Goal: Complete application form: Complete application form

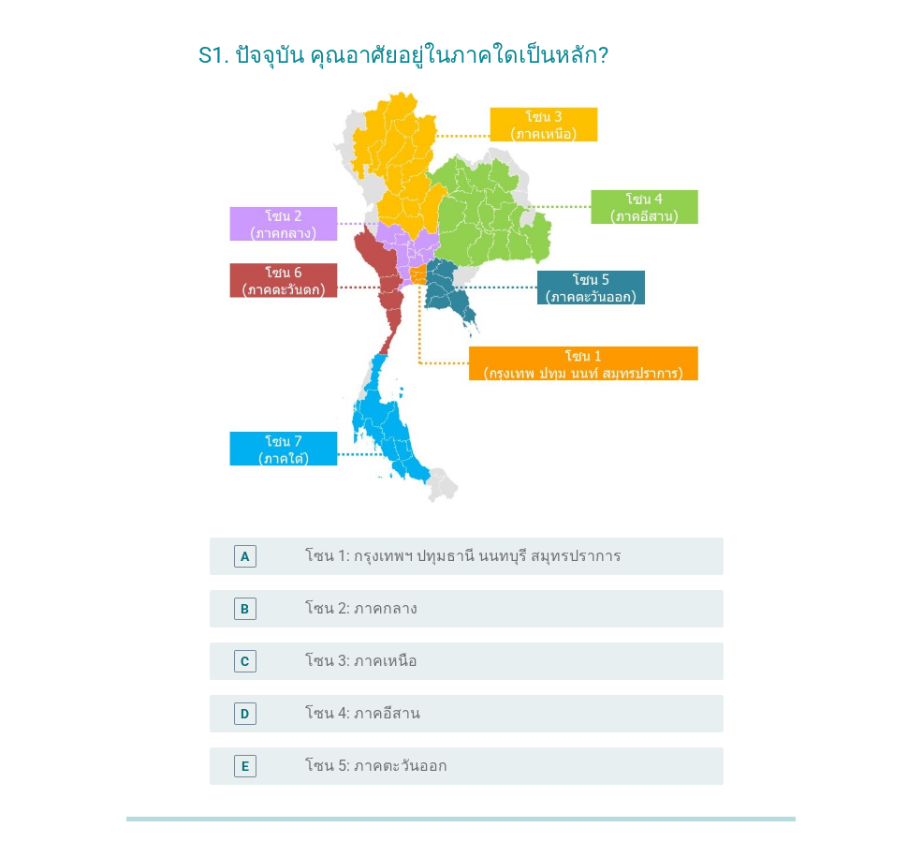
scroll to position [94, 0]
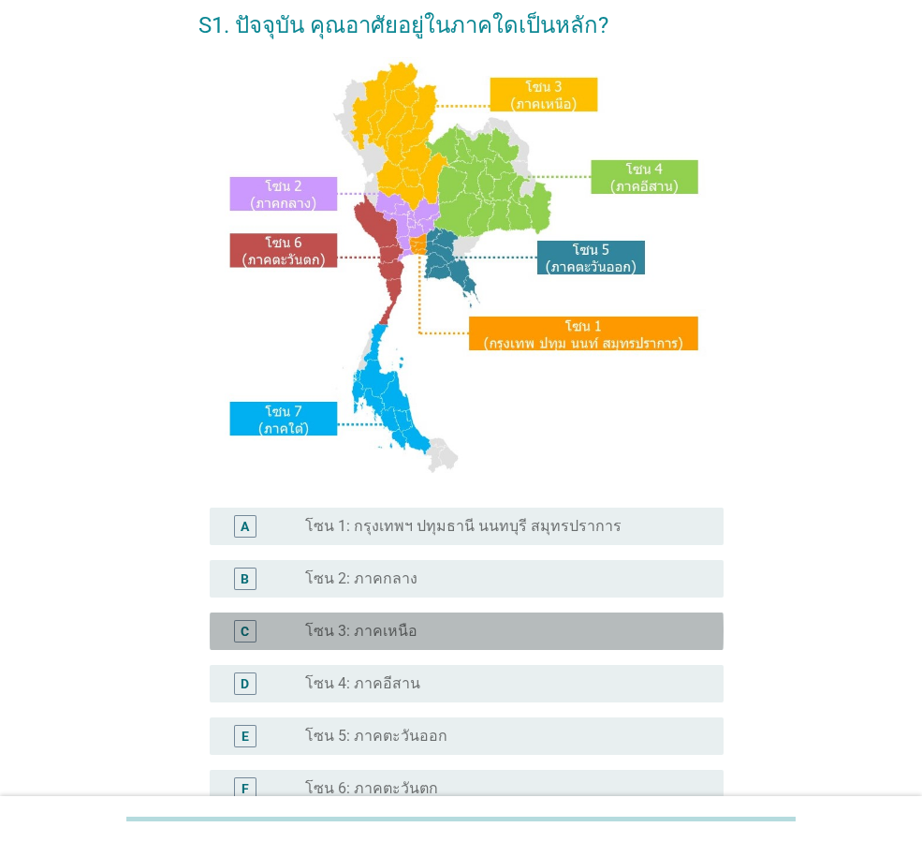
click at [512, 626] on div "radio_button_unchecked โซน 3: ภาคเหนือ" at bounding box center [499, 631] width 388 height 19
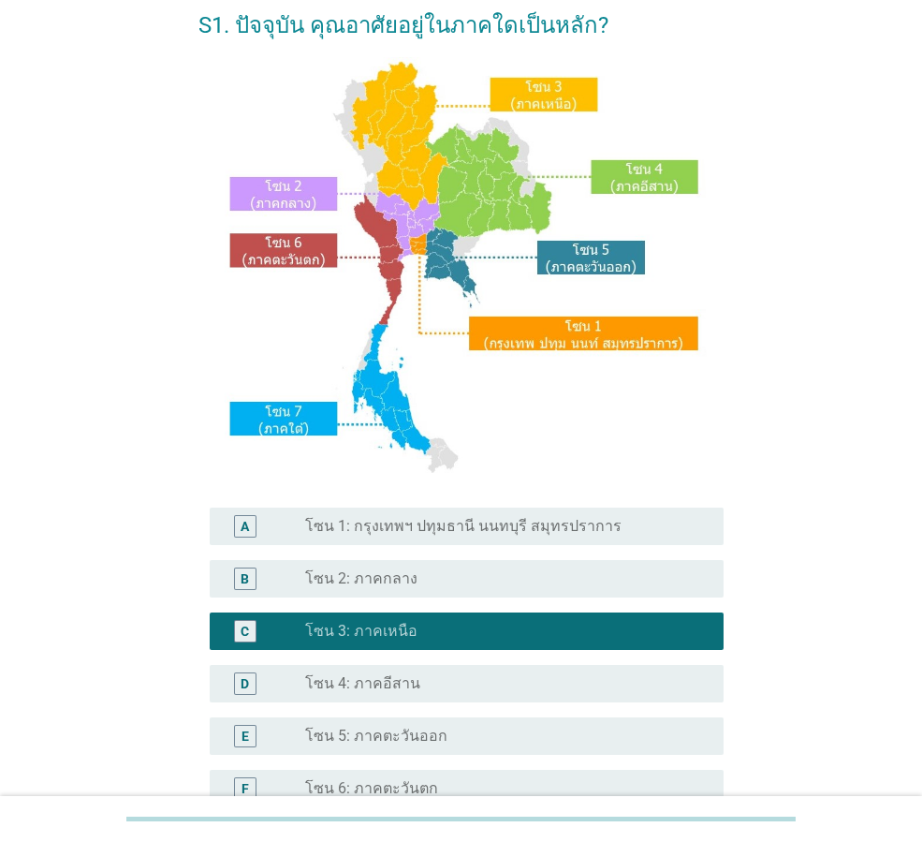
scroll to position [352, 0]
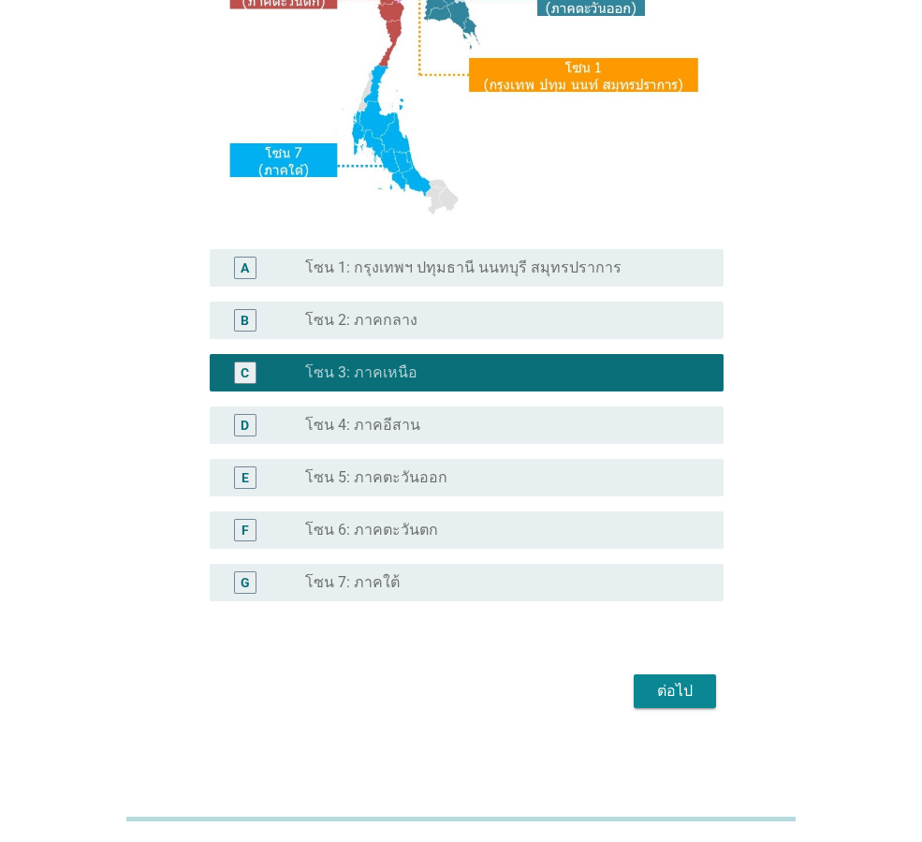
click at [693, 694] on div "ต่อไป" at bounding box center [675, 691] width 52 height 22
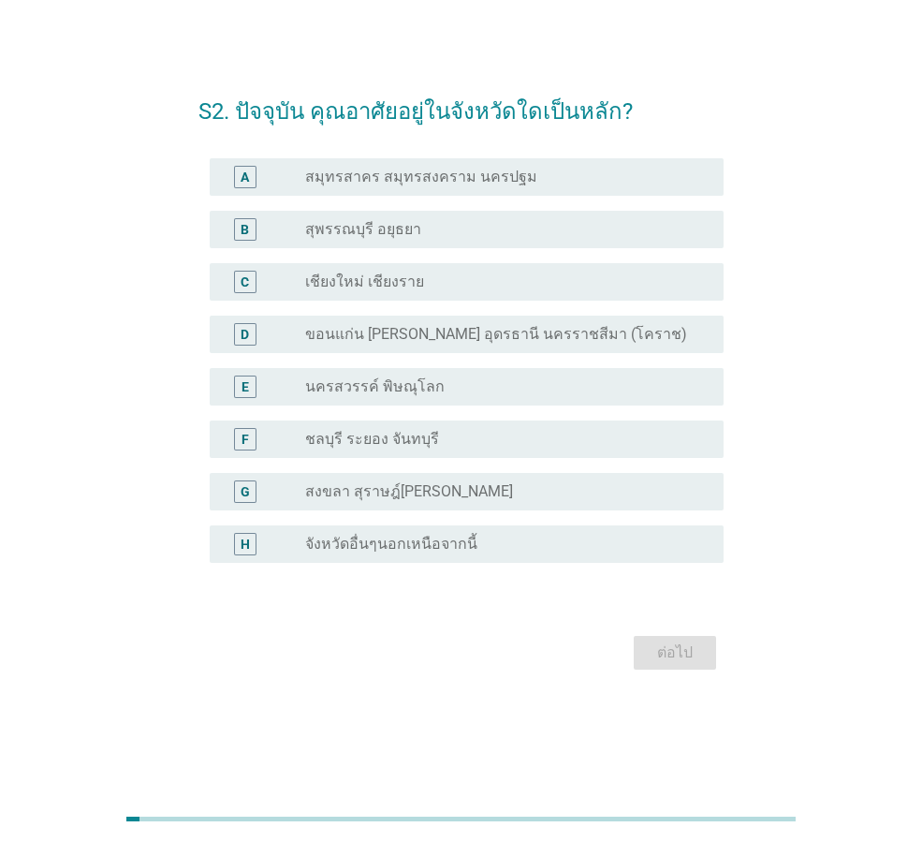
scroll to position [0, 0]
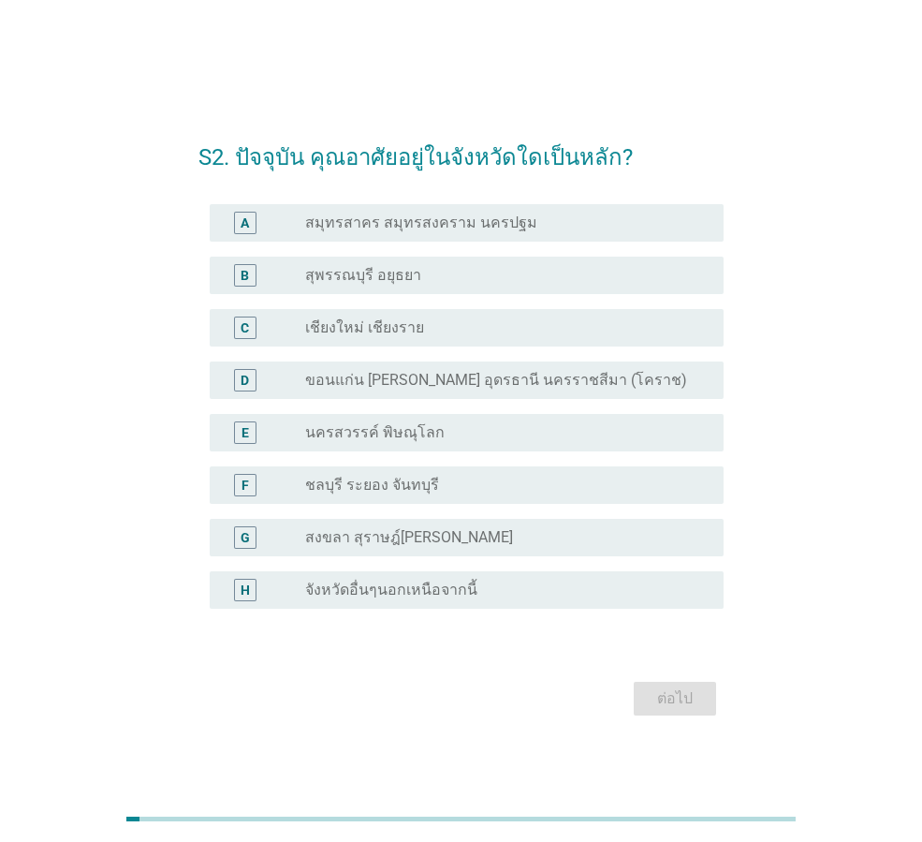
click at [451, 326] on div "radio_button_unchecked เชียงใหม่ เชียงราย" at bounding box center [499, 327] width 388 height 19
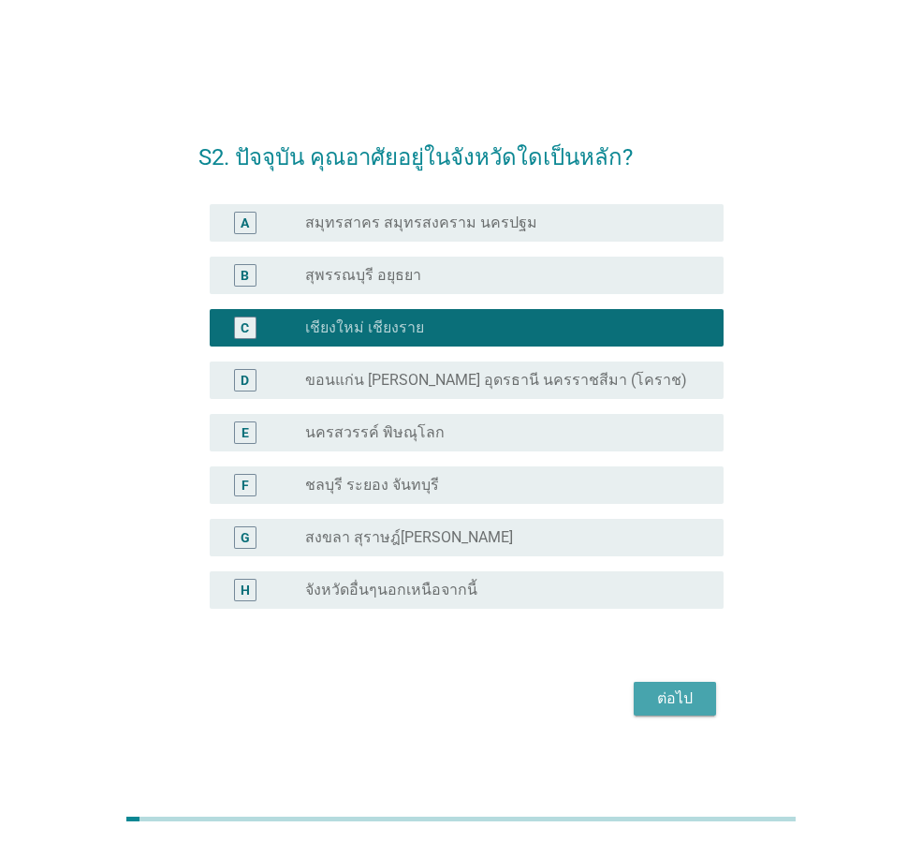
click at [659, 693] on div "ต่อไป" at bounding box center [675, 698] width 52 height 22
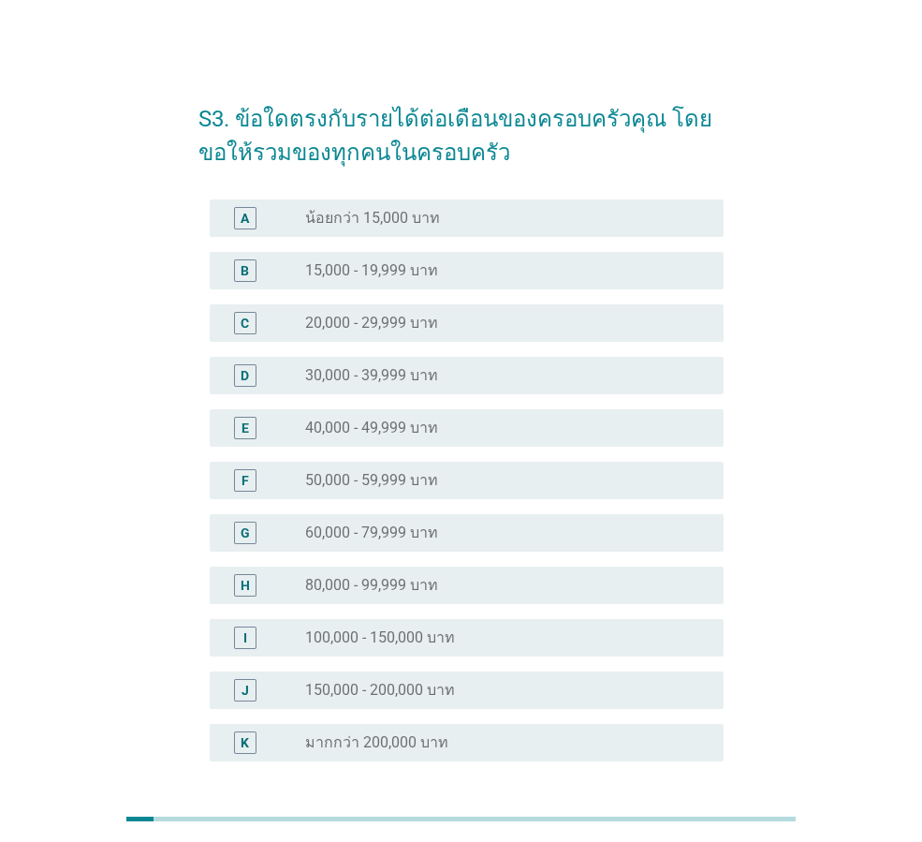
click at [431, 532] on label "60,000 - 79,999 บาท" at bounding box center [371, 532] width 133 height 19
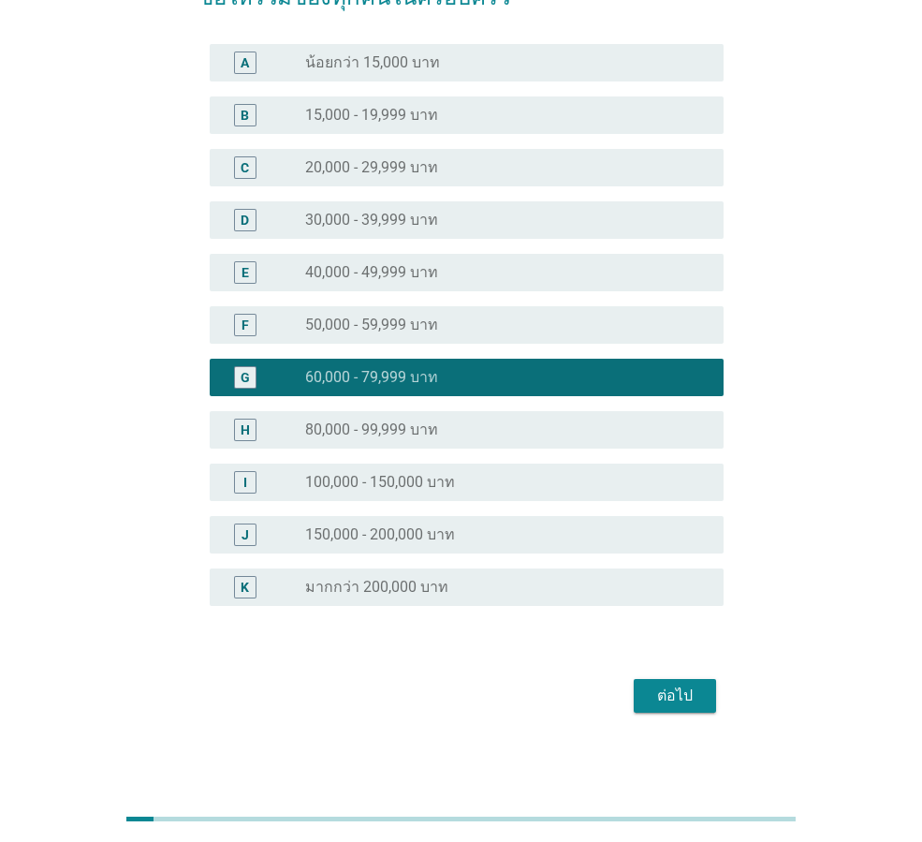
scroll to position [160, 0]
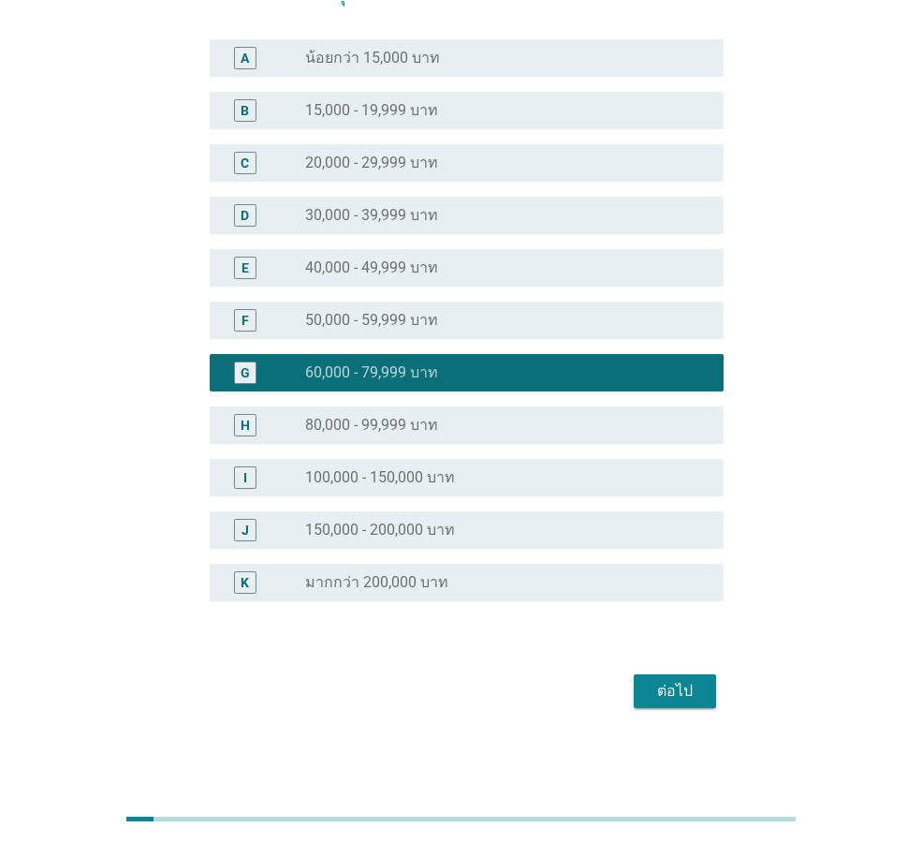
click at [686, 693] on div "ต่อไป" at bounding box center [675, 691] width 52 height 22
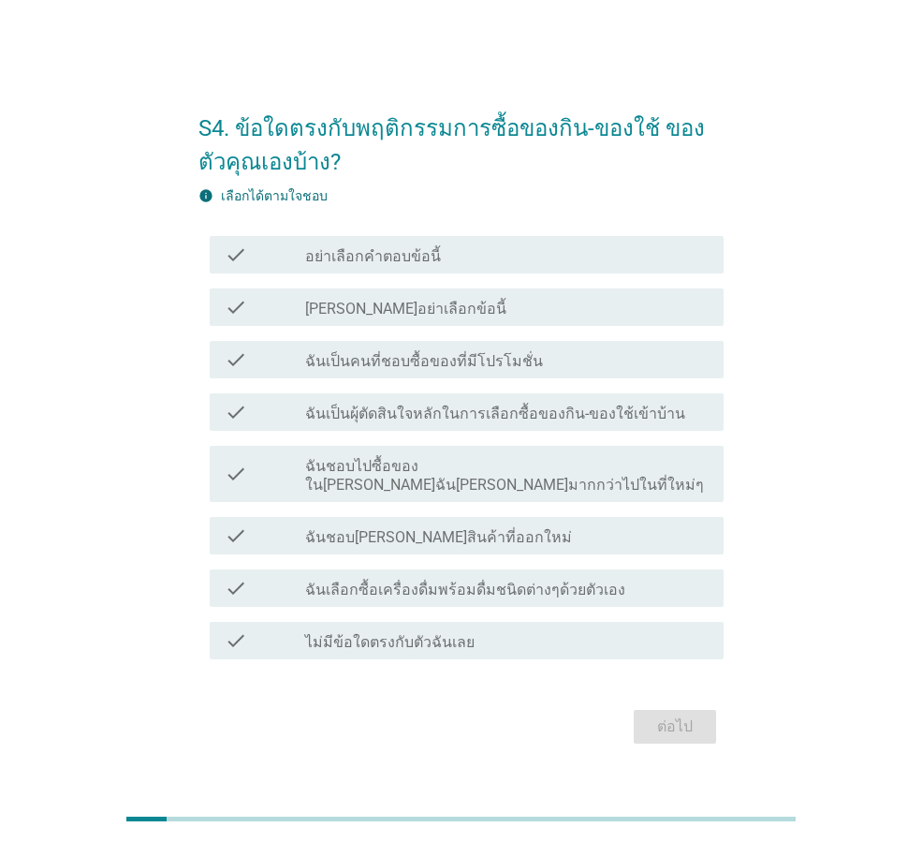
click at [370, 371] on label "ฉันเป็นคนที่ชอบซื้อของที่มีโปรโมชั่น" at bounding box center [424, 361] width 238 height 19
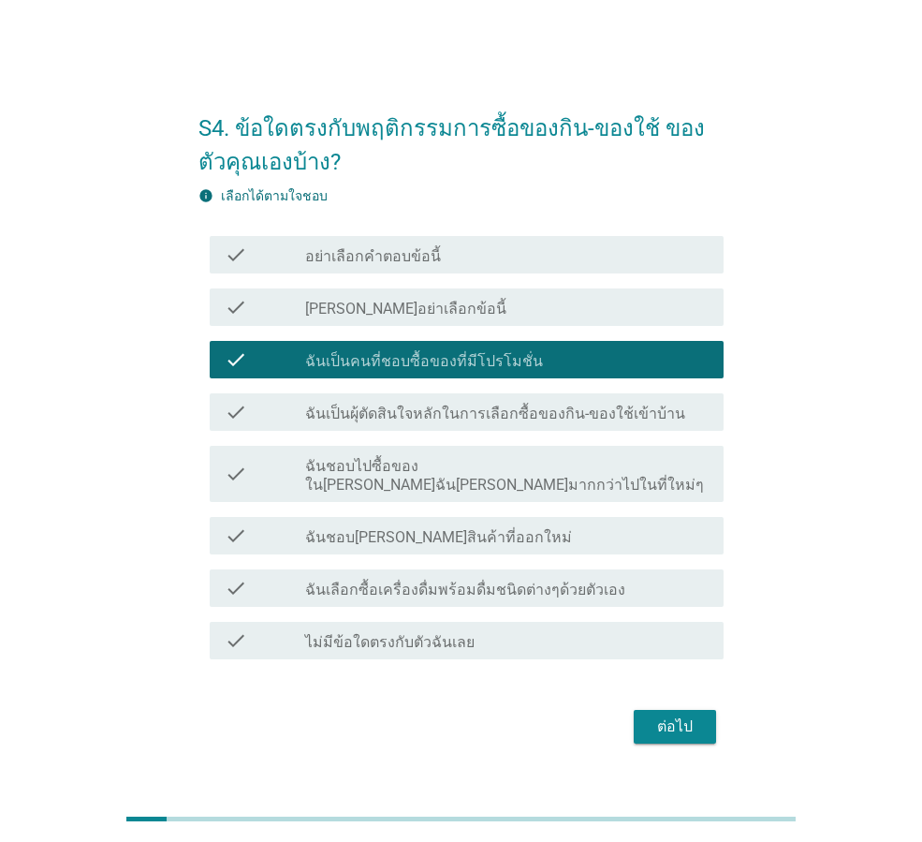
click at [387, 528] on label "ฉันชอบ[PERSON_NAME]สินค้าที่ออกใหม่" at bounding box center [438, 537] width 267 height 19
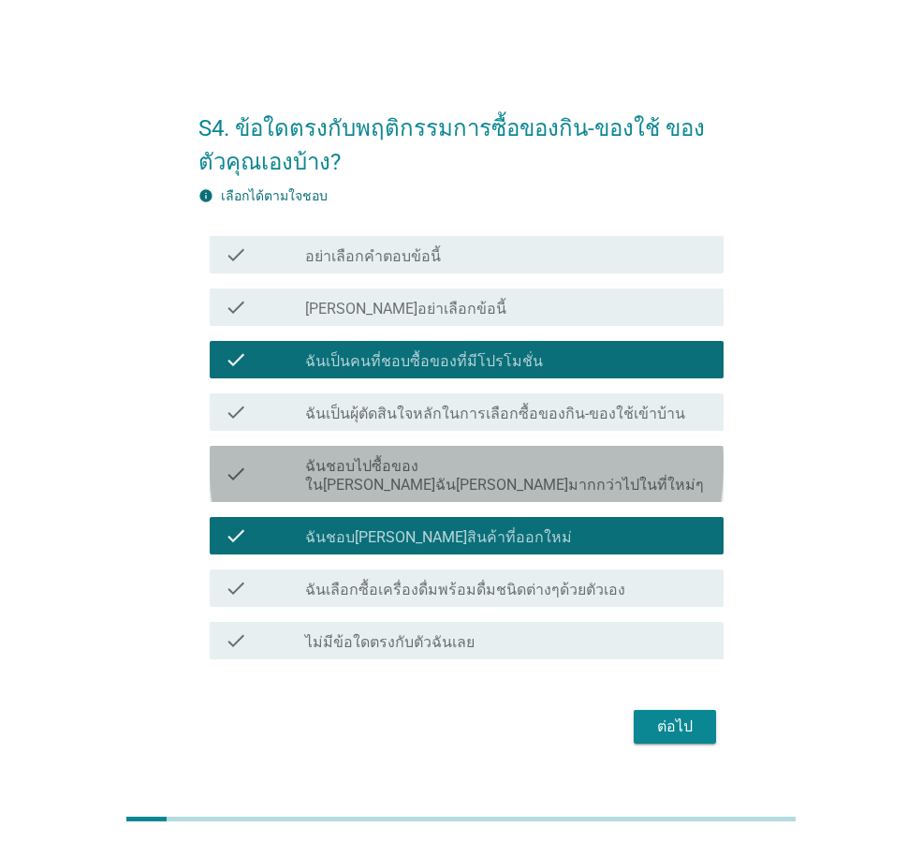
click at [408, 472] on label "ฉันชอบไปซื้อของใน[PERSON_NAME]ฉัน[PERSON_NAME]มากกว่าไปในที่ใหม่ๆ" at bounding box center [506, 475] width 403 height 37
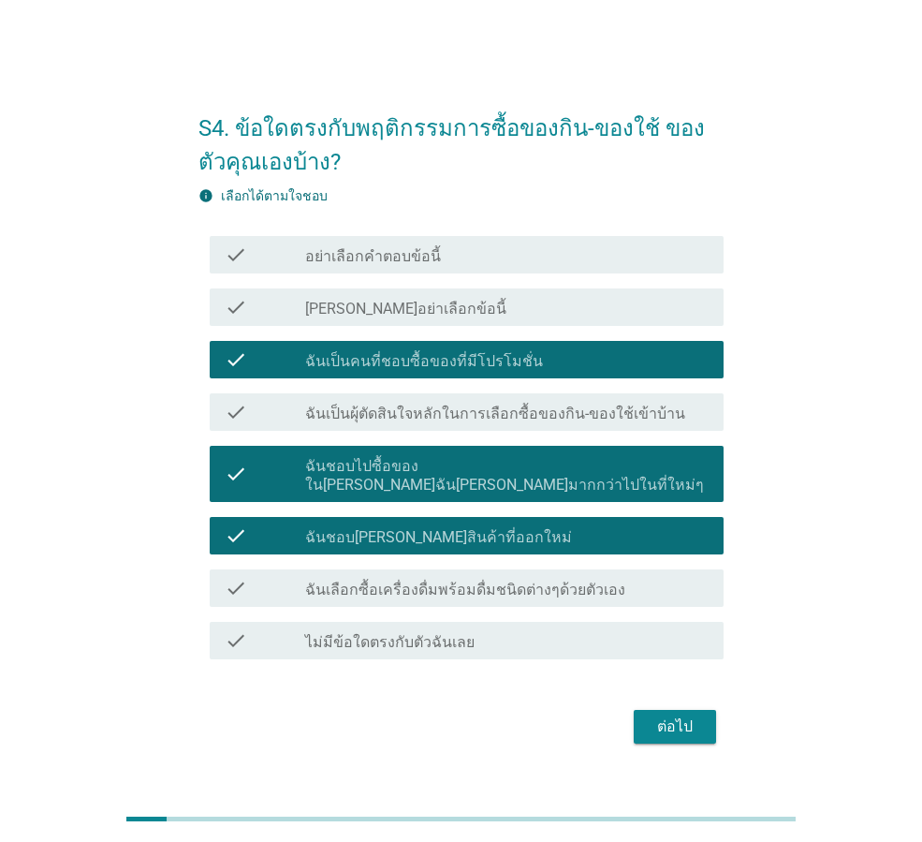
click at [453, 580] on label "ฉันเลือกซื้อเครื่องดื่มพร้อมดื่มชนิดต่างๆด้วยตัวเอง" at bounding box center [465, 589] width 320 height 19
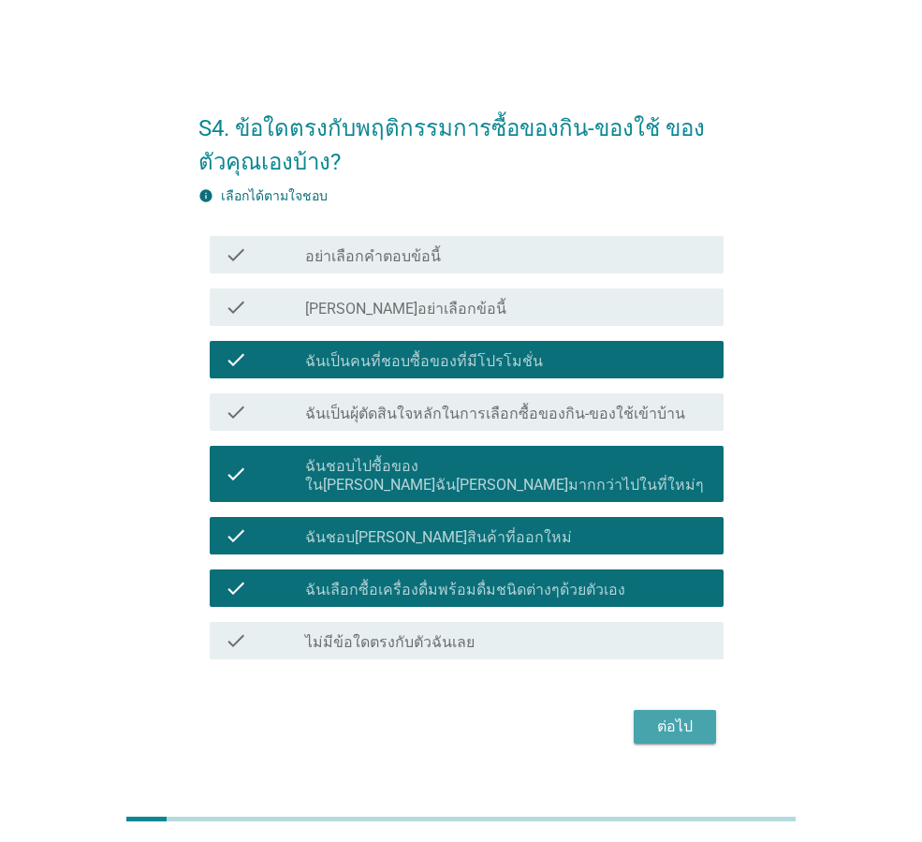
click at [674, 721] on div "ต่อไป" at bounding box center [675, 726] width 52 height 22
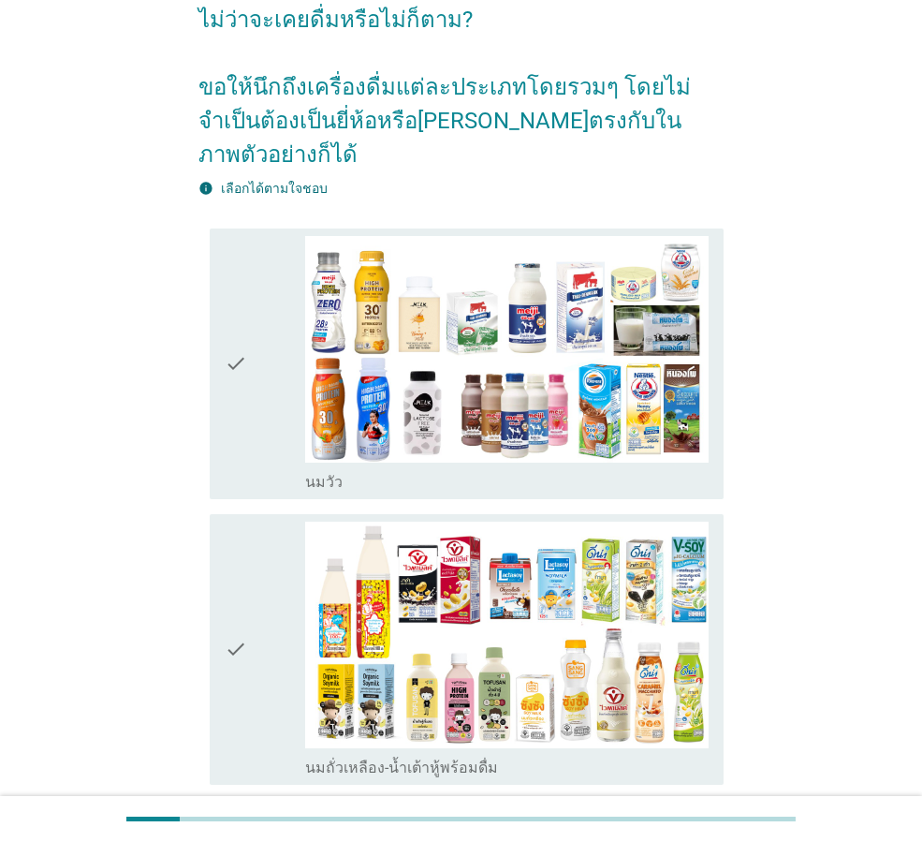
scroll to position [181, 0]
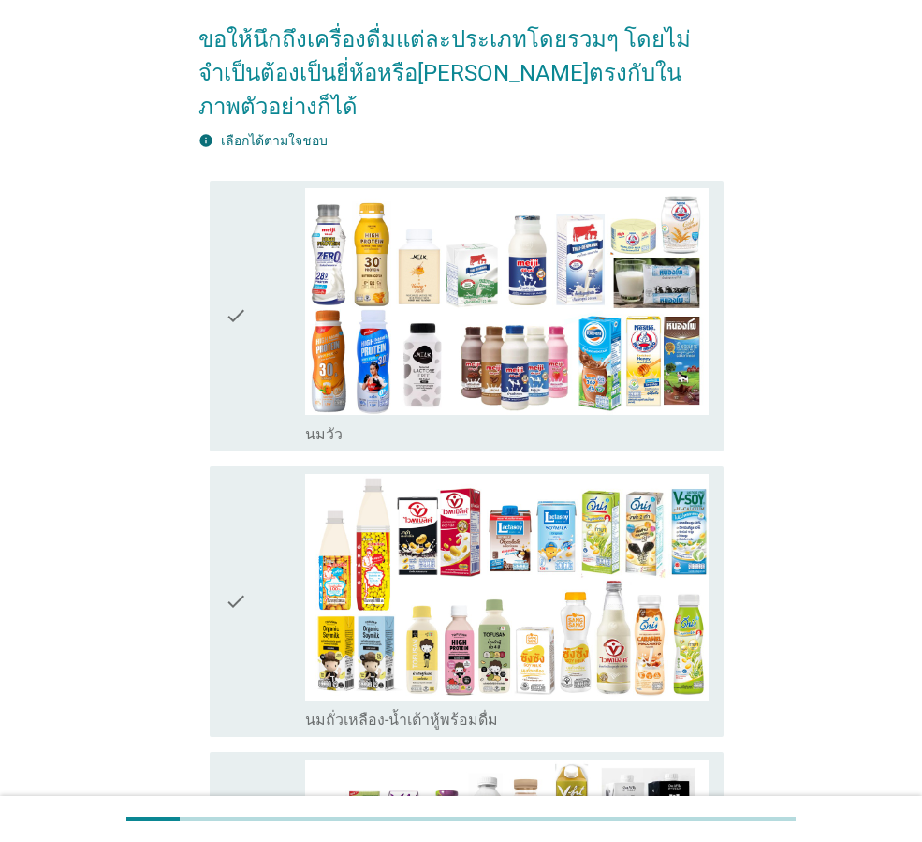
click at [235, 283] on icon "check" at bounding box center [236, 316] width 22 height 256
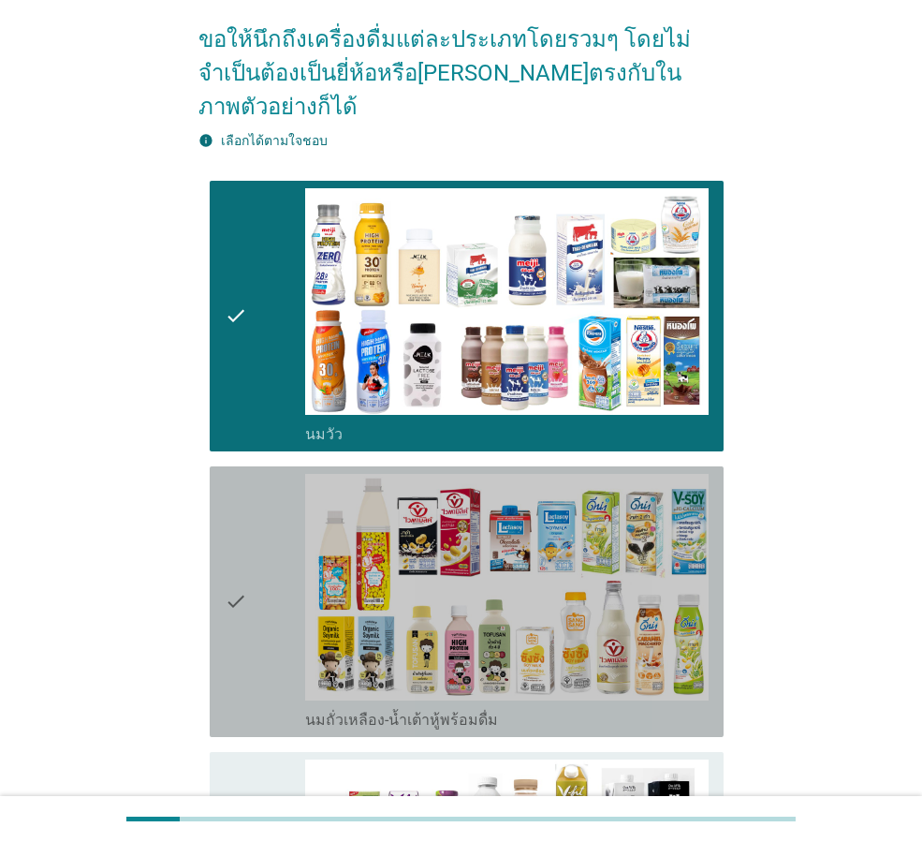
click at [232, 573] on icon "check" at bounding box center [236, 602] width 22 height 256
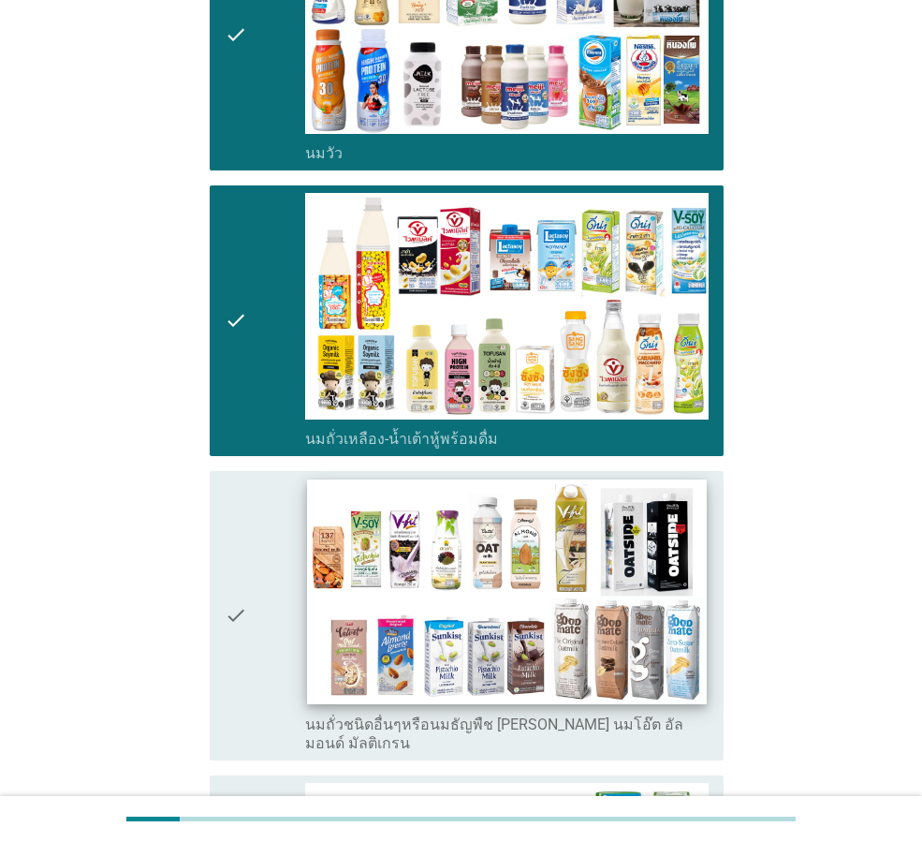
scroll to position [649, 0]
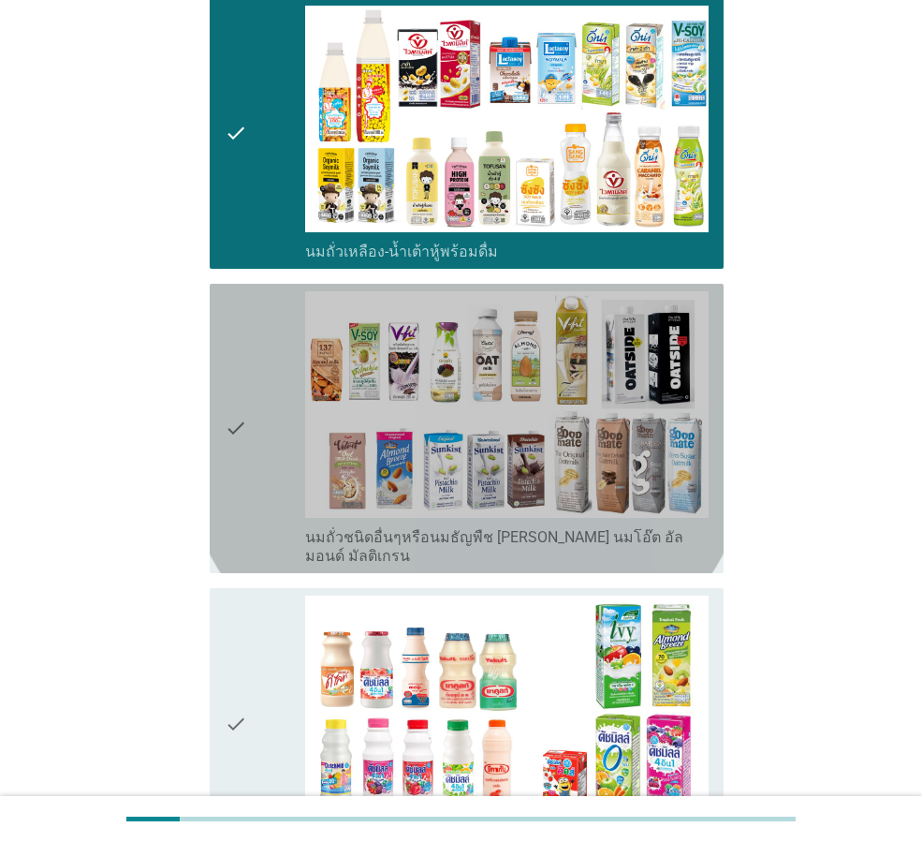
click at [241, 387] on icon "check" at bounding box center [236, 428] width 22 height 274
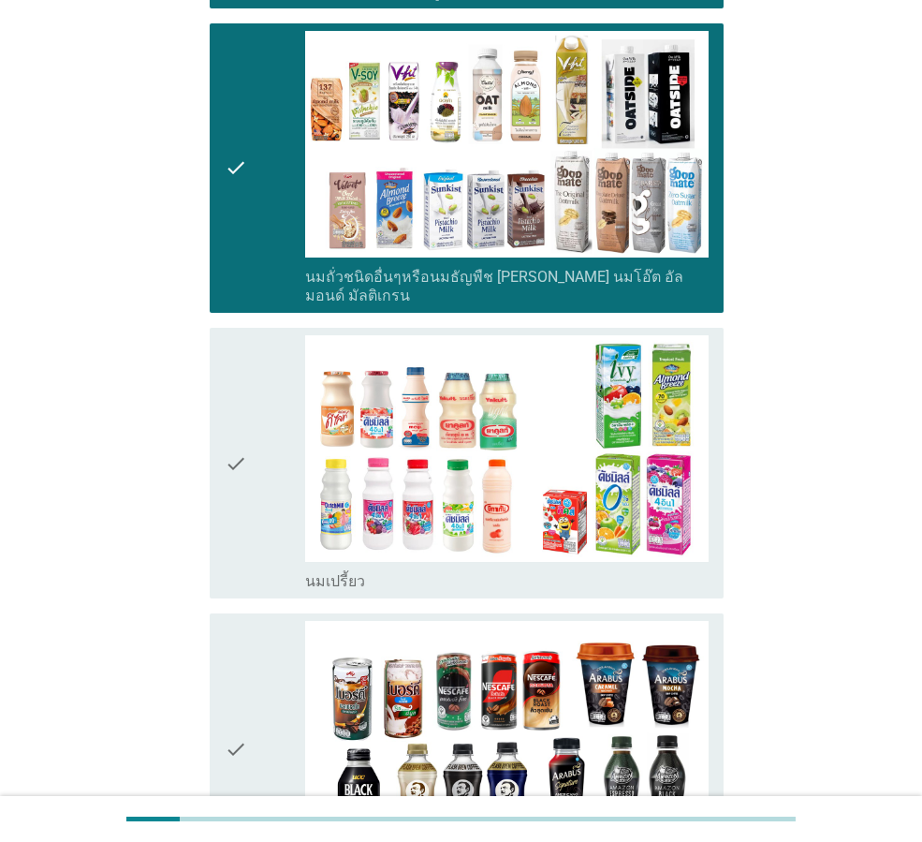
scroll to position [1117, 0]
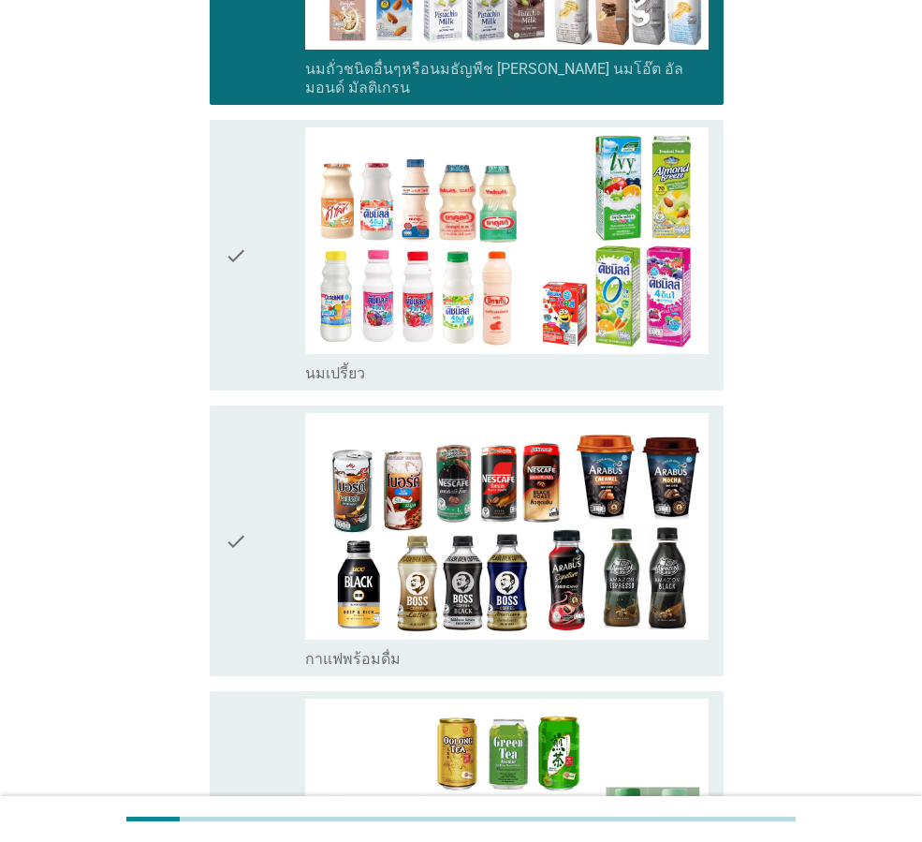
click at [241, 202] on icon "check" at bounding box center [236, 255] width 22 height 256
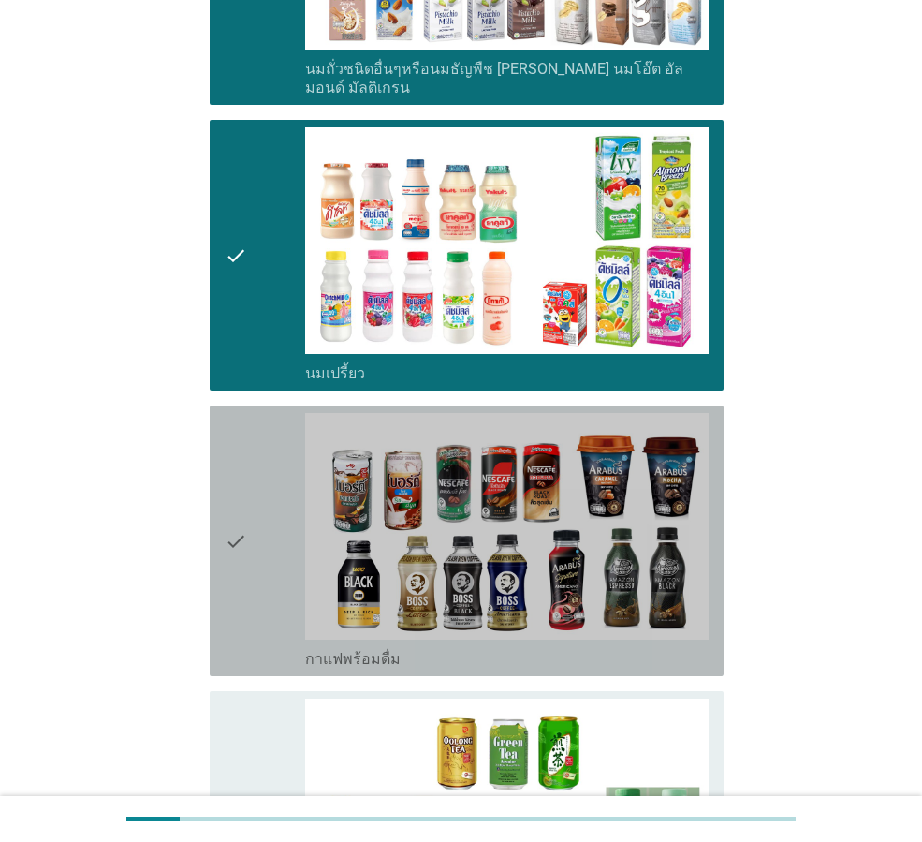
click at [229, 485] on icon "check" at bounding box center [236, 541] width 22 height 256
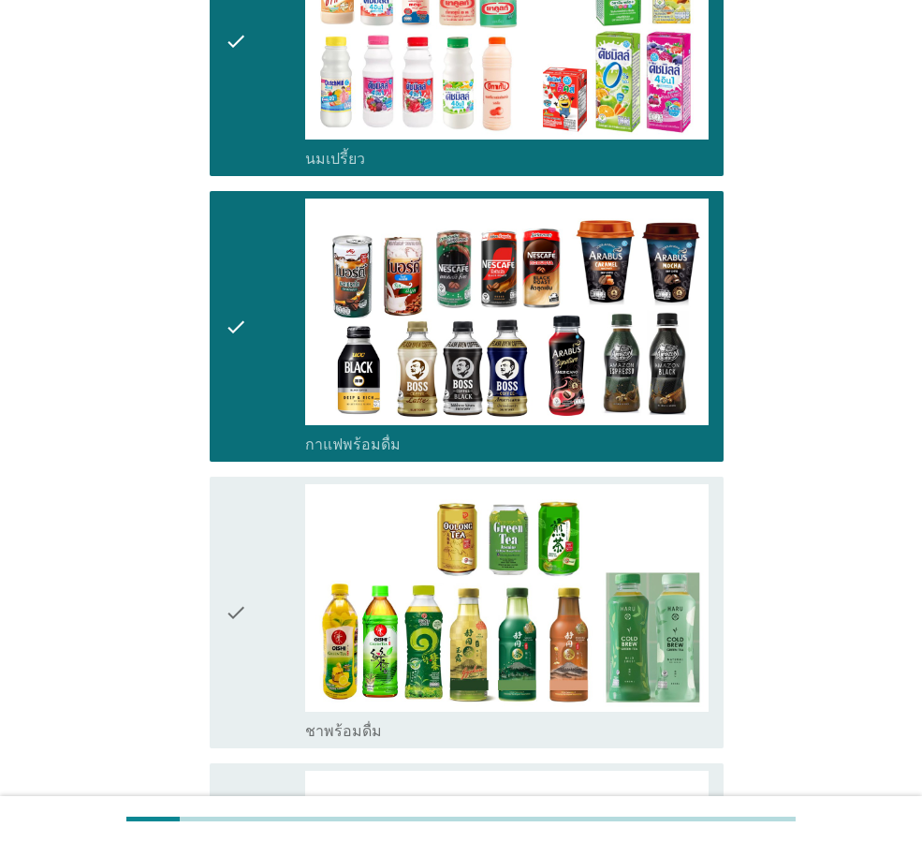
scroll to position [1585, 0]
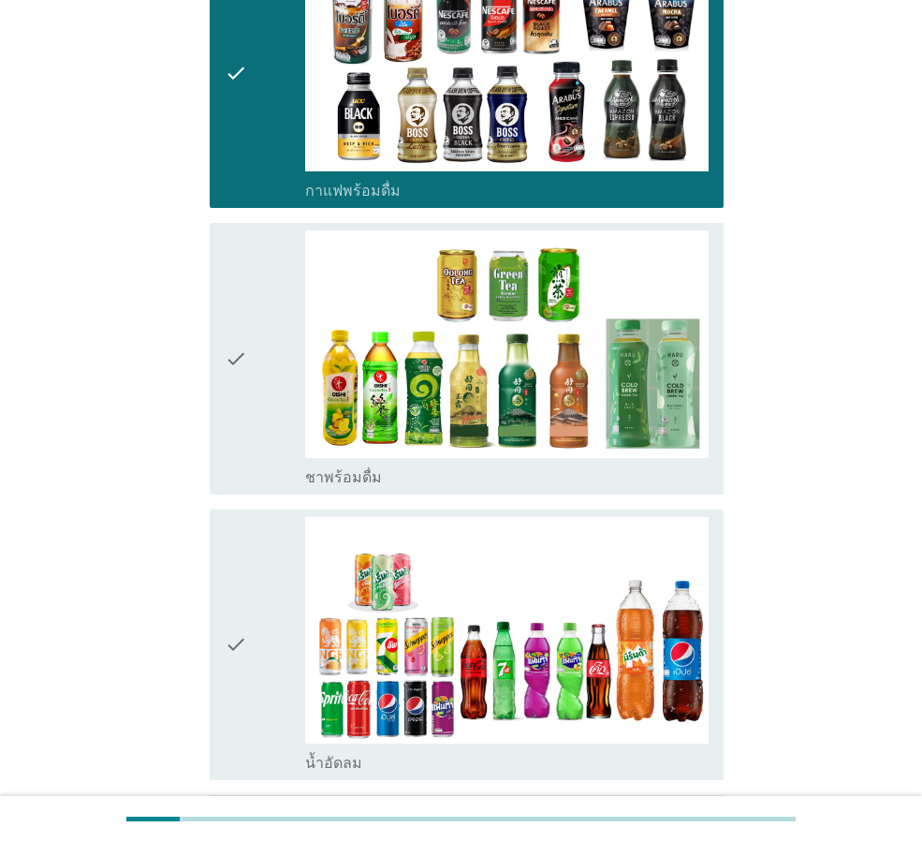
click at [238, 302] on icon "check" at bounding box center [236, 358] width 22 height 256
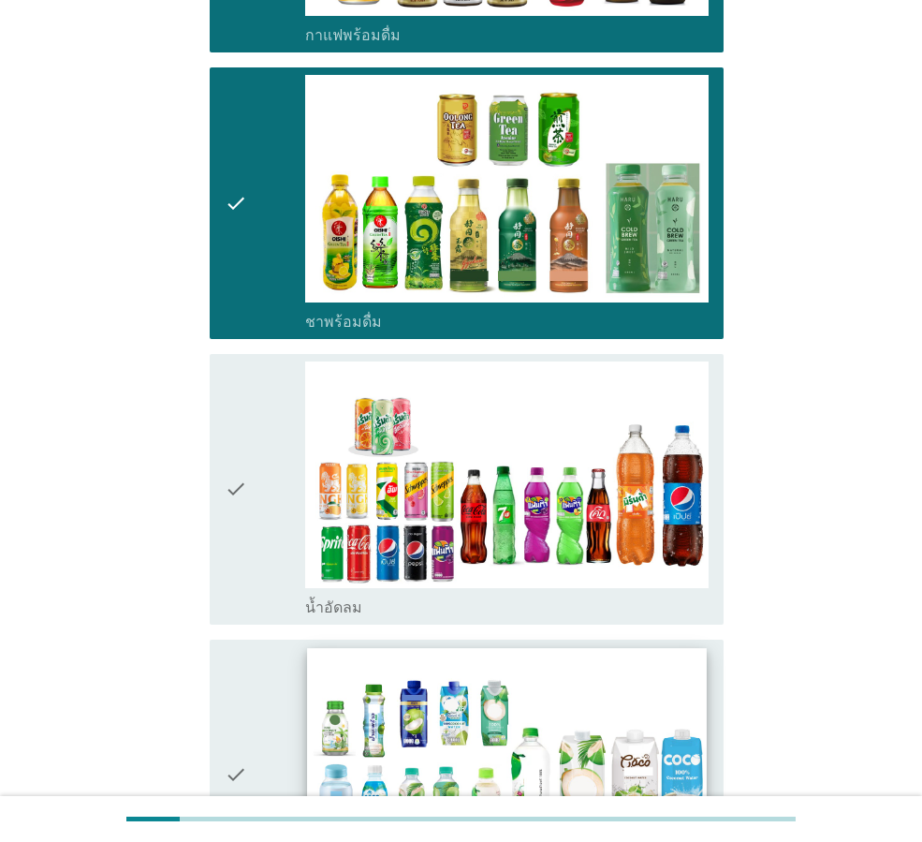
scroll to position [1959, 0]
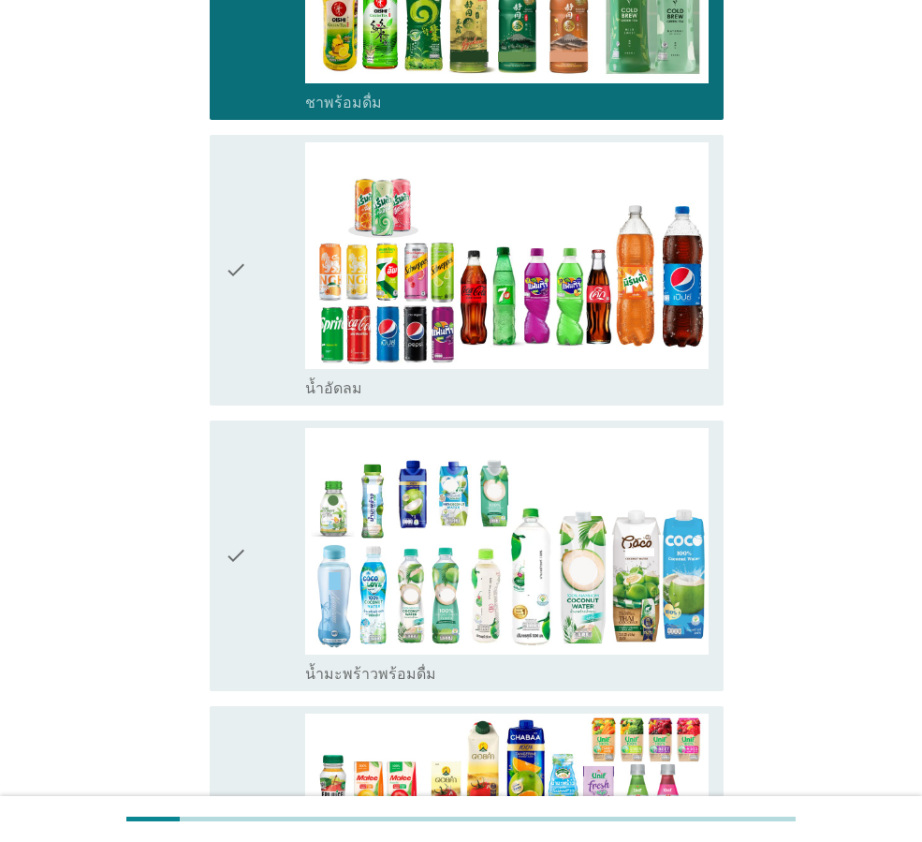
click at [235, 212] on icon "check" at bounding box center [236, 270] width 22 height 256
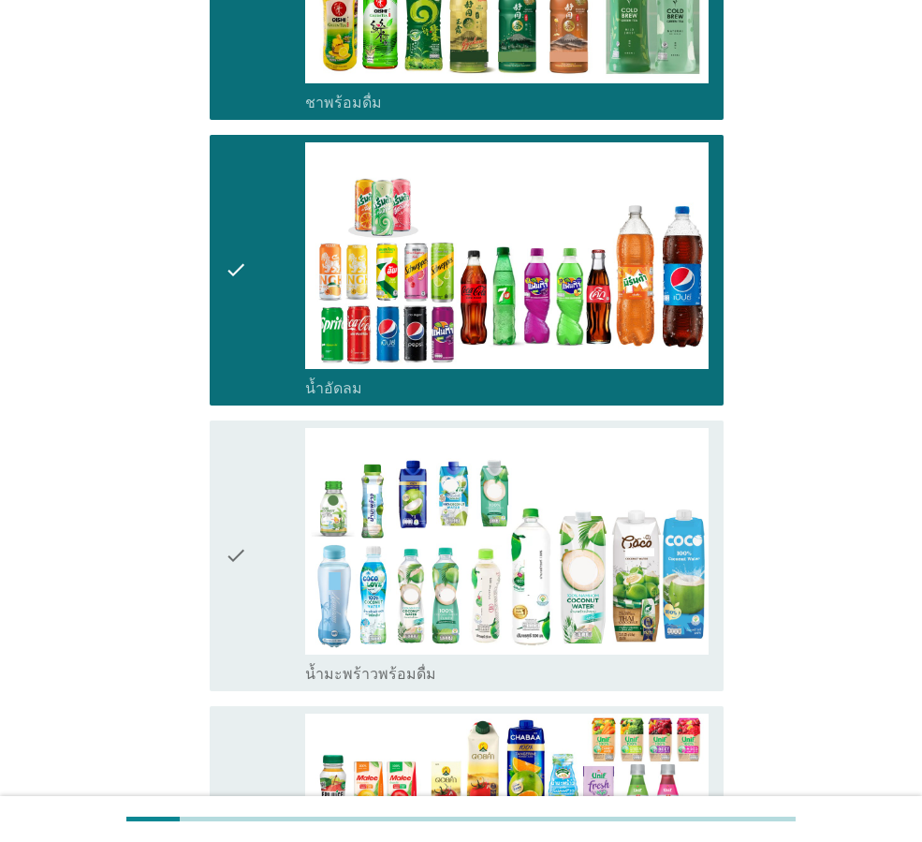
click at [236, 502] on icon "check" at bounding box center [236, 556] width 22 height 256
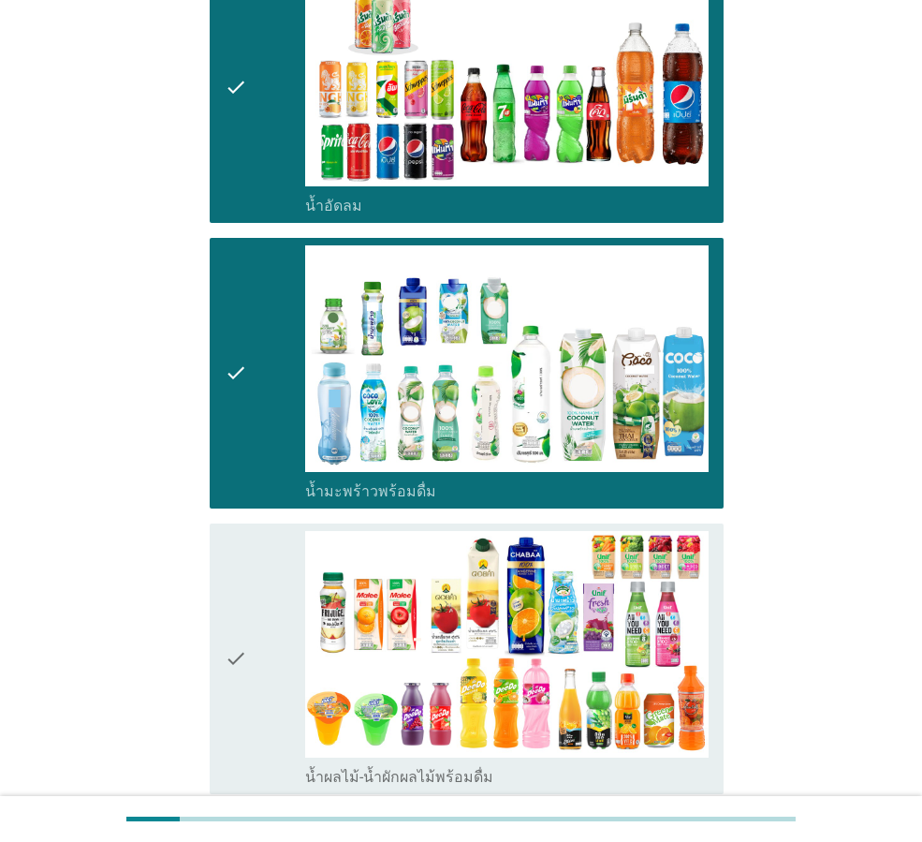
scroll to position [2521, 0]
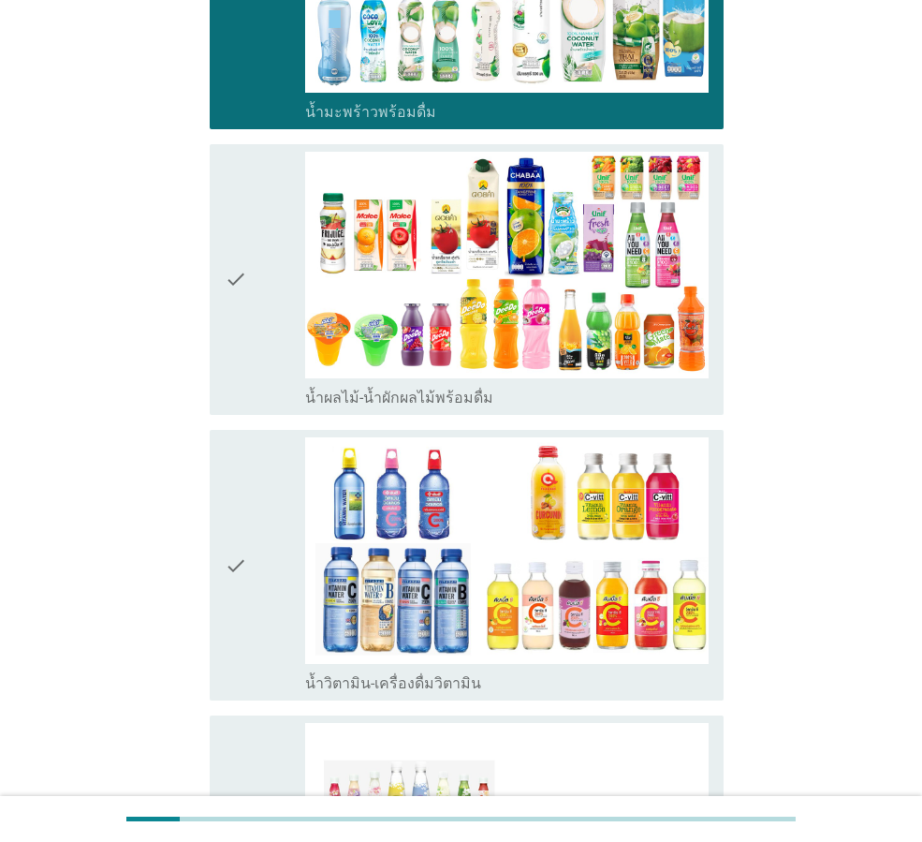
click at [227, 225] on icon "check" at bounding box center [236, 280] width 22 height 256
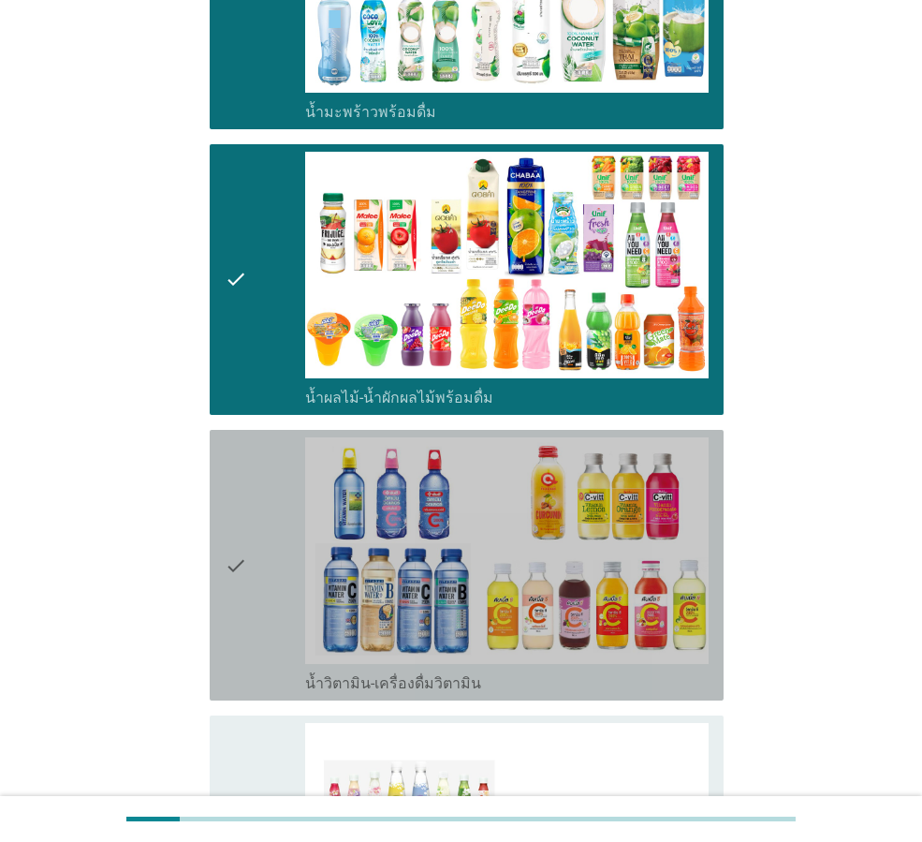
click at [237, 511] on icon "check" at bounding box center [236, 565] width 22 height 256
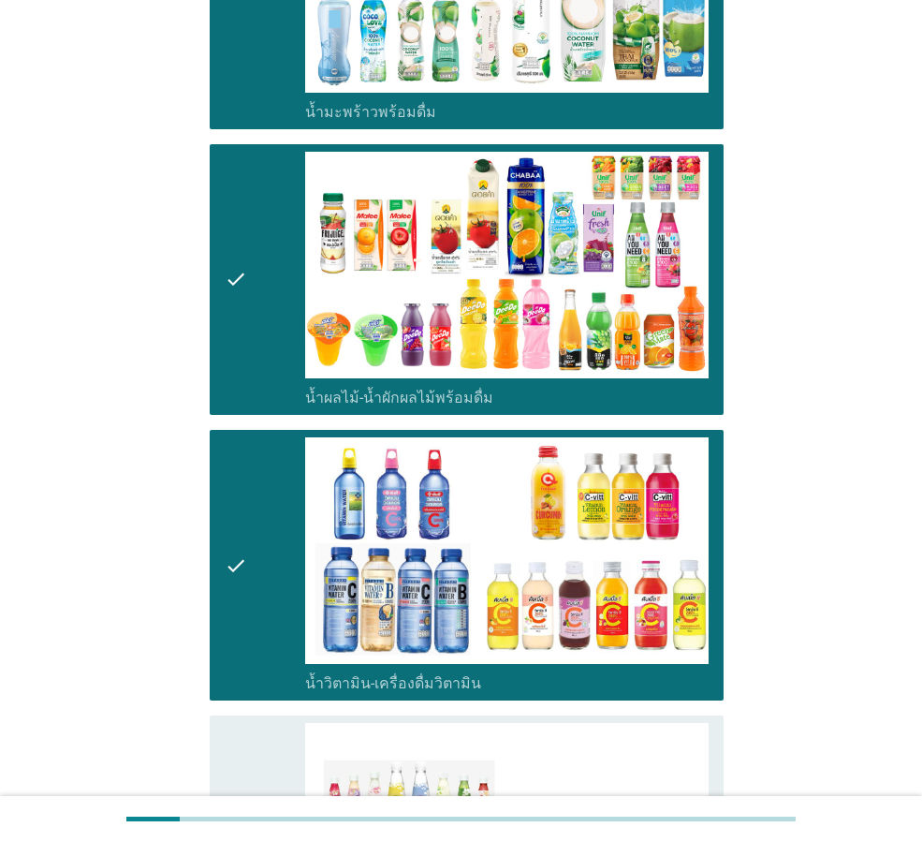
scroll to position [2895, 0]
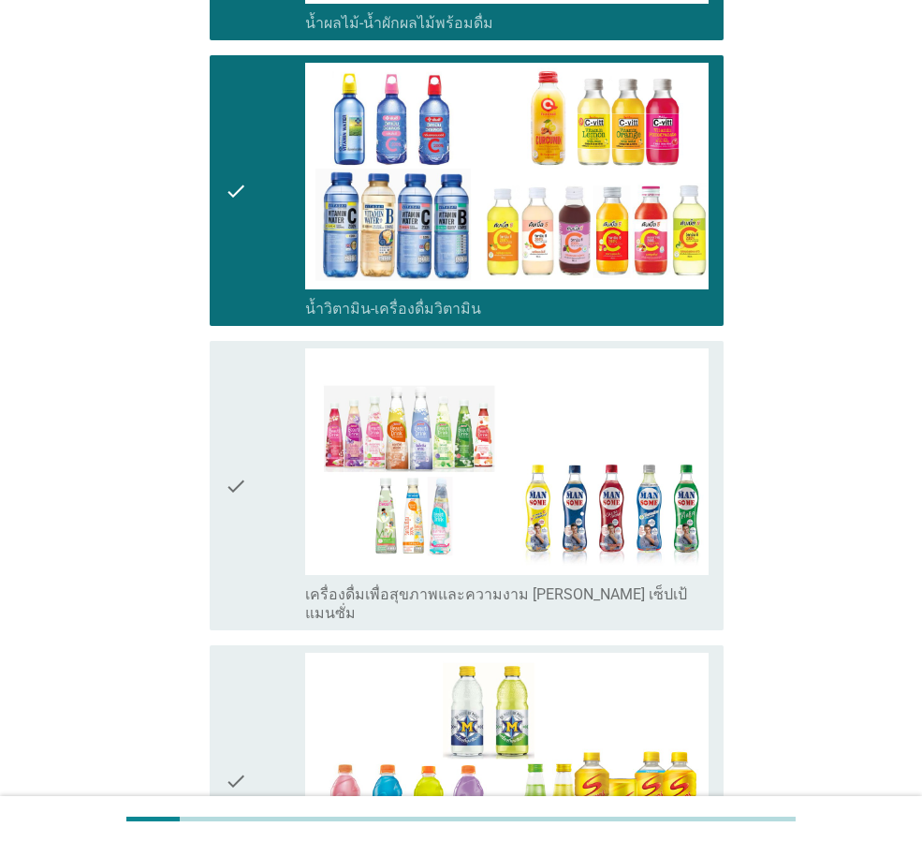
click at [239, 421] on icon "check" at bounding box center [236, 485] width 22 height 274
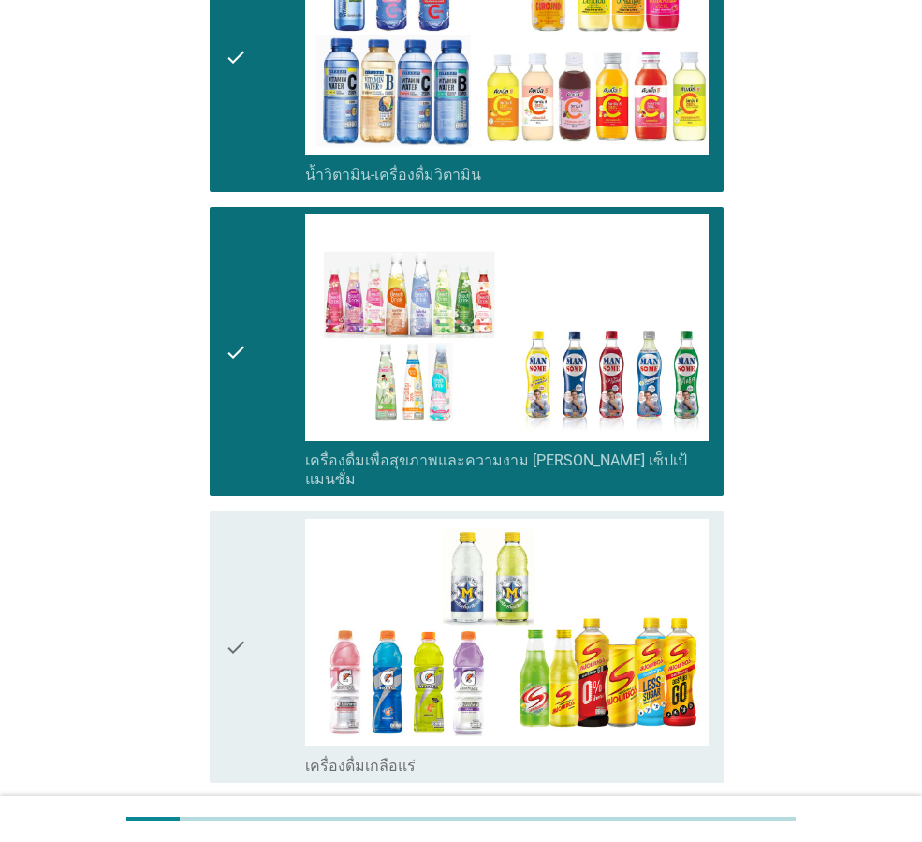
scroll to position [3270, 0]
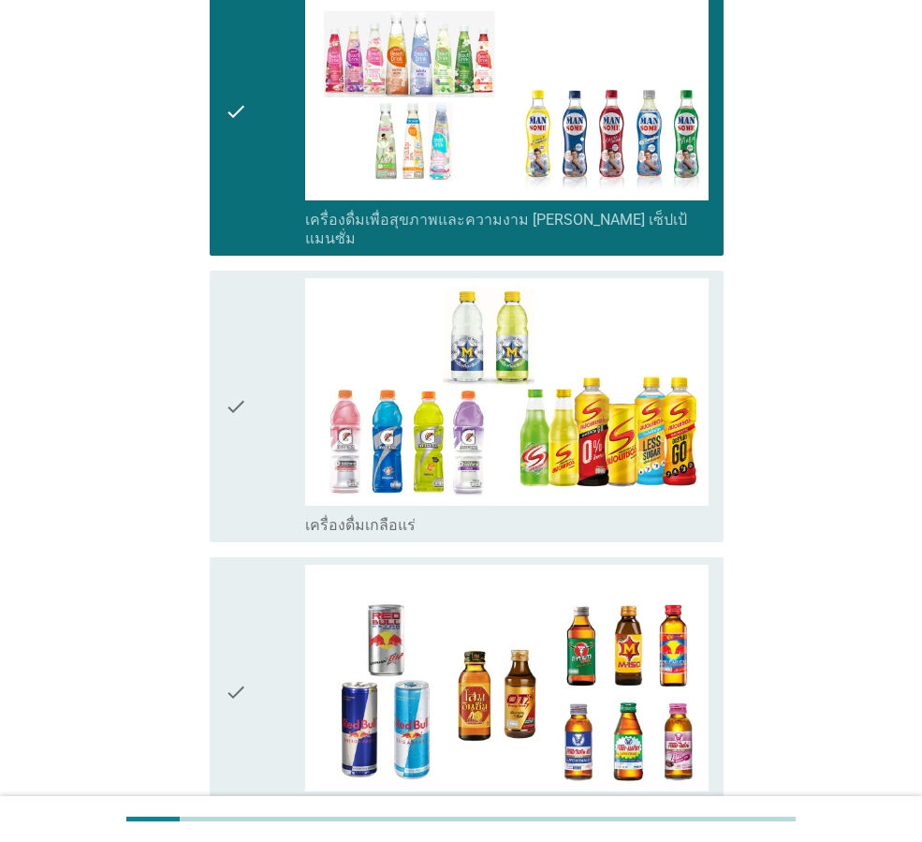
click at [231, 332] on icon "check" at bounding box center [236, 406] width 22 height 256
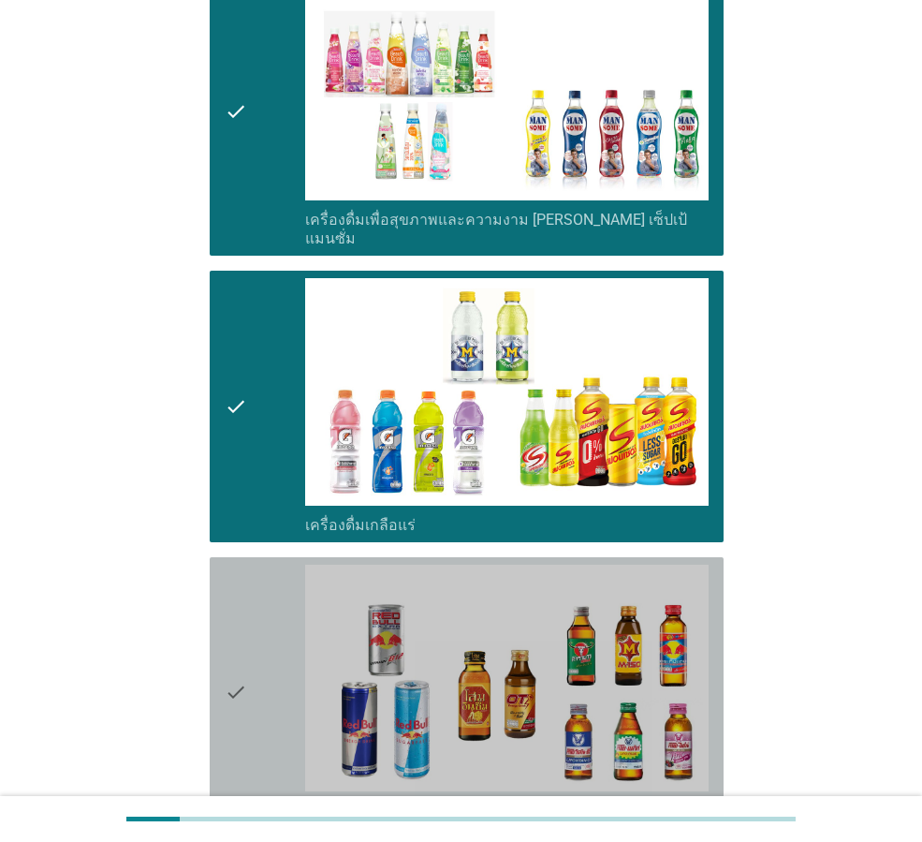
click at [231, 624] on icon "check" at bounding box center [236, 692] width 22 height 256
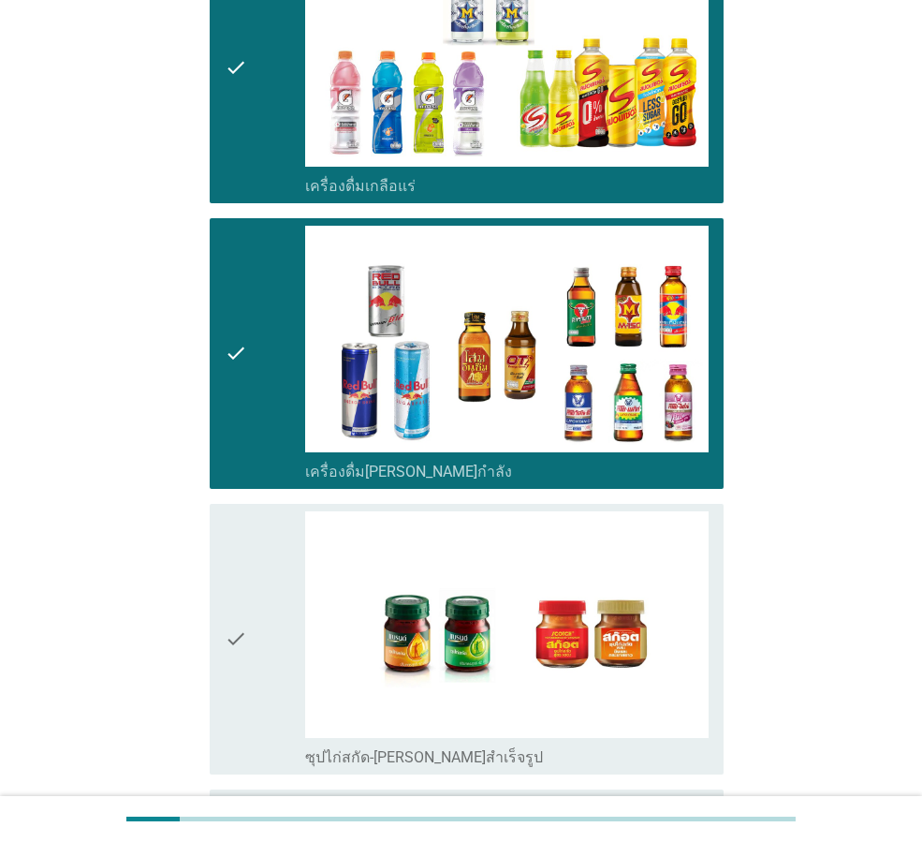
scroll to position [3646, 0]
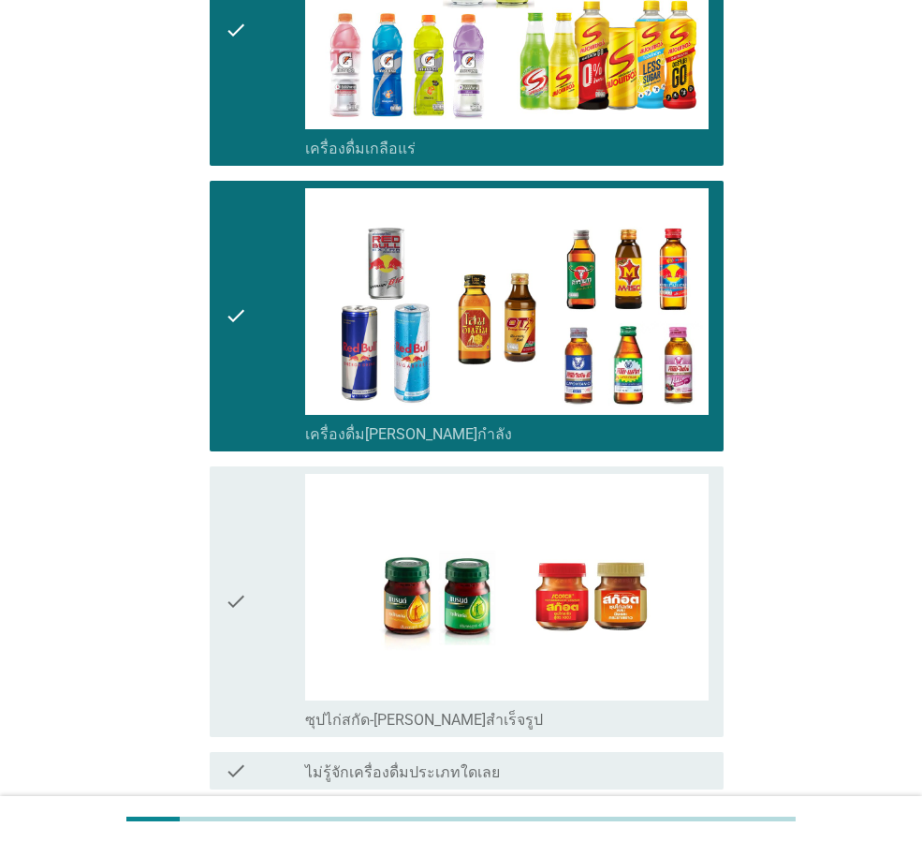
click at [232, 530] on icon "check" at bounding box center [236, 602] width 22 height 256
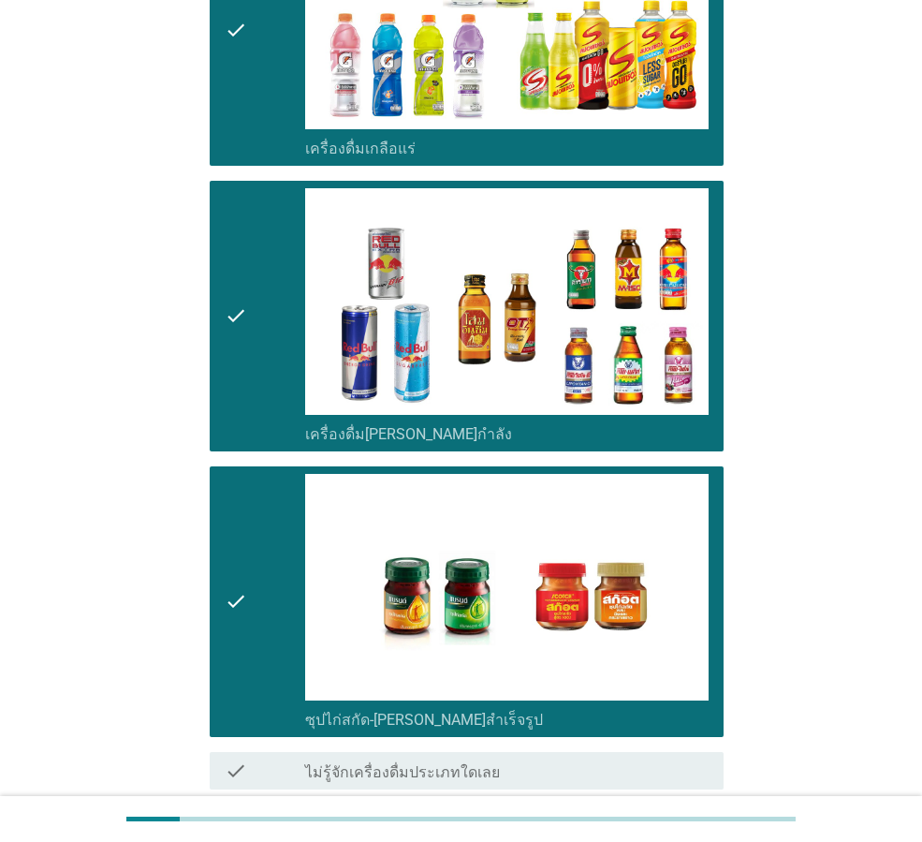
click at [666, 841] on div "ต่อไป" at bounding box center [675, 856] width 52 height 22
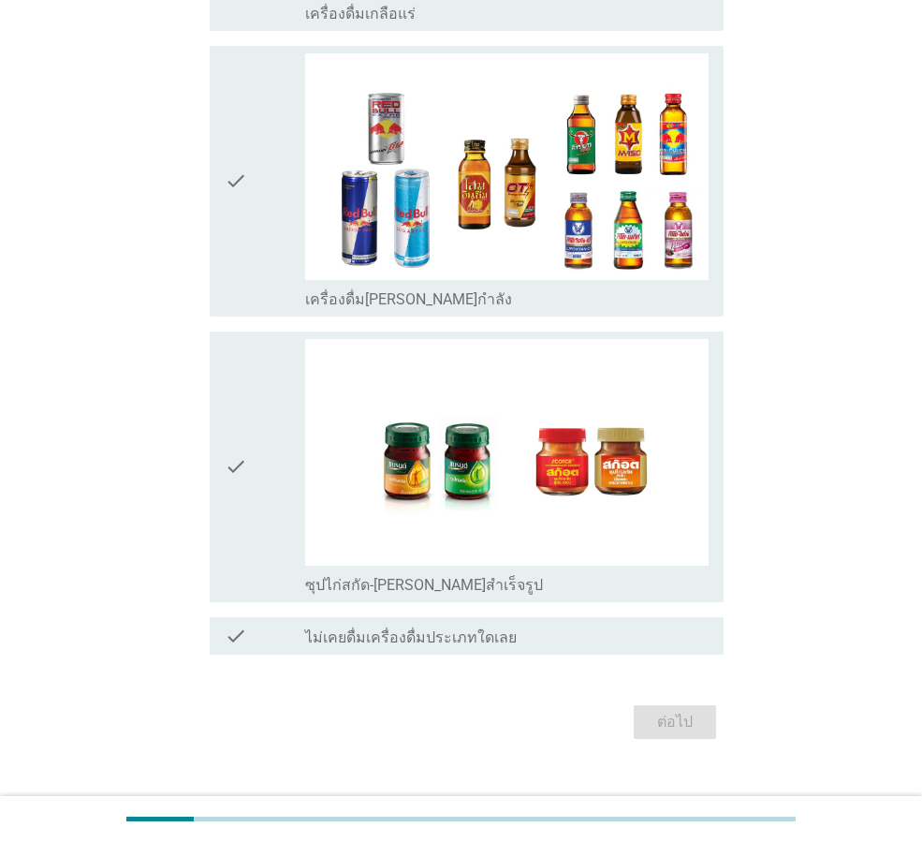
scroll to position [0, 0]
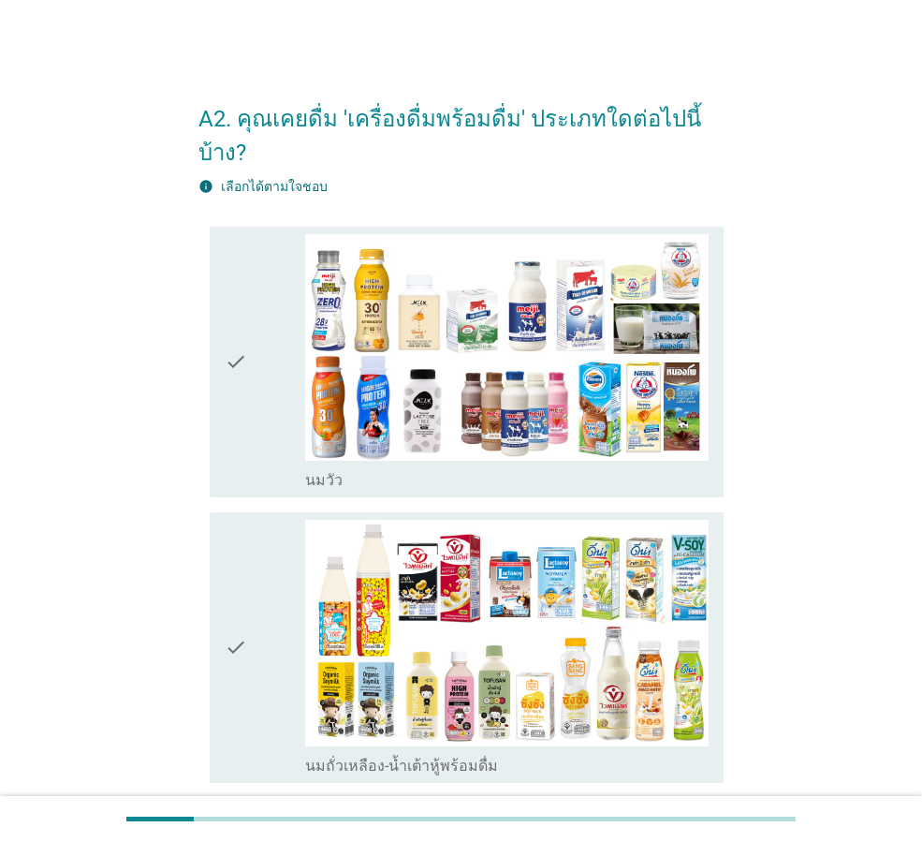
click at [239, 324] on icon "check" at bounding box center [236, 362] width 22 height 256
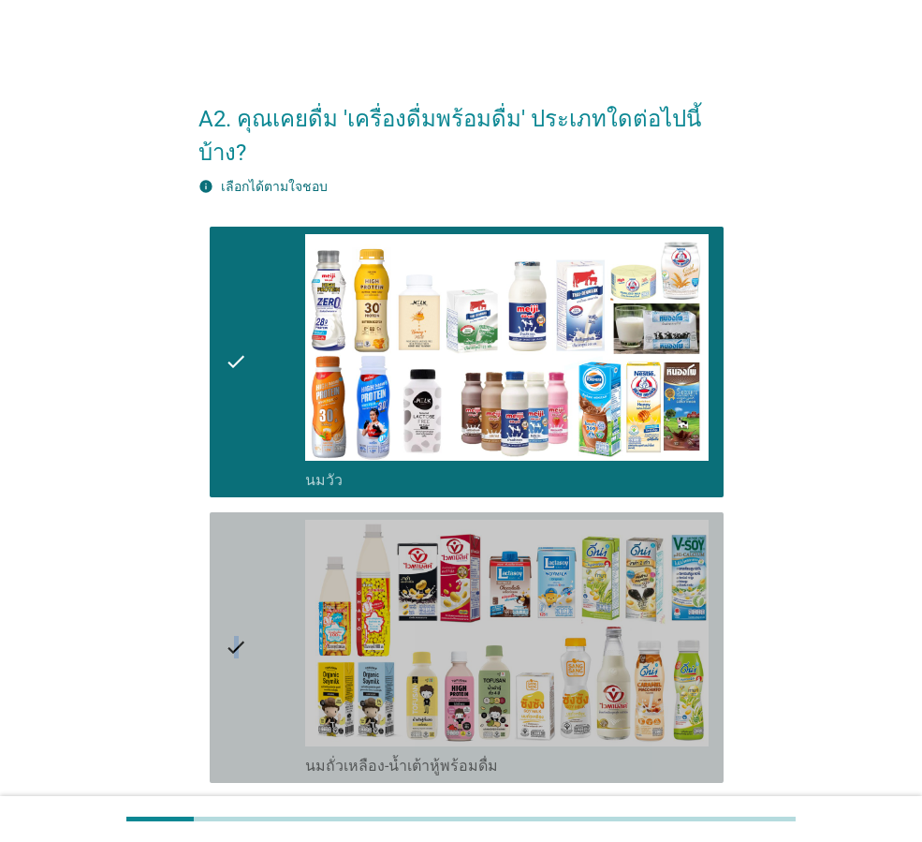
click at [237, 609] on icon "check" at bounding box center [236, 648] width 22 height 256
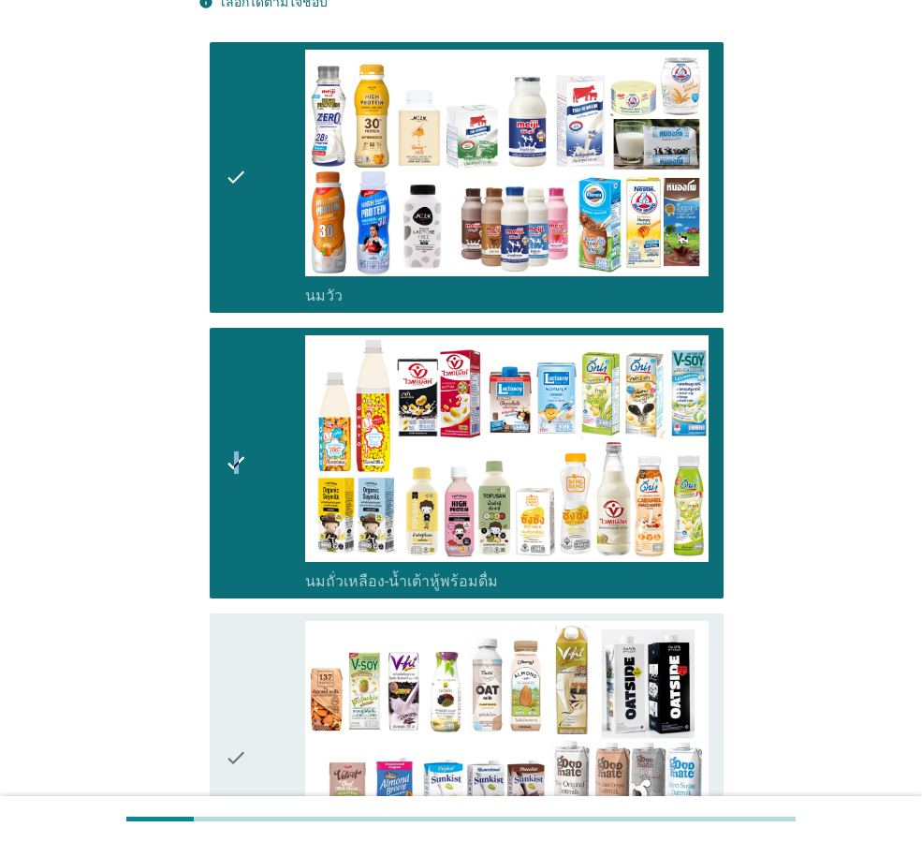
scroll to position [374, 0]
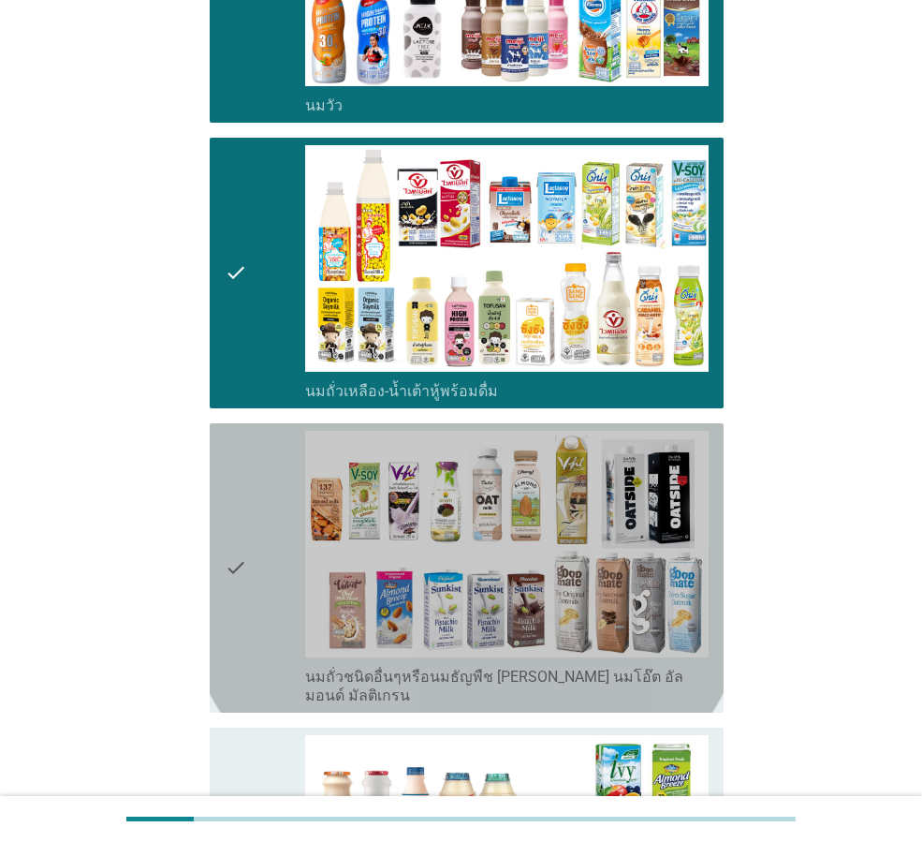
click at [232, 521] on icon "check" at bounding box center [236, 568] width 22 height 274
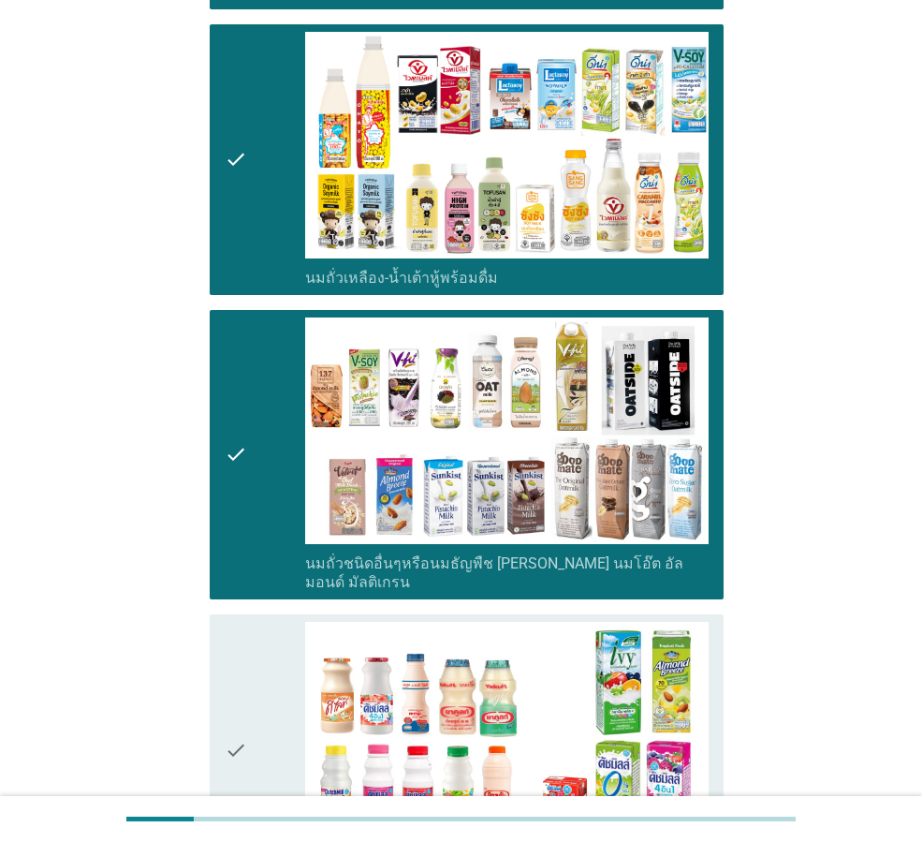
scroll to position [749, 0]
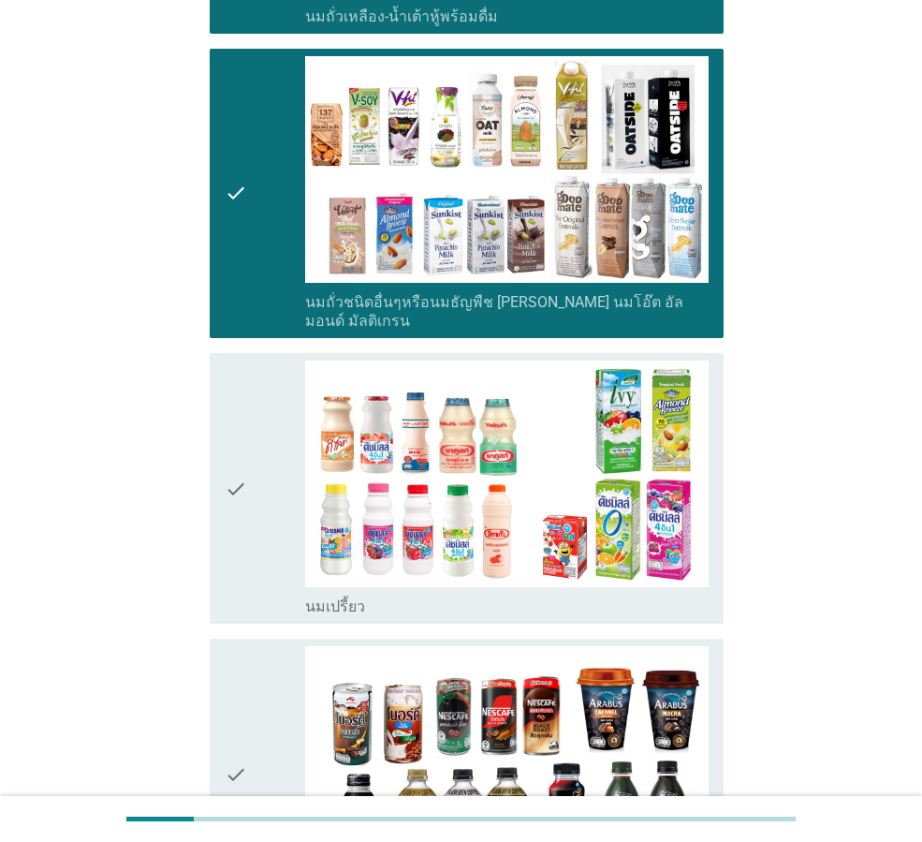
click at [234, 438] on icon "check" at bounding box center [236, 488] width 22 height 256
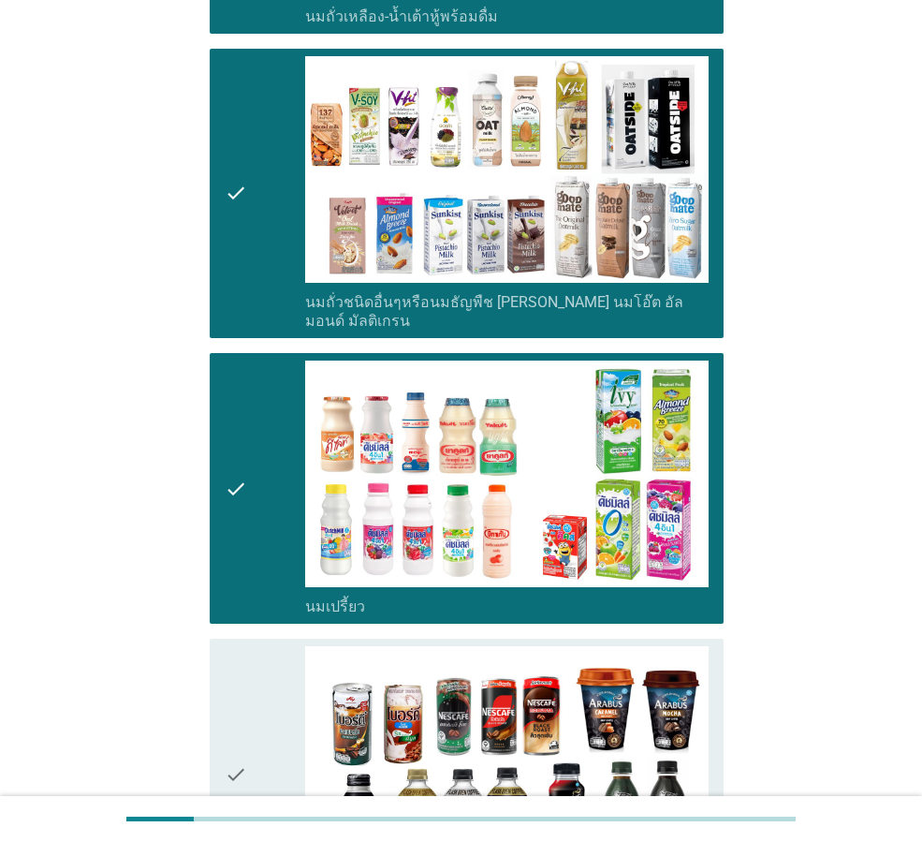
click at [251, 710] on div "check" at bounding box center [265, 774] width 81 height 256
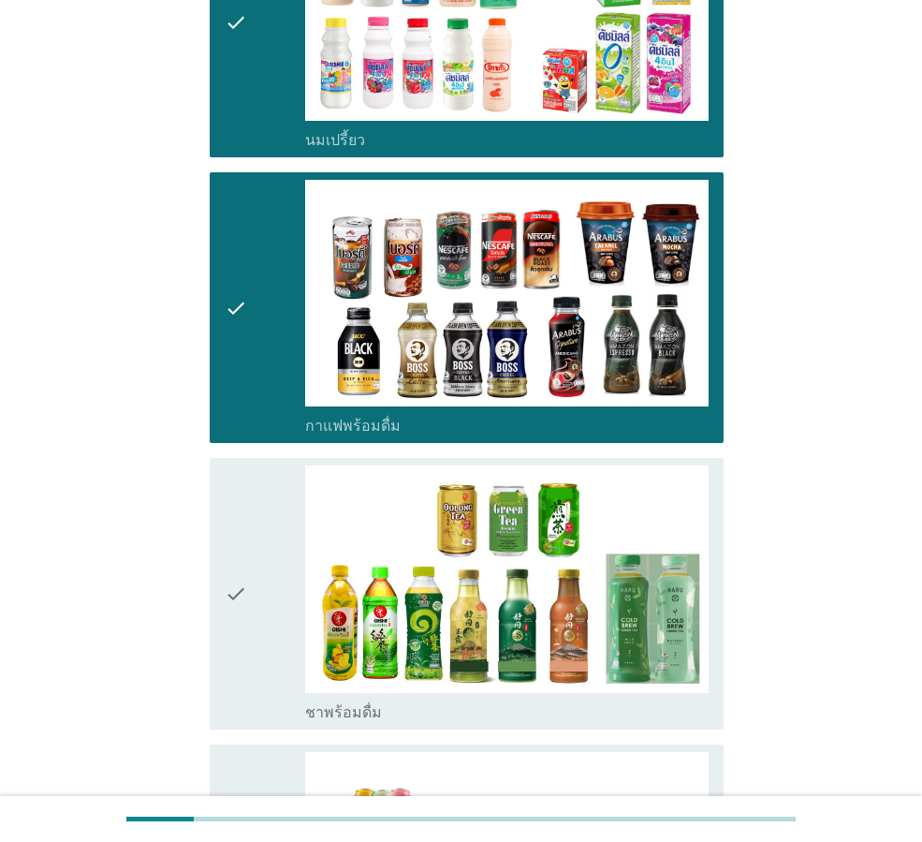
scroll to position [1217, 0]
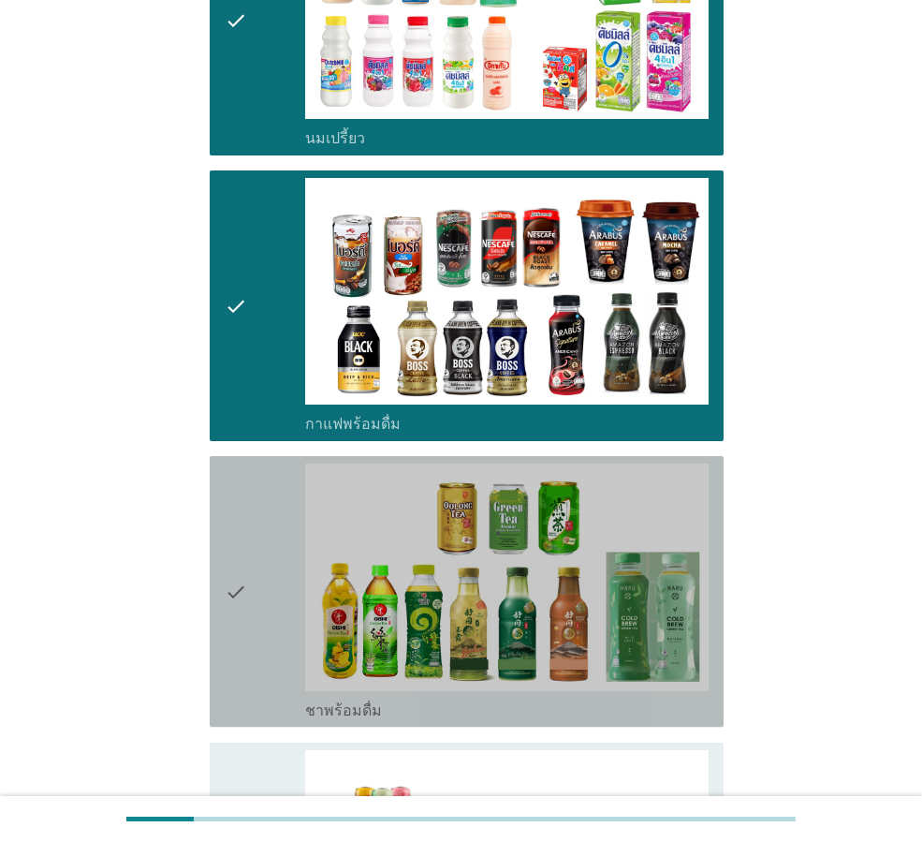
click at [227, 533] on icon "check" at bounding box center [236, 591] width 22 height 256
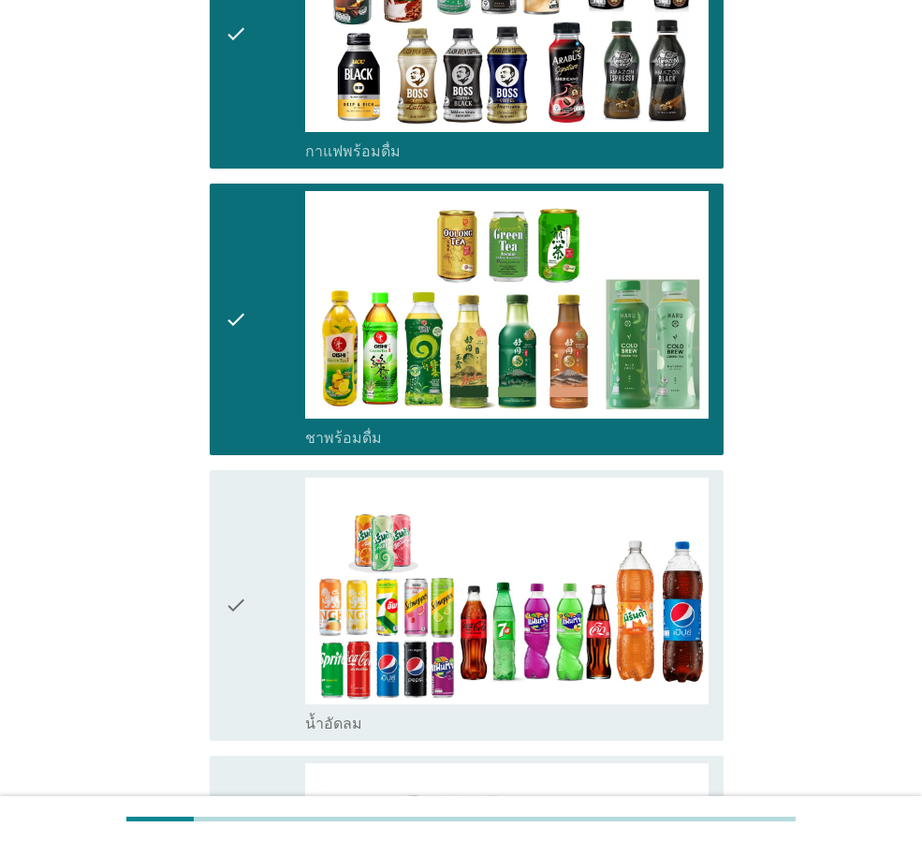
scroll to position [1685, 0]
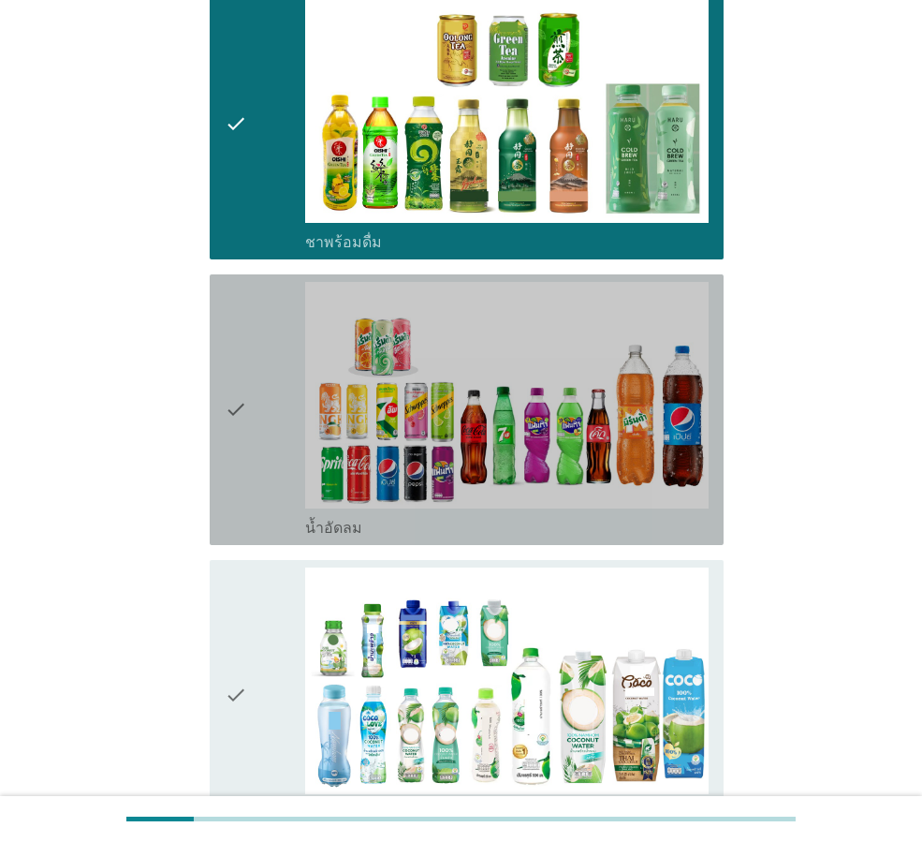
click at [236, 353] on icon "check" at bounding box center [236, 410] width 22 height 256
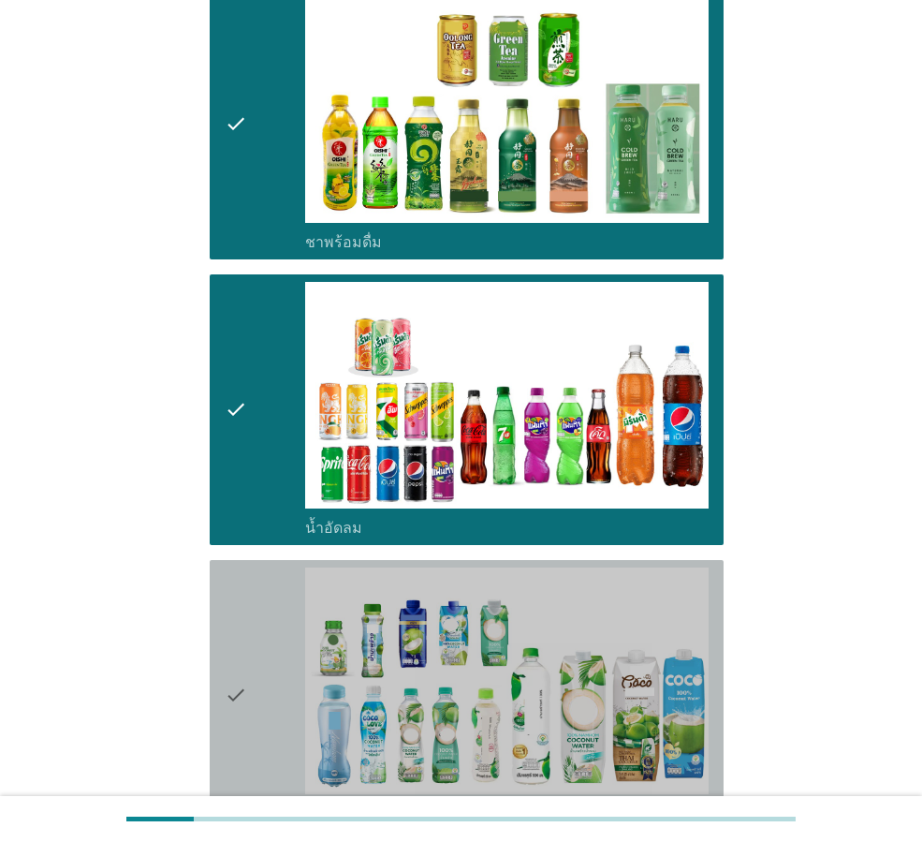
click at [237, 646] on icon "check" at bounding box center [236, 695] width 22 height 256
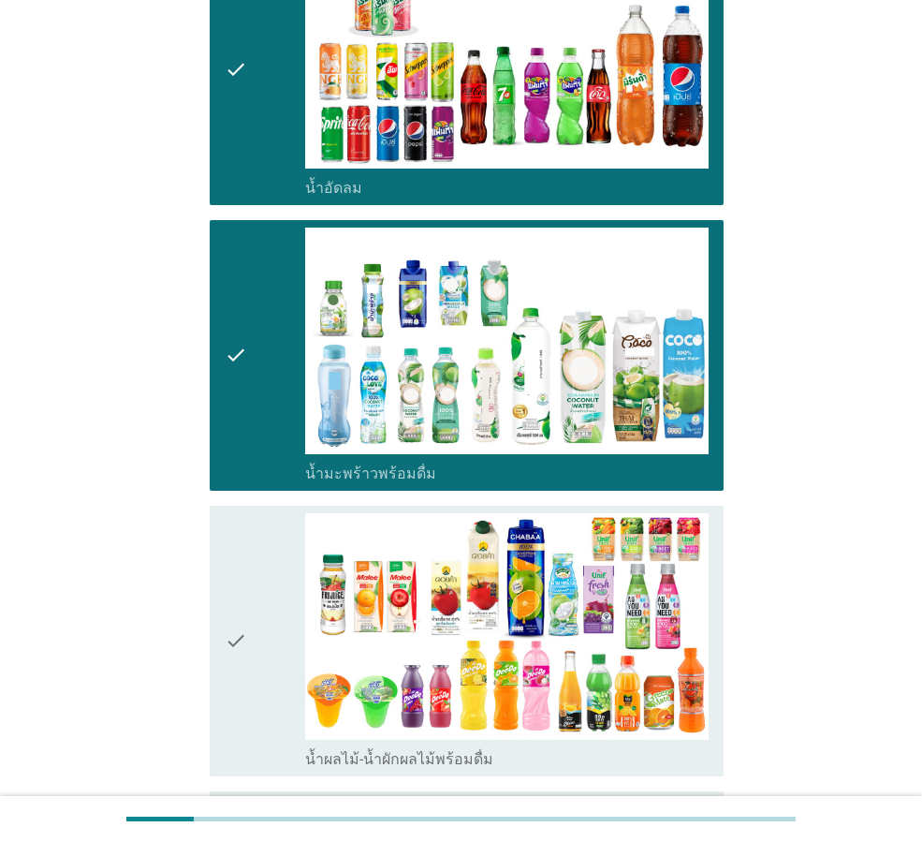
scroll to position [2247, 0]
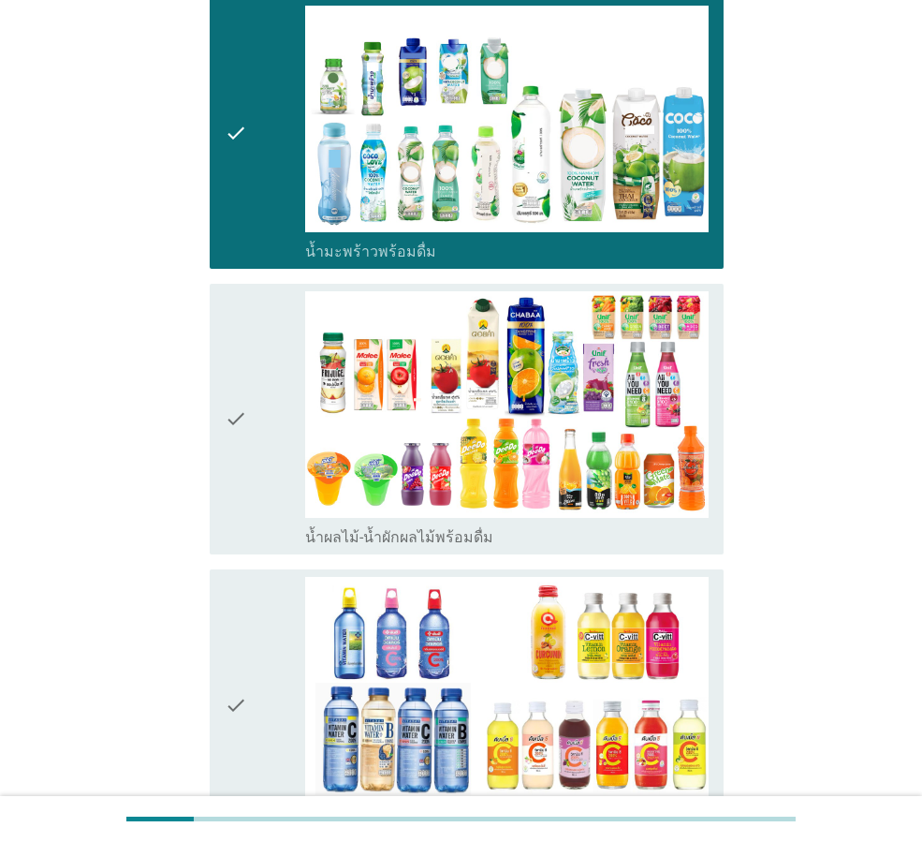
click at [241, 363] on icon "check" at bounding box center [236, 419] width 22 height 256
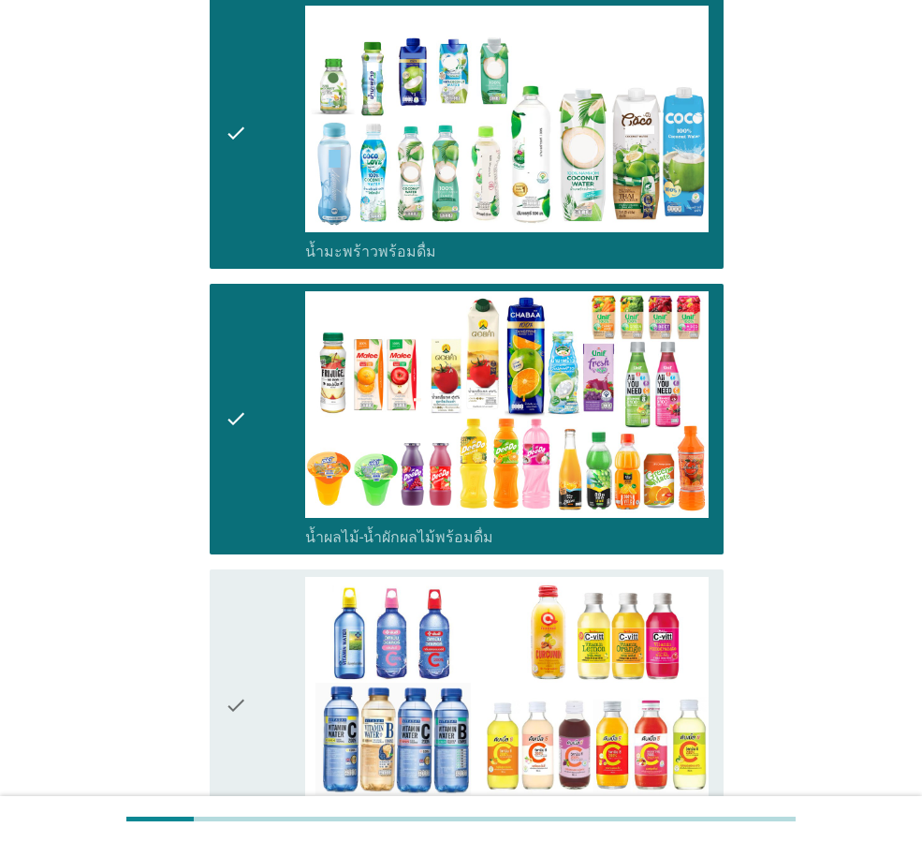
click at [235, 652] on icon "check" at bounding box center [236, 705] width 22 height 256
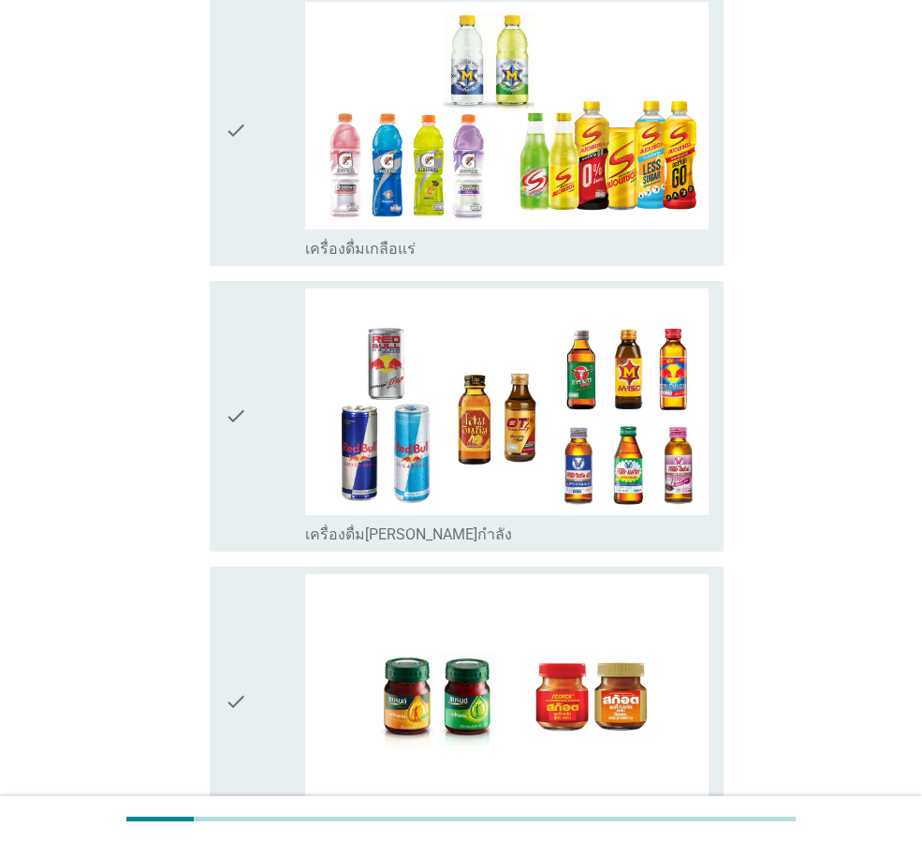
scroll to position [3606, 0]
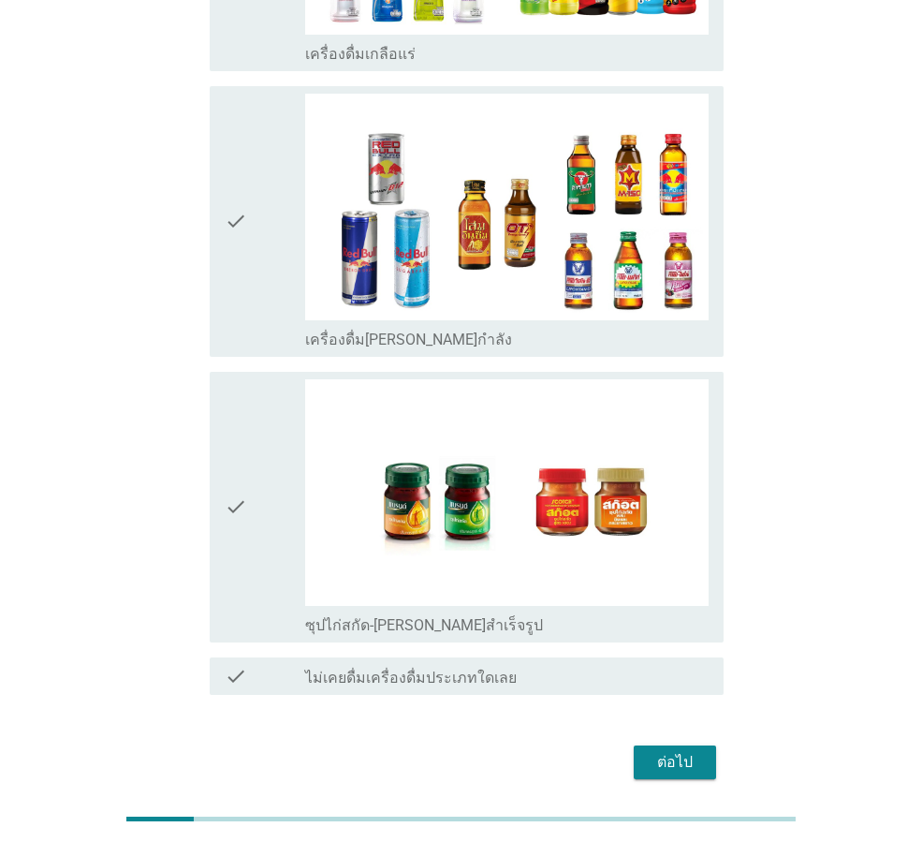
click at [233, 438] on icon "check" at bounding box center [236, 507] width 22 height 256
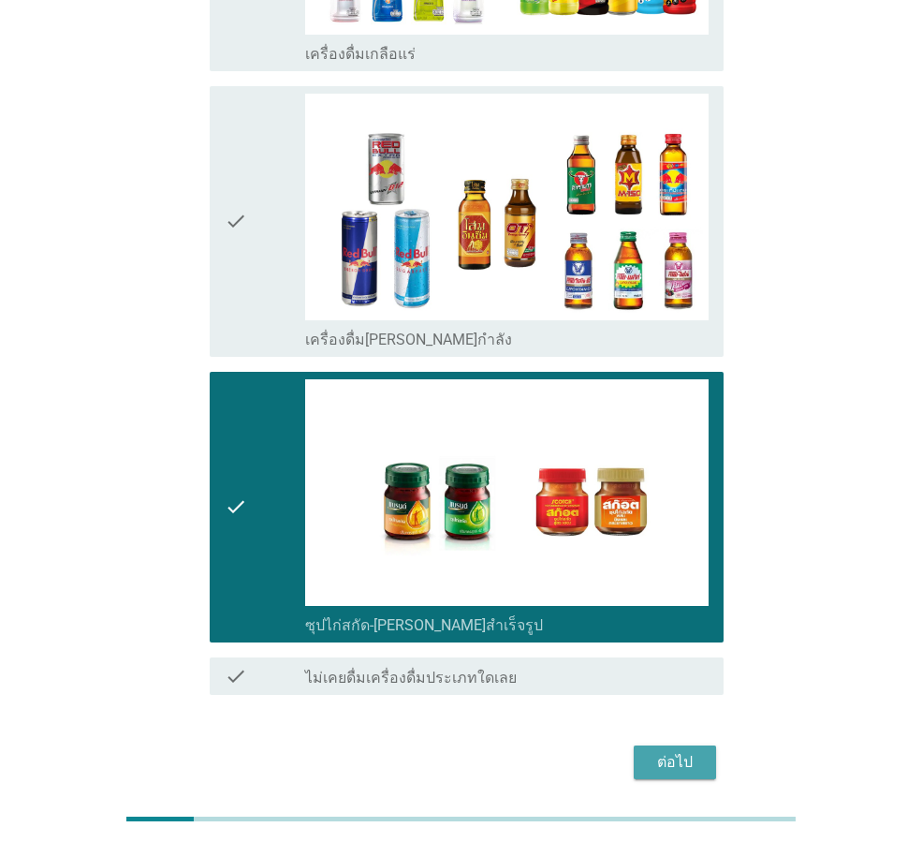
click at [682, 751] on div "ต่อไป" at bounding box center [675, 762] width 52 height 22
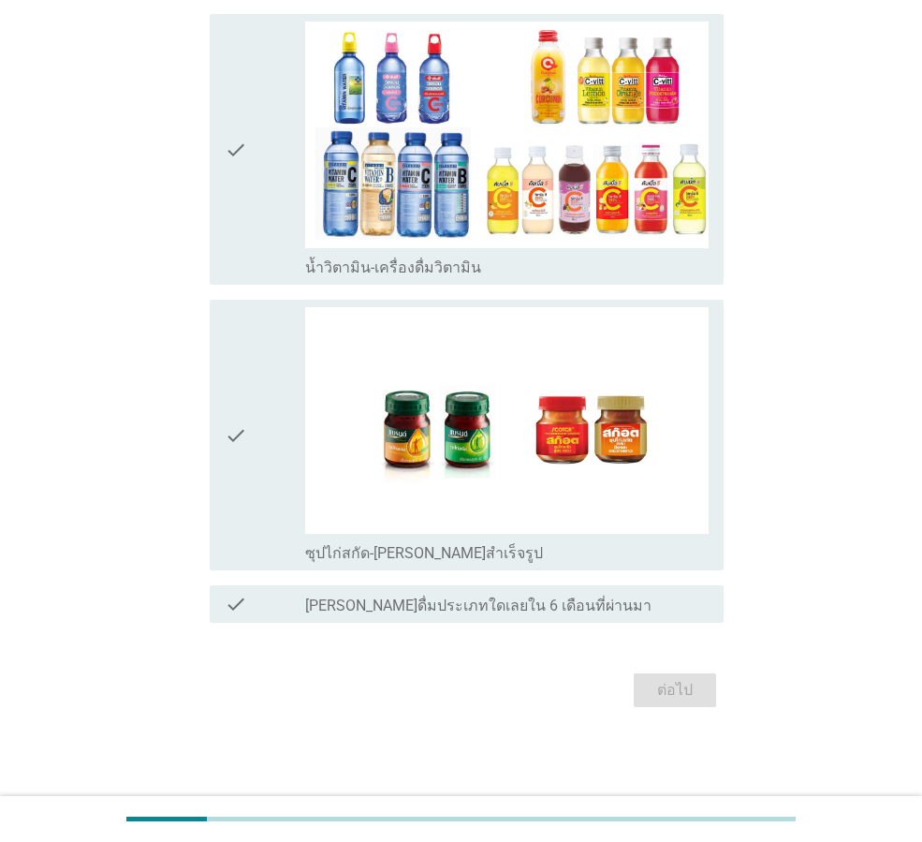
scroll to position [0, 0]
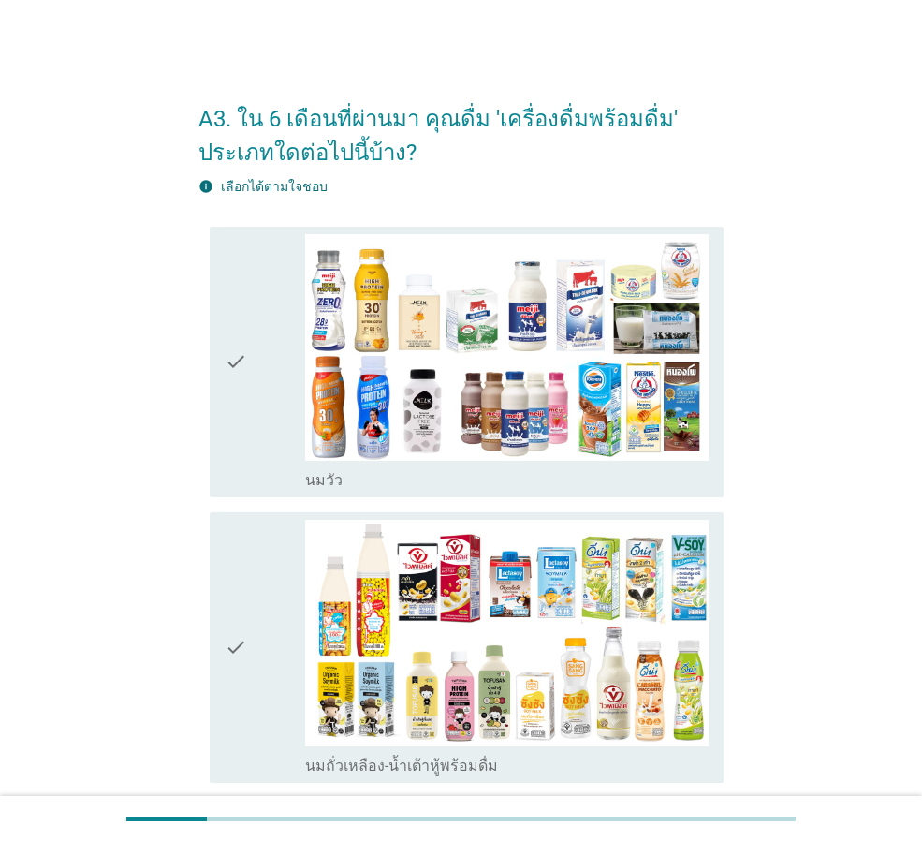
click at [229, 359] on icon "check" at bounding box center [236, 362] width 22 height 256
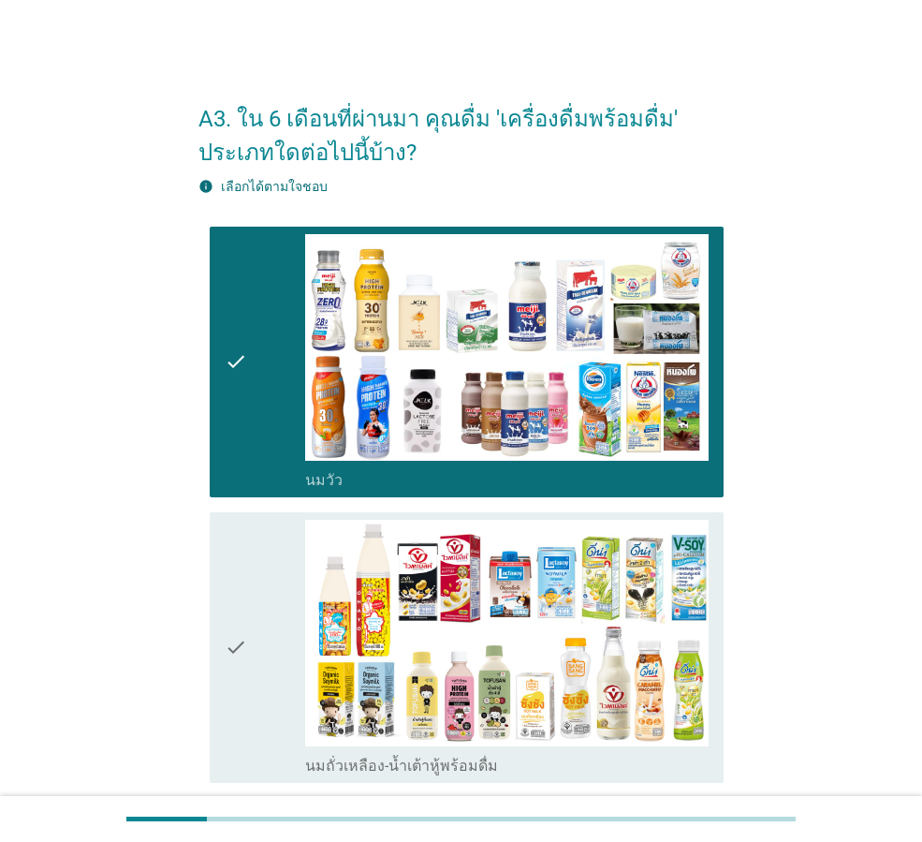
click at [237, 652] on icon "check" at bounding box center [236, 648] width 22 height 256
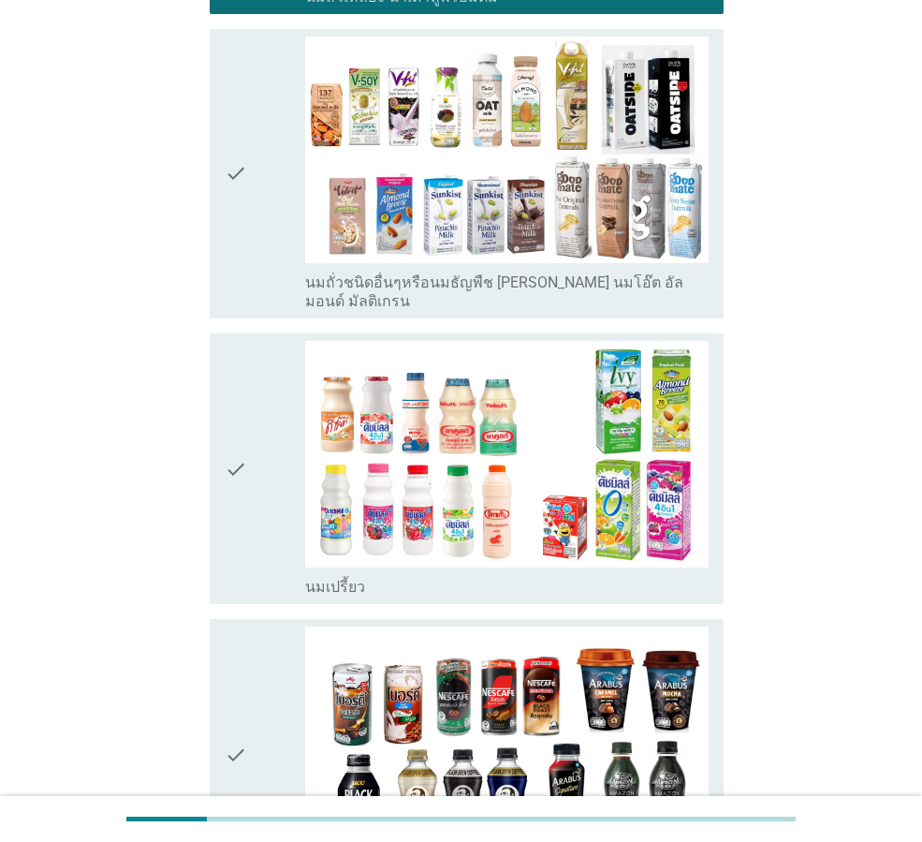
scroll to position [798, 0]
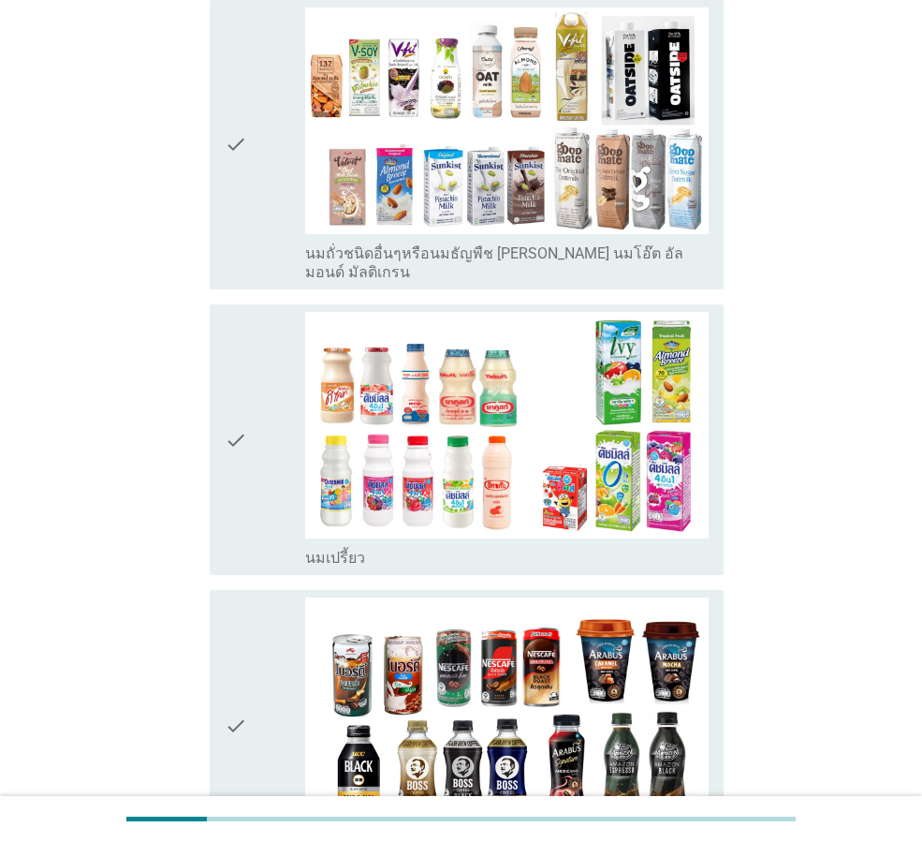
click at [236, 136] on icon "check" at bounding box center [236, 144] width 22 height 274
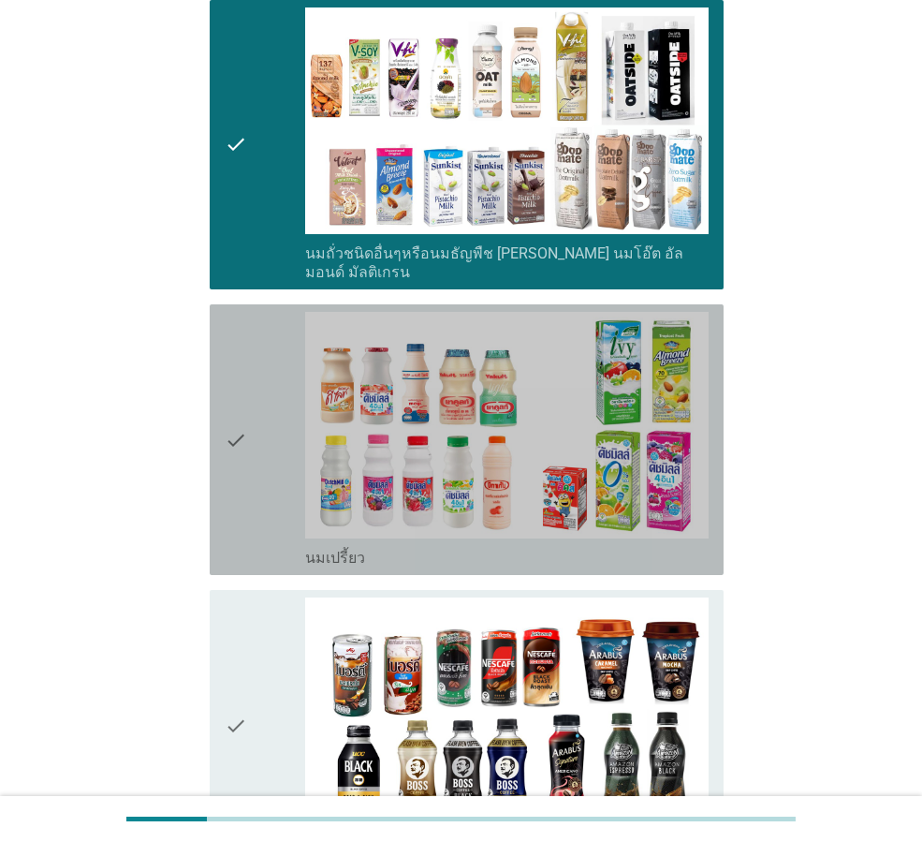
click at [232, 424] on icon "check" at bounding box center [236, 440] width 22 height 256
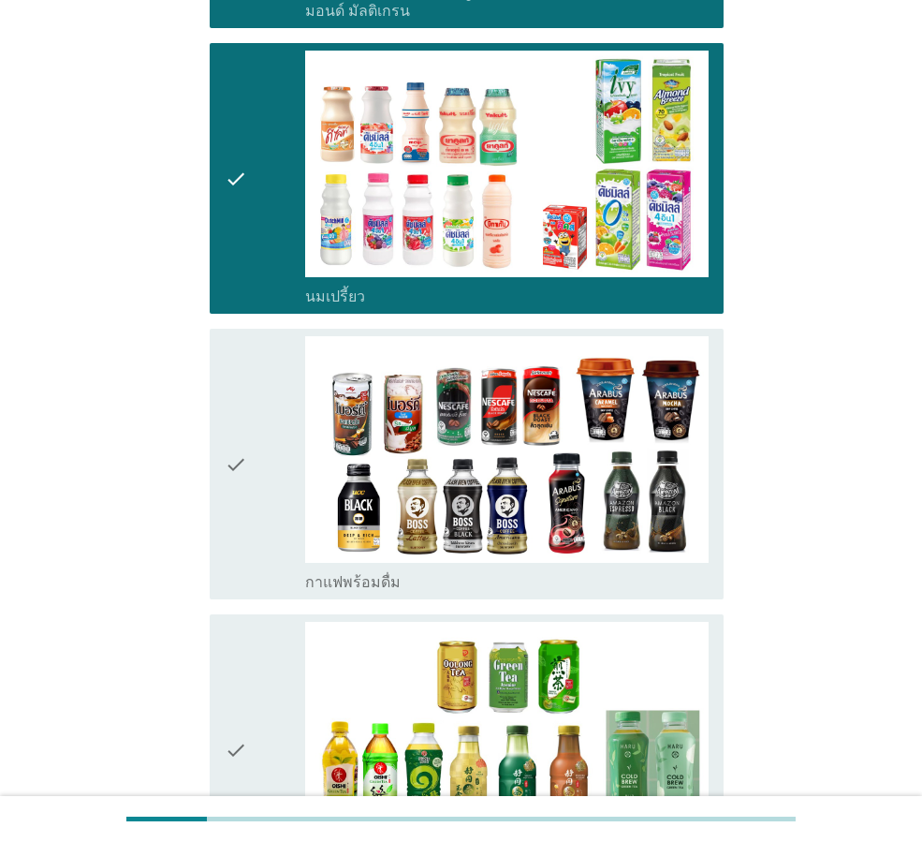
scroll to position [1359, 0]
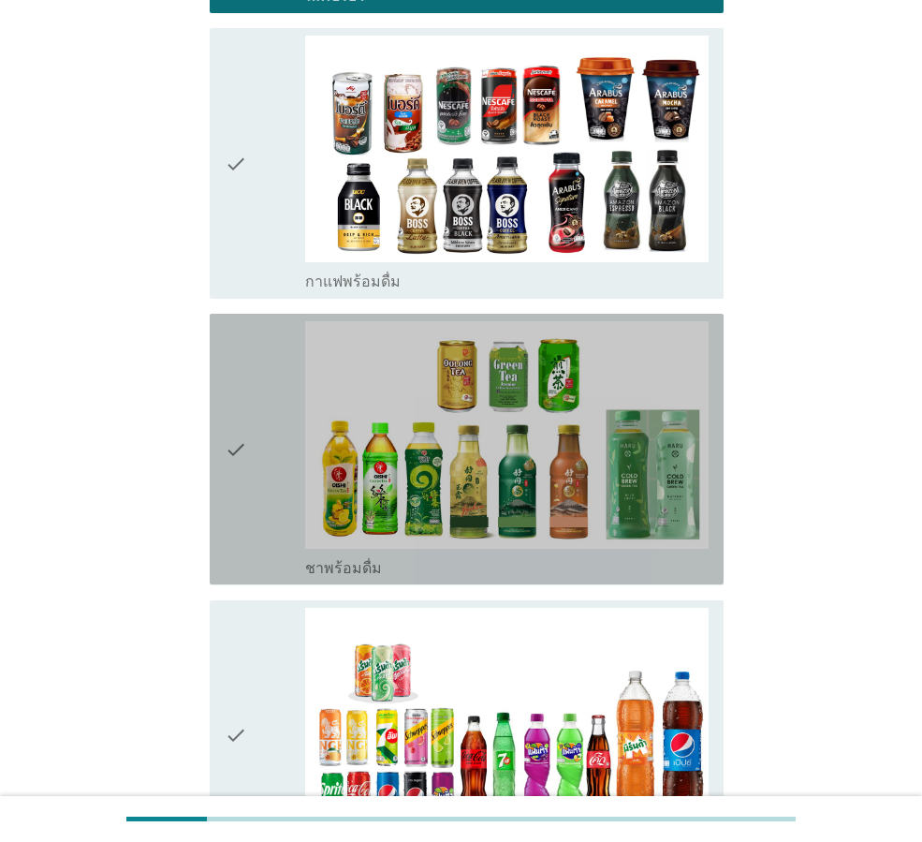
click at [230, 427] on icon "check" at bounding box center [236, 449] width 22 height 256
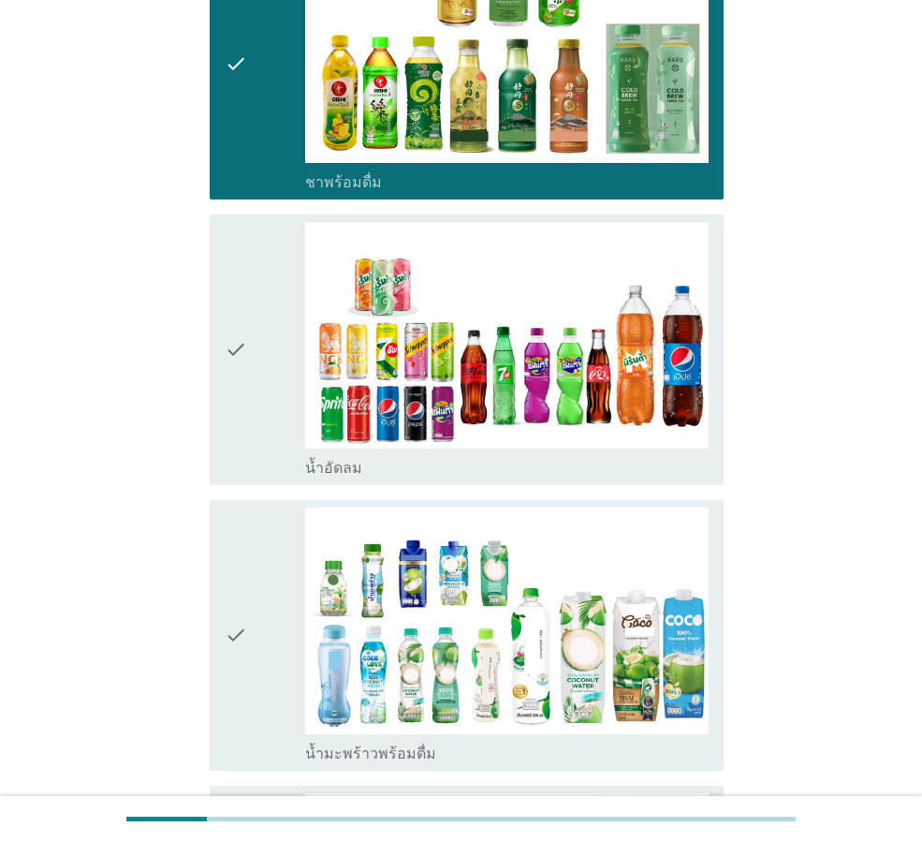
scroll to position [1827, 0]
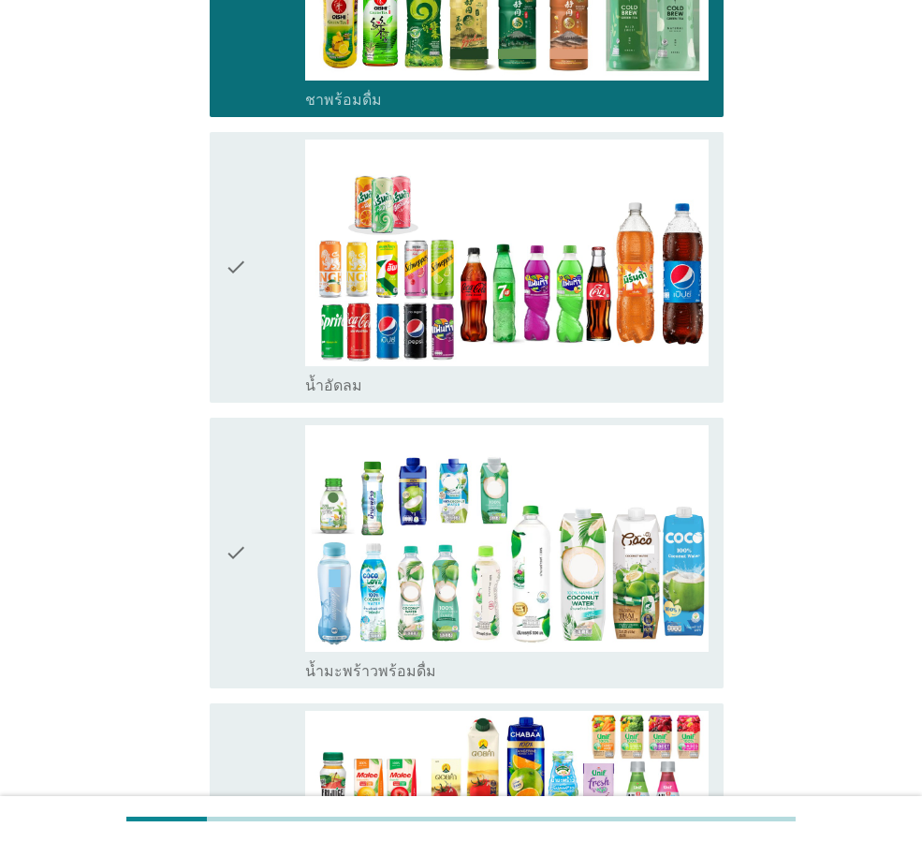
click at [235, 242] on icon "check" at bounding box center [236, 267] width 22 height 256
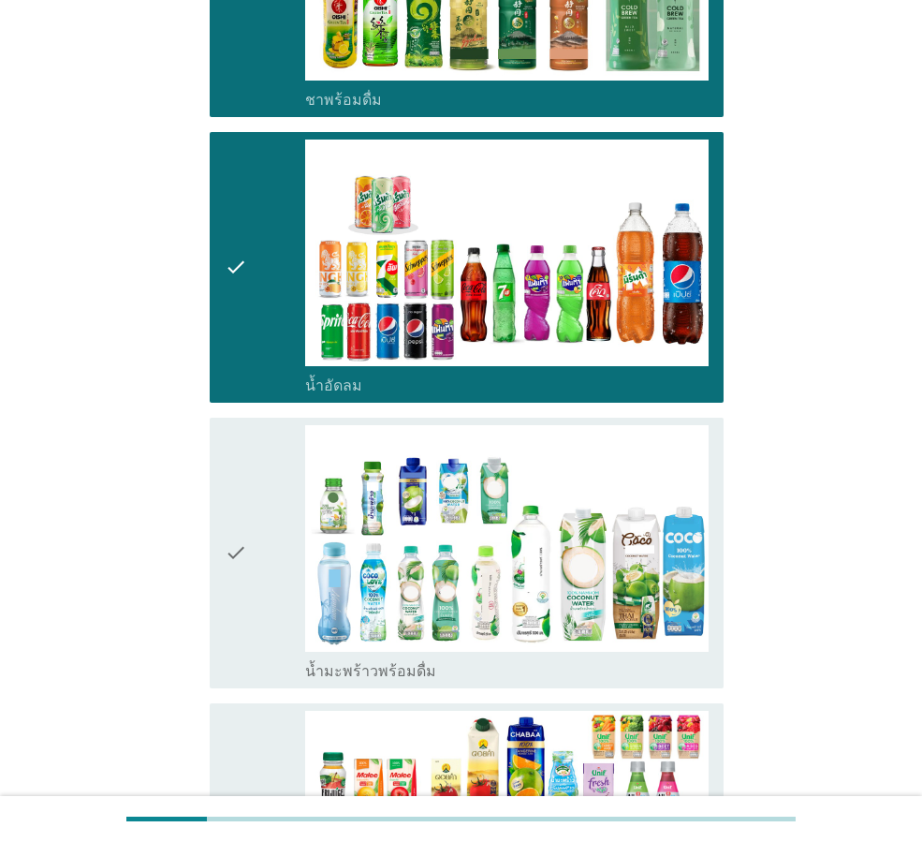
click at [245, 527] on icon "check" at bounding box center [236, 553] width 22 height 256
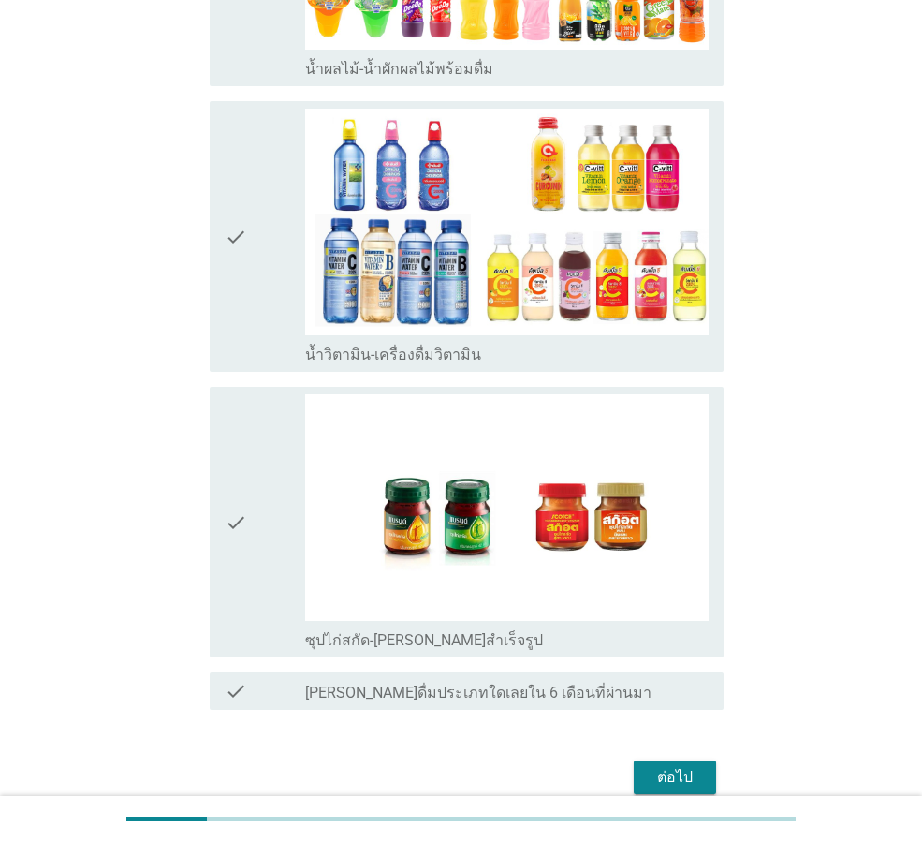
scroll to position [2763, 0]
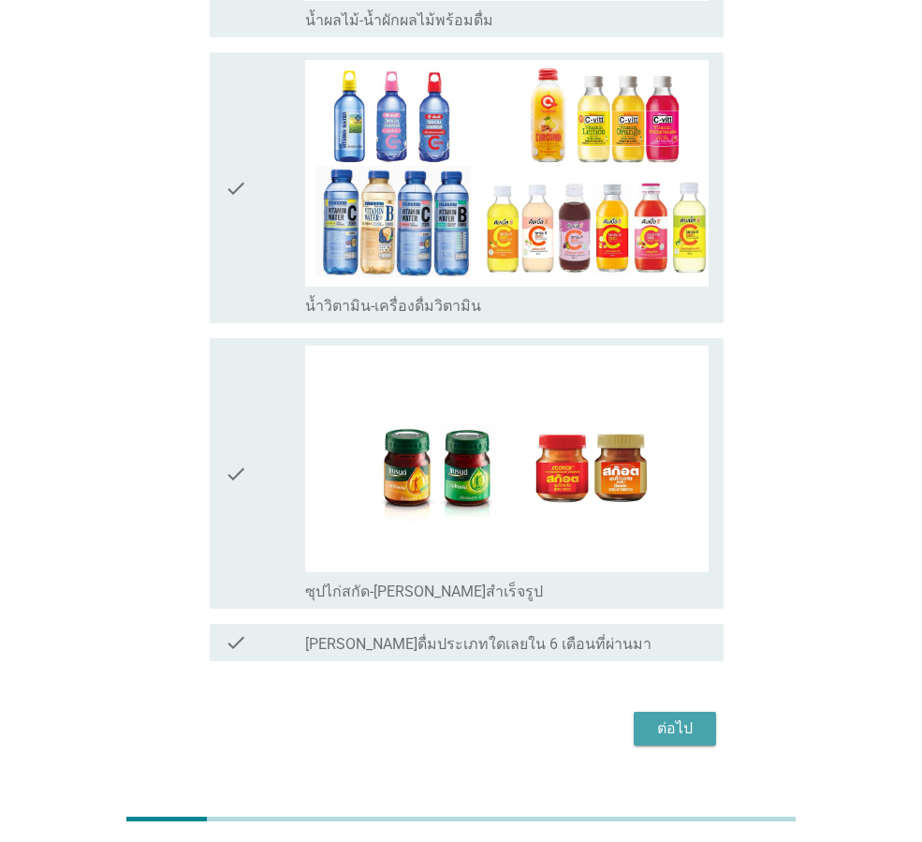
click at [696, 717] on div "ต่อไป" at bounding box center [675, 728] width 52 height 22
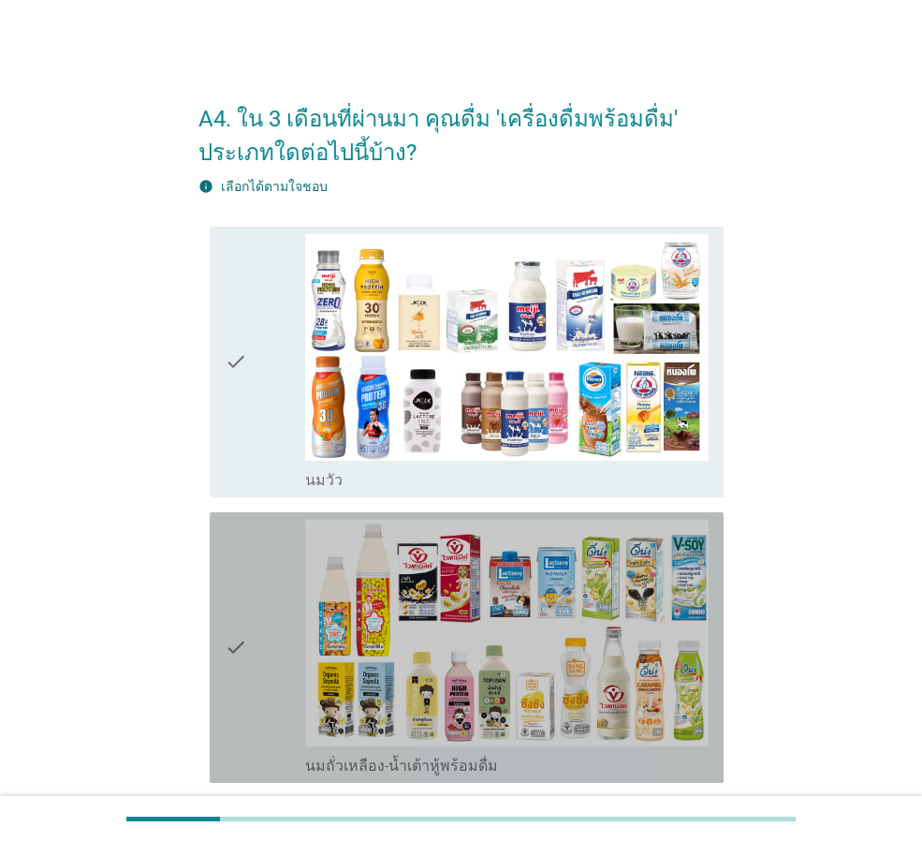
click at [252, 649] on div "check" at bounding box center [265, 648] width 81 height 256
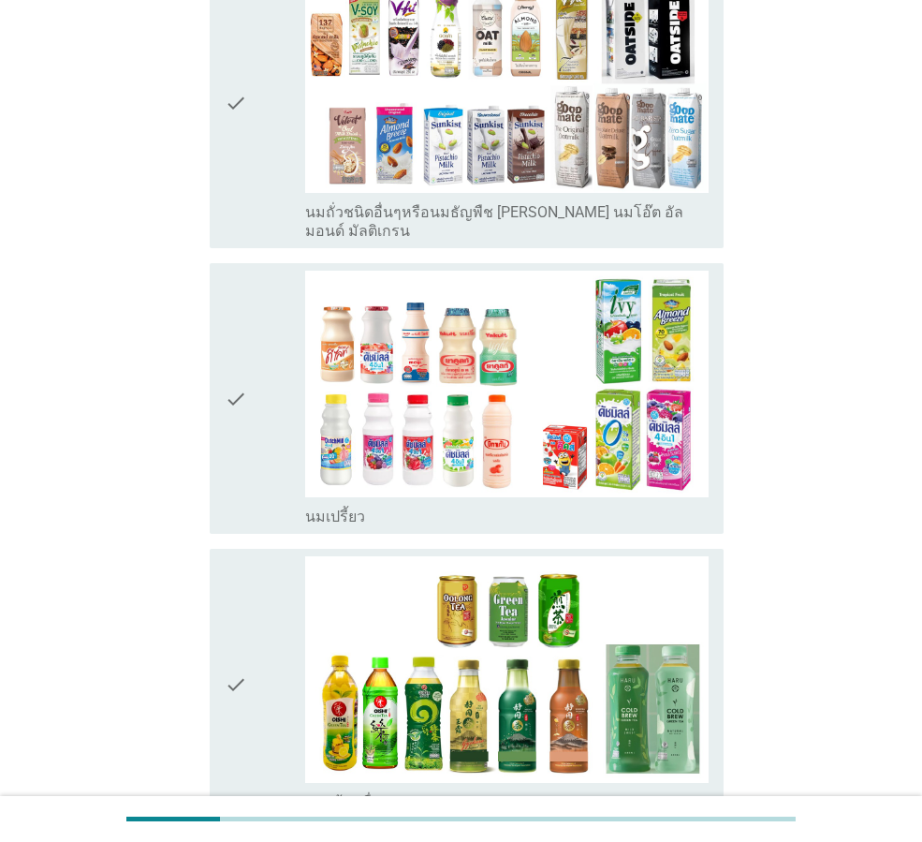
scroll to position [842, 0]
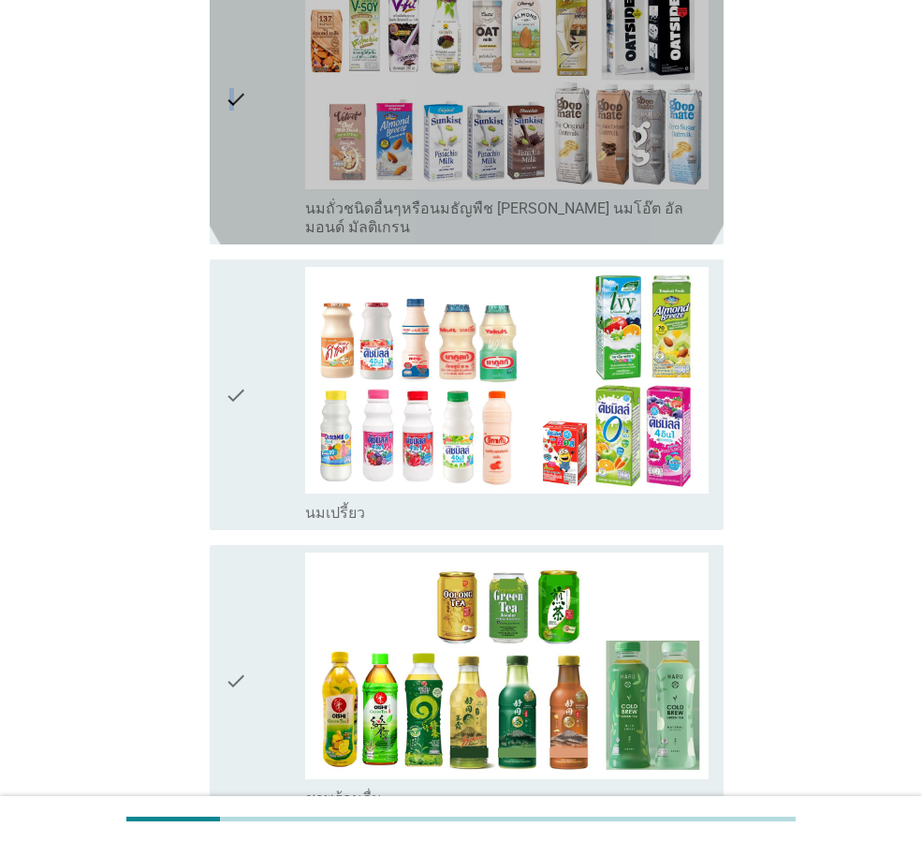
click at [232, 95] on icon "check" at bounding box center [236, 100] width 22 height 274
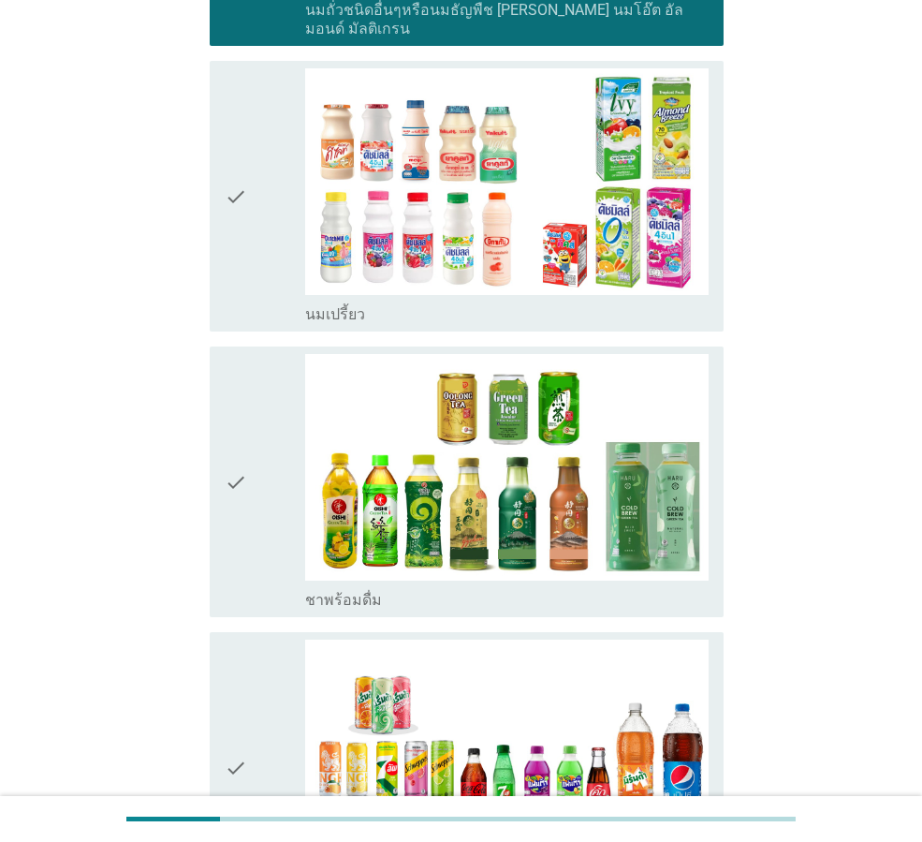
scroll to position [1081, 0]
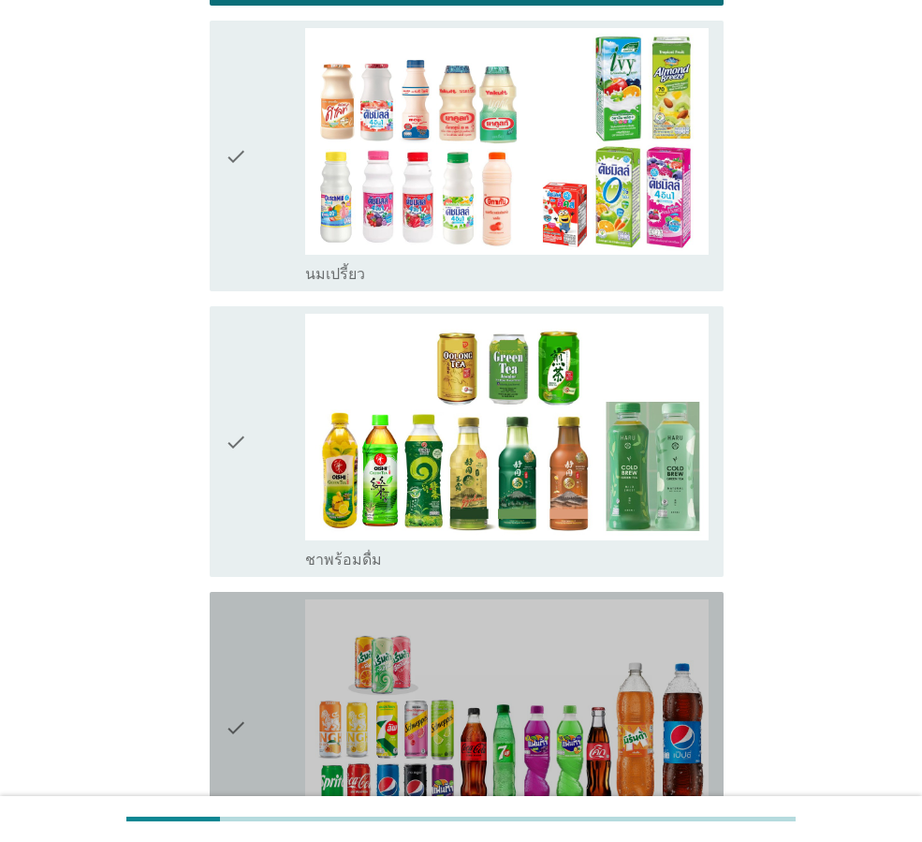
click at [234, 713] on icon "check" at bounding box center [236, 727] width 22 height 256
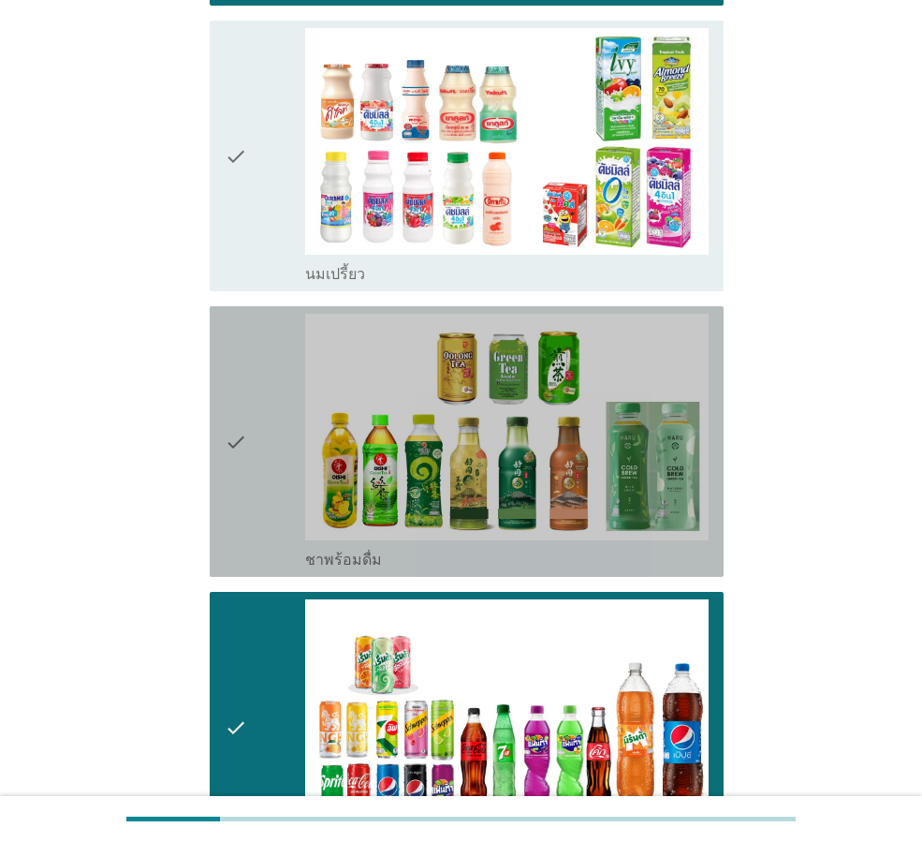
click at [238, 425] on icon "check" at bounding box center [236, 442] width 22 height 256
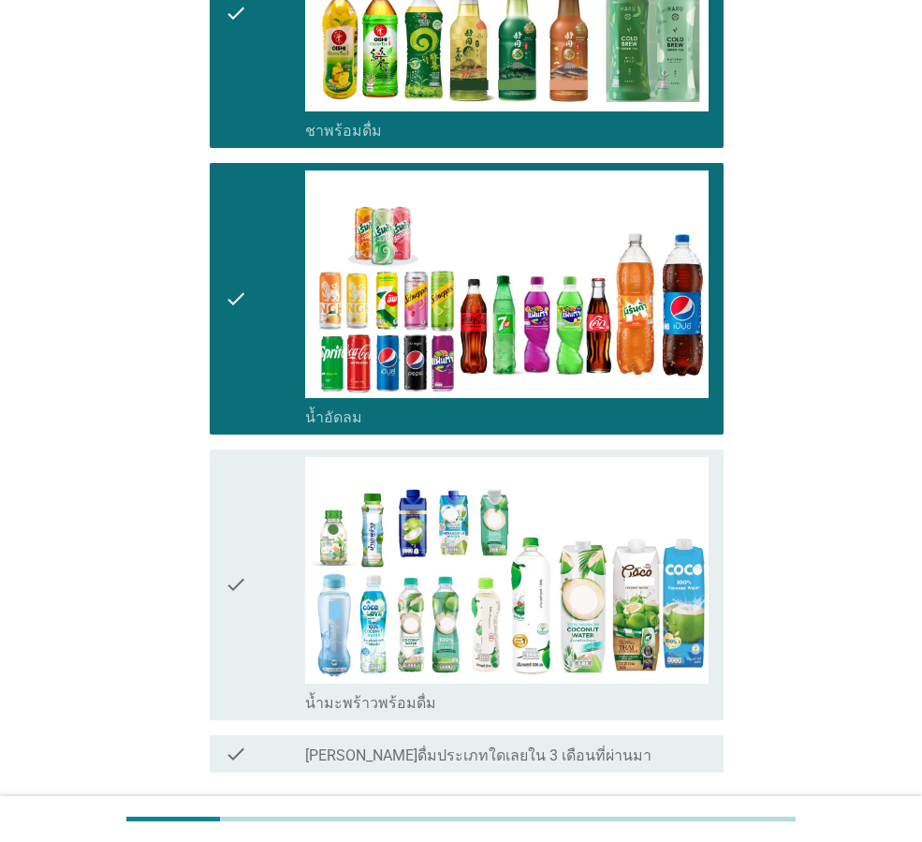
scroll to position [1640, 0]
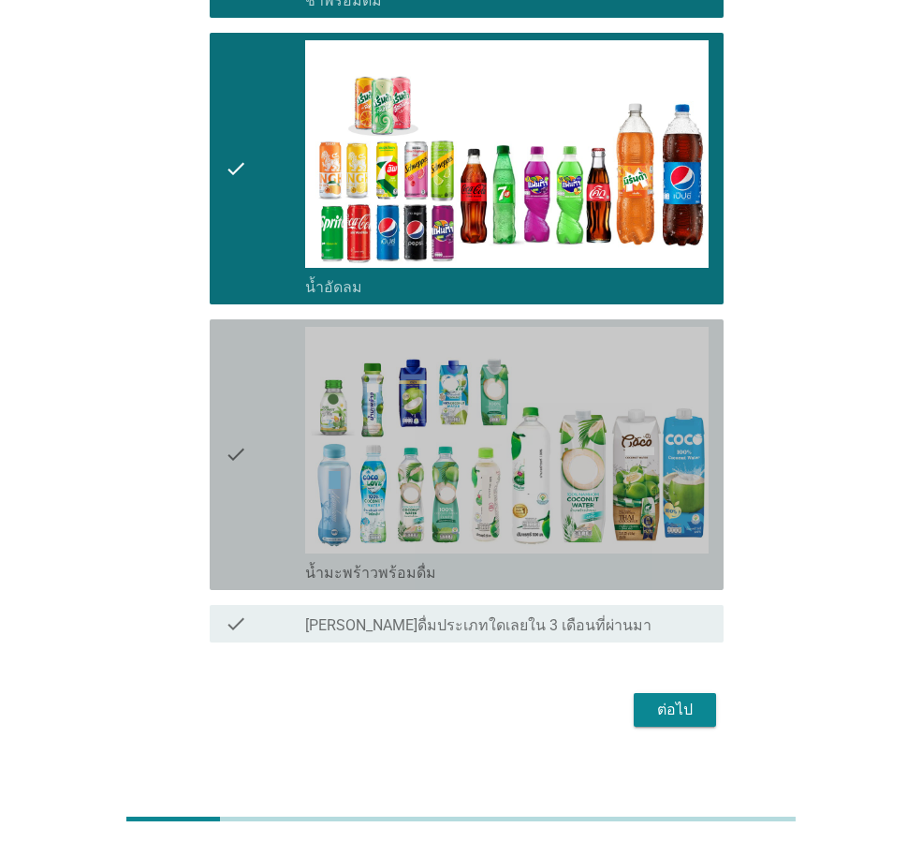
click at [237, 435] on icon "check" at bounding box center [236, 455] width 22 height 256
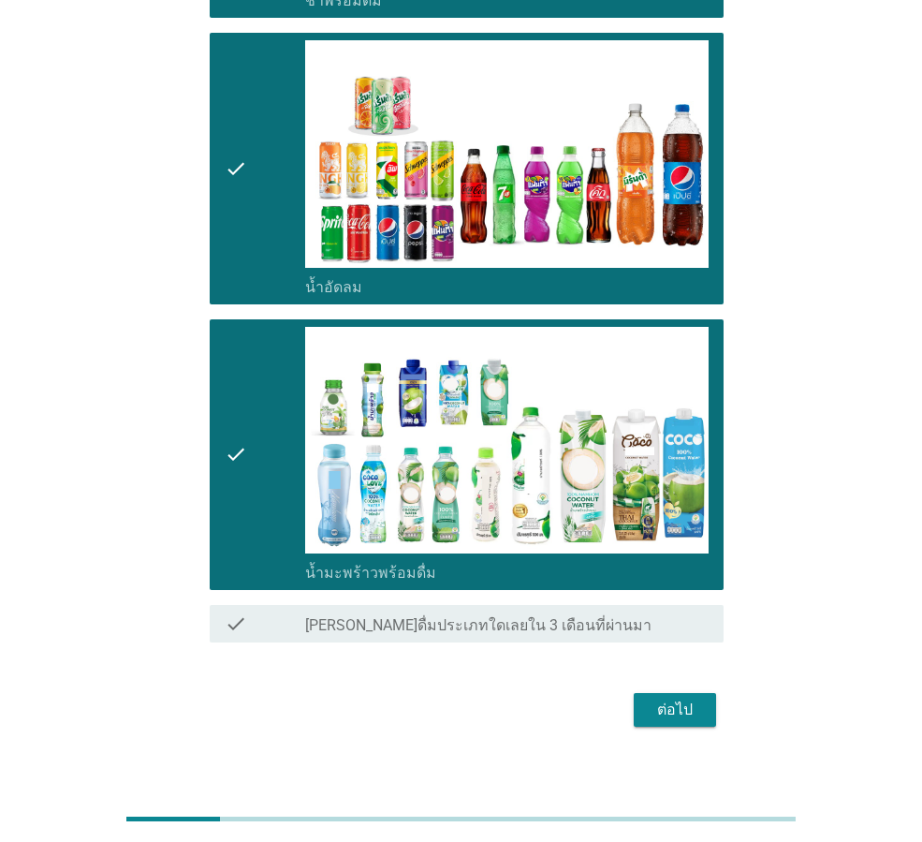
click at [661, 698] on div "ต่อไป" at bounding box center [675, 709] width 52 height 22
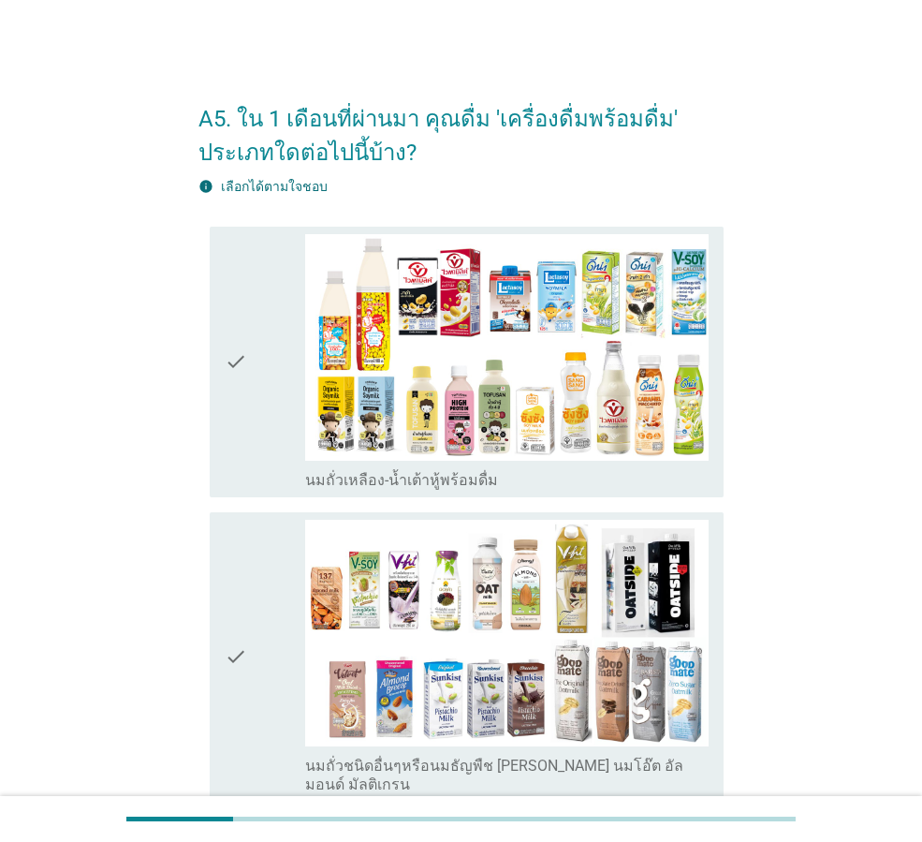
click at [240, 359] on icon "check" at bounding box center [236, 362] width 22 height 256
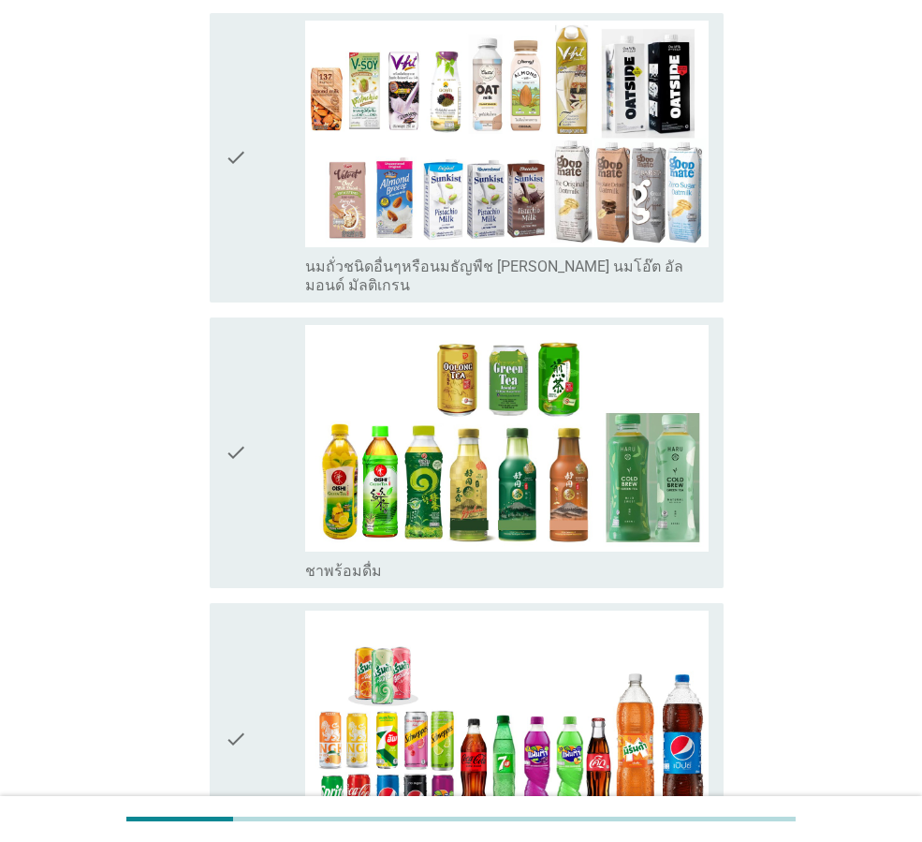
scroll to position [562, 0]
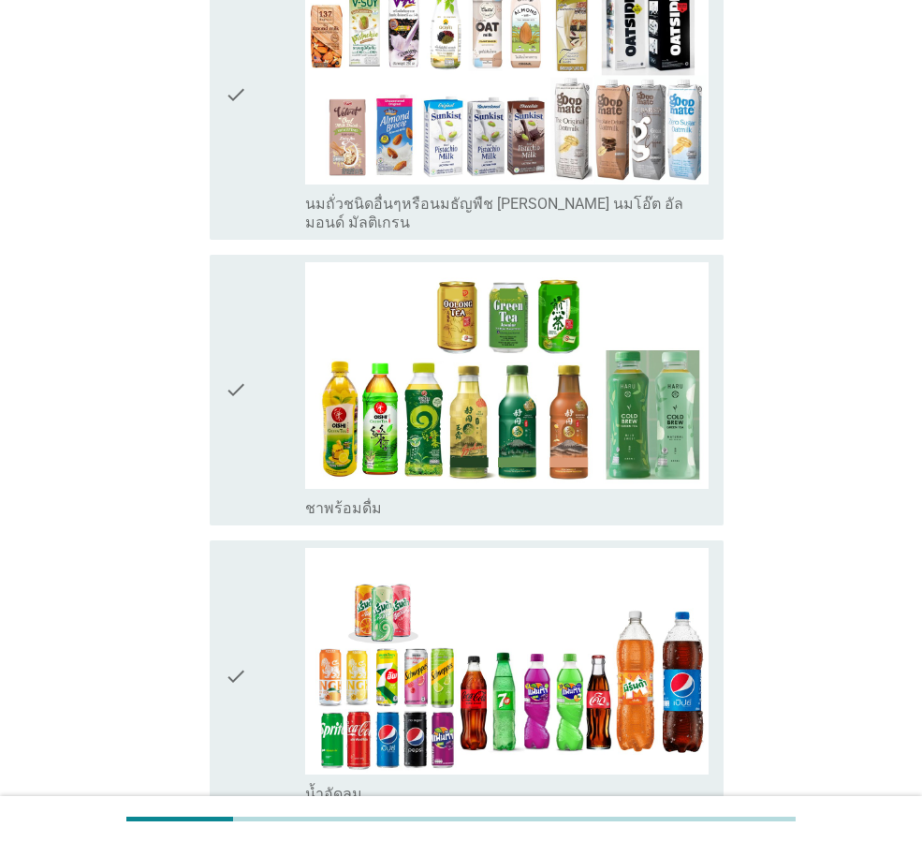
click at [236, 655] on icon "check" at bounding box center [236, 676] width 22 height 256
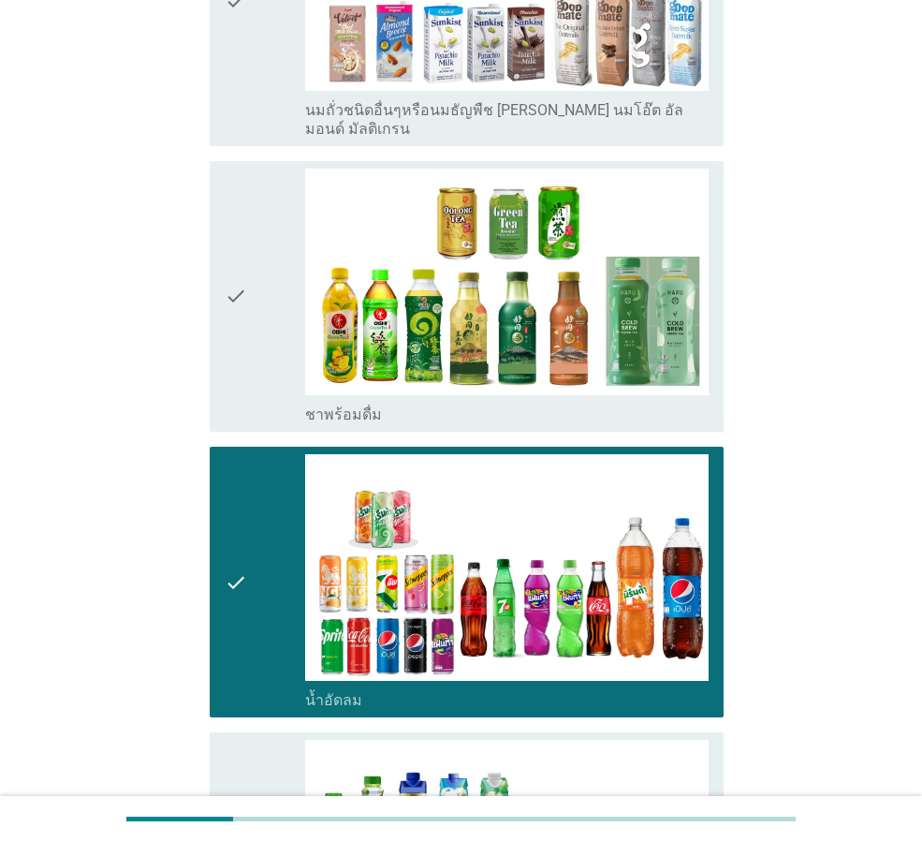
scroll to position [1069, 0]
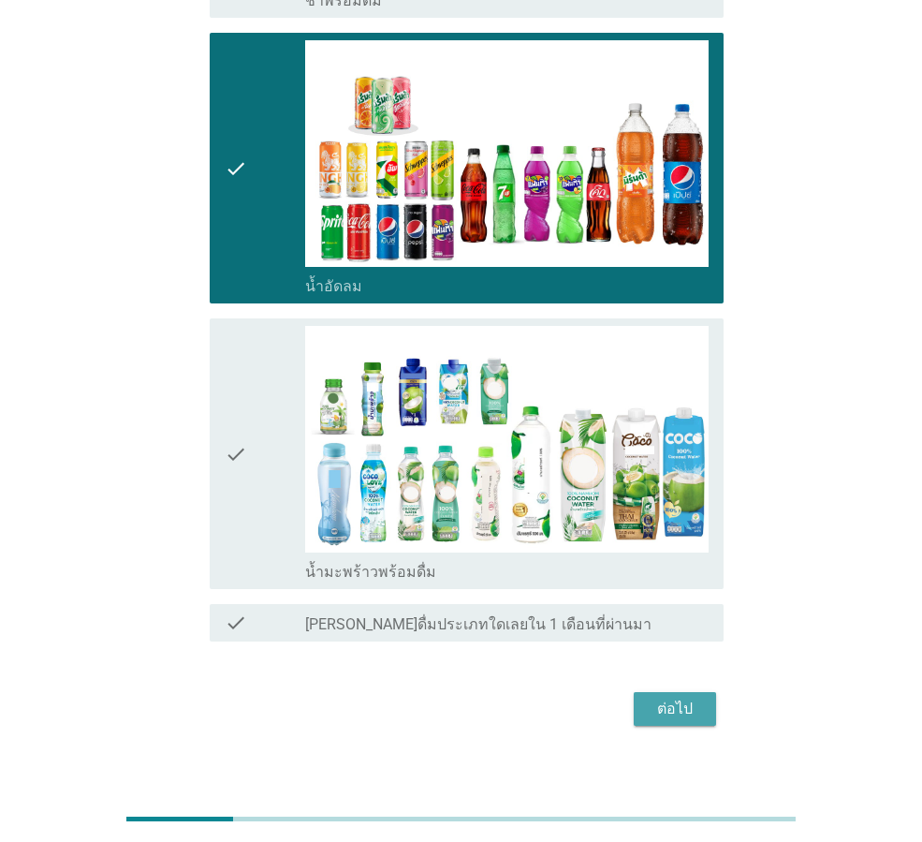
click at [650, 697] on div "ต่อไป" at bounding box center [675, 708] width 52 height 22
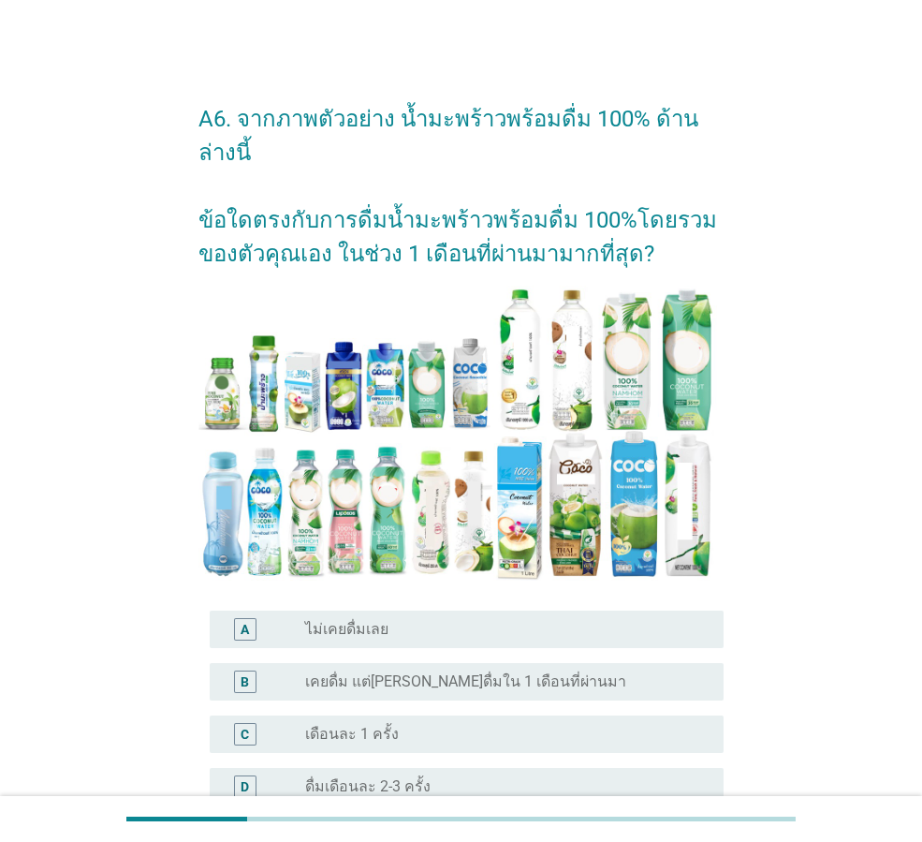
click at [389, 672] on label "เคยดื่ม แต่[PERSON_NAME]ดื่มใน 1 เดือนที่ผ่านมา" at bounding box center [465, 681] width 321 height 19
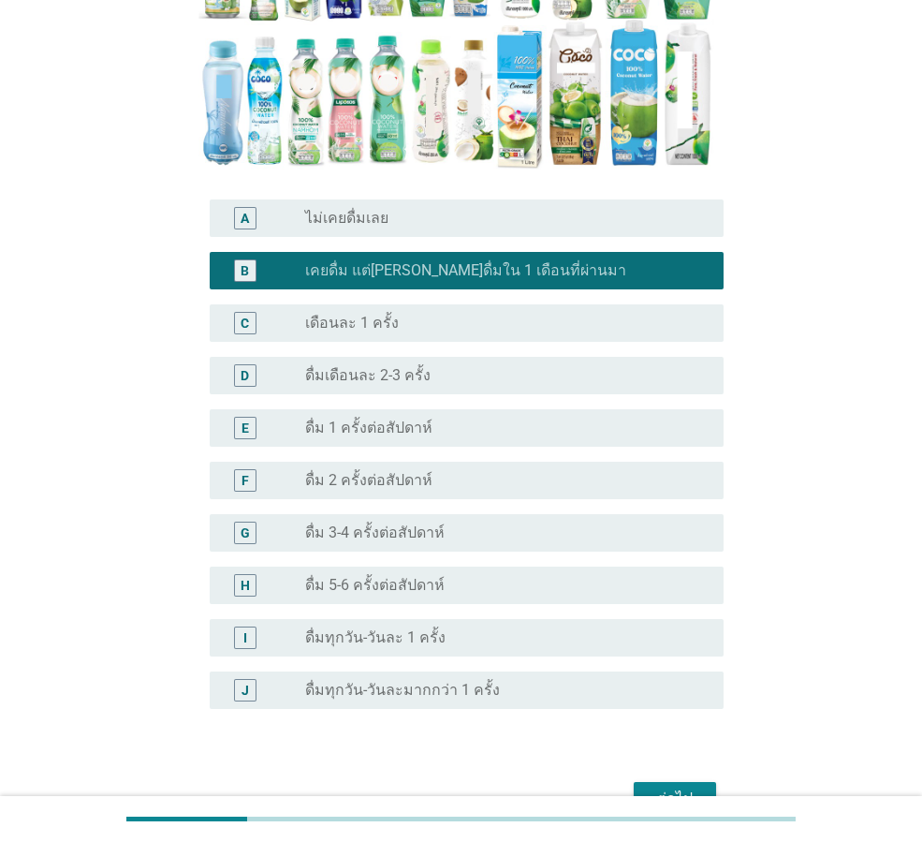
scroll to position [413, 0]
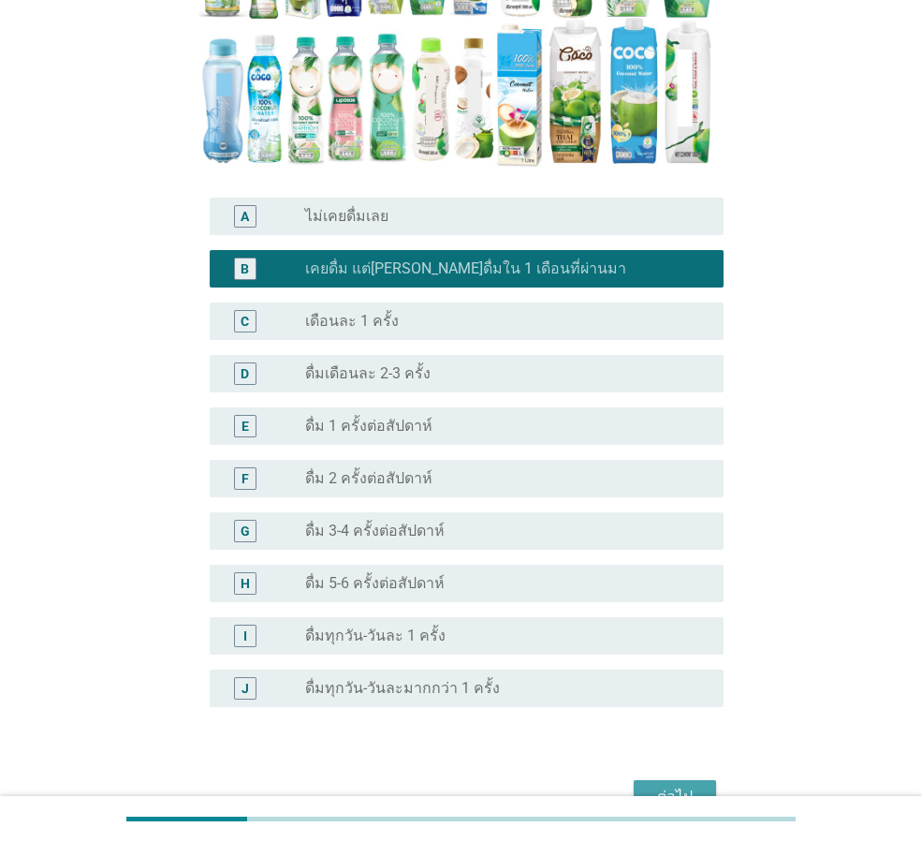
click at [690, 785] on div "ต่อไป" at bounding box center [675, 796] width 52 height 22
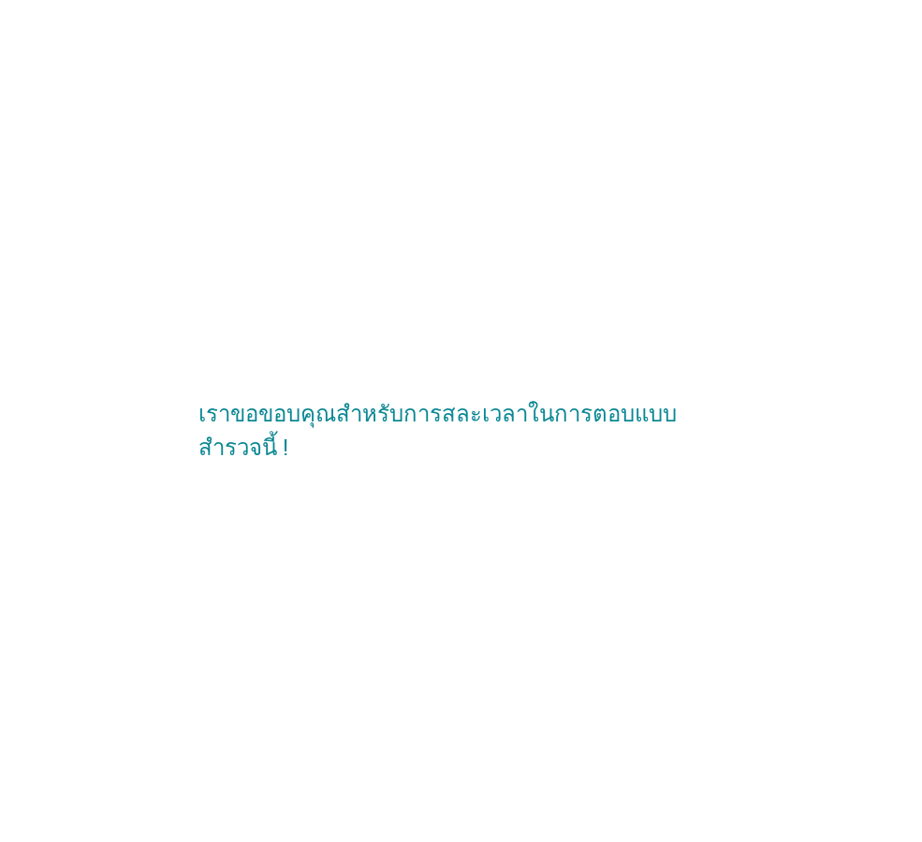
scroll to position [0, 0]
